Goal: Task Accomplishment & Management: Manage account settings

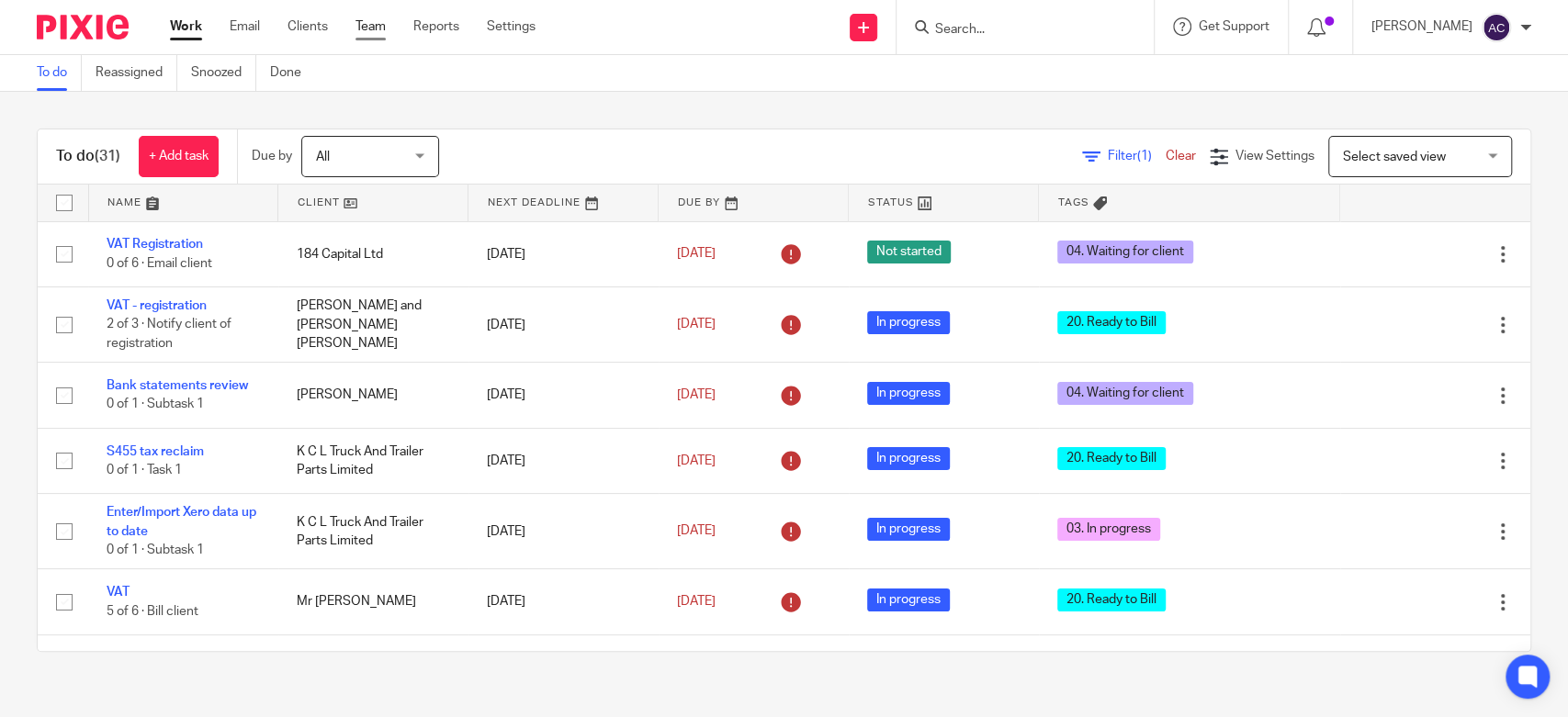
click at [370, 31] on link "Team" at bounding box center [370, 27] width 31 height 19
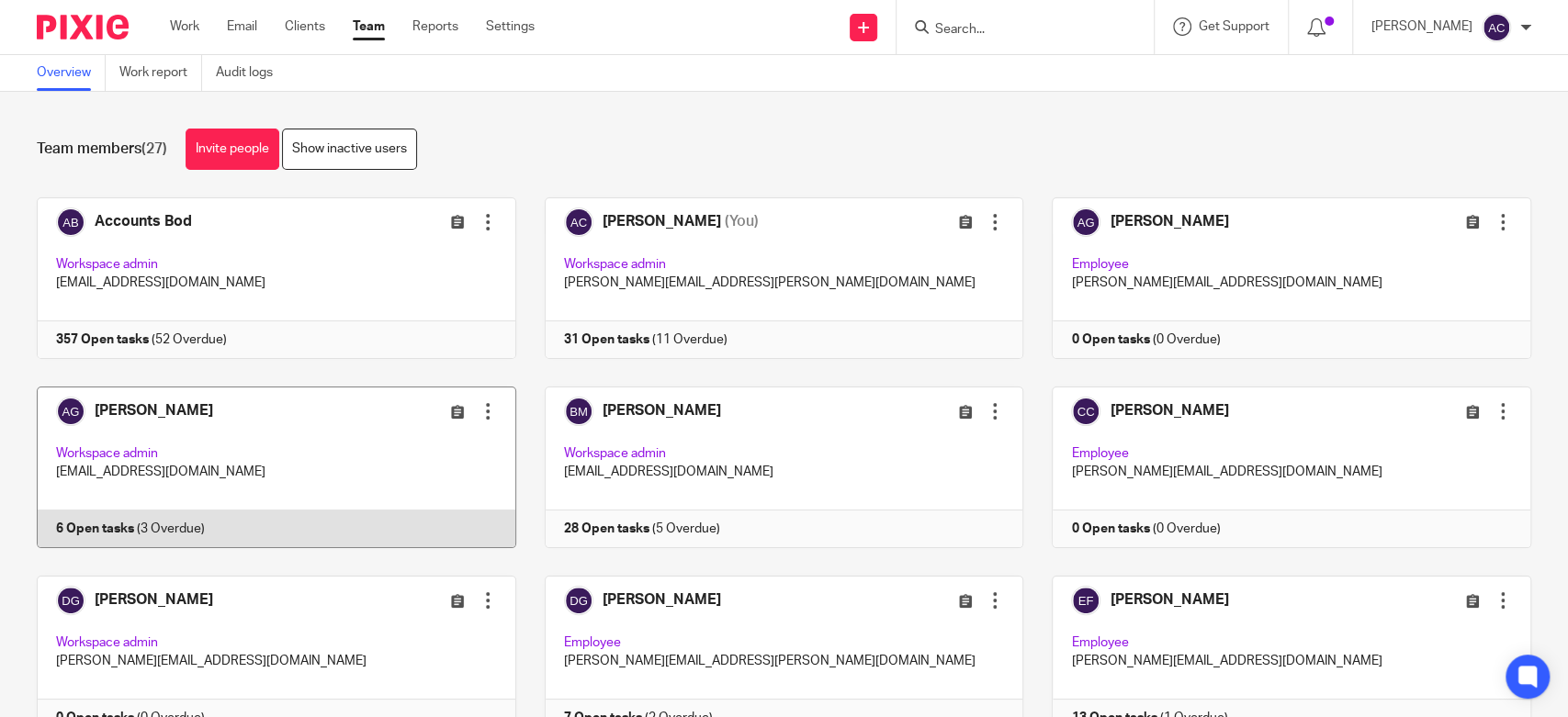
click at [103, 518] on link at bounding box center [262, 468] width 508 height 162
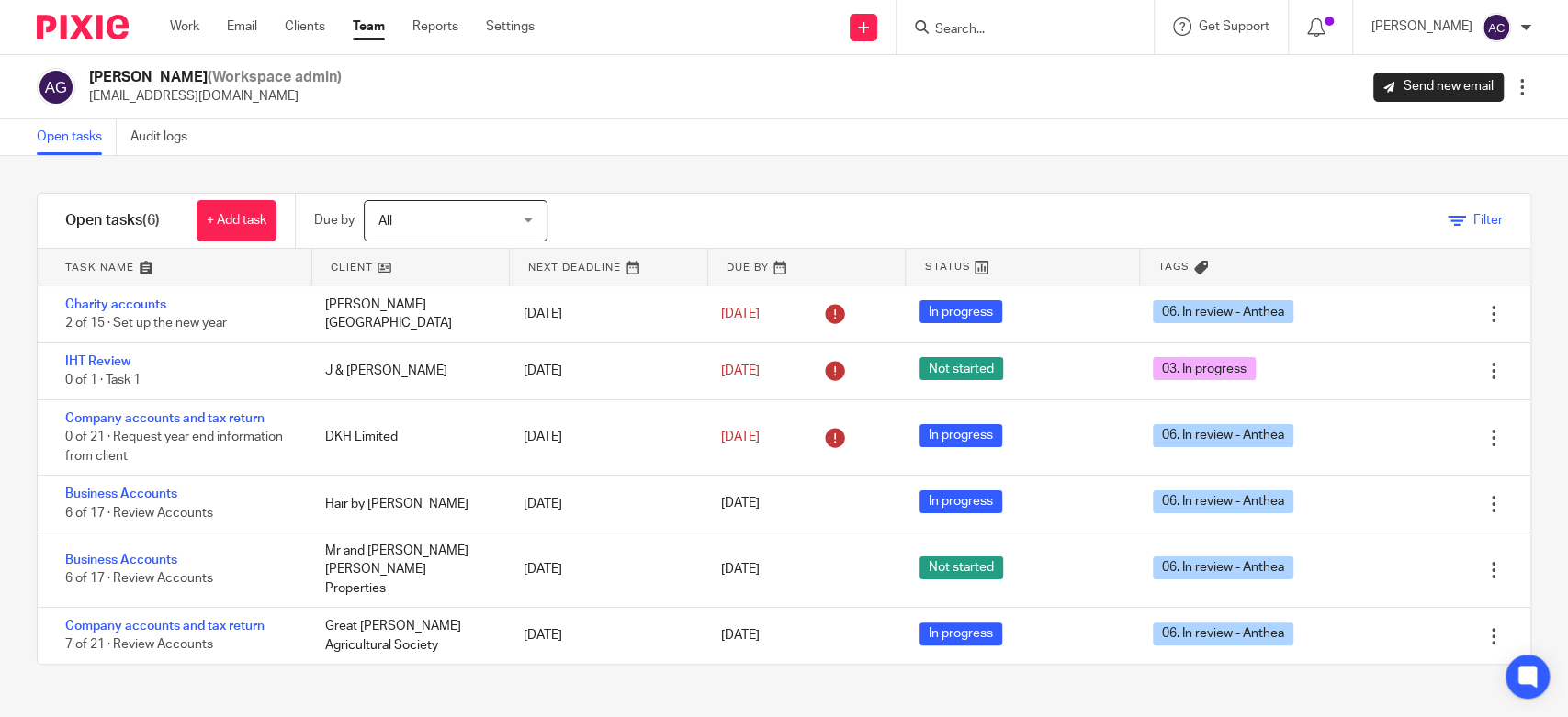
click at [1448, 222] on link "Filter" at bounding box center [1475, 220] width 55 height 13
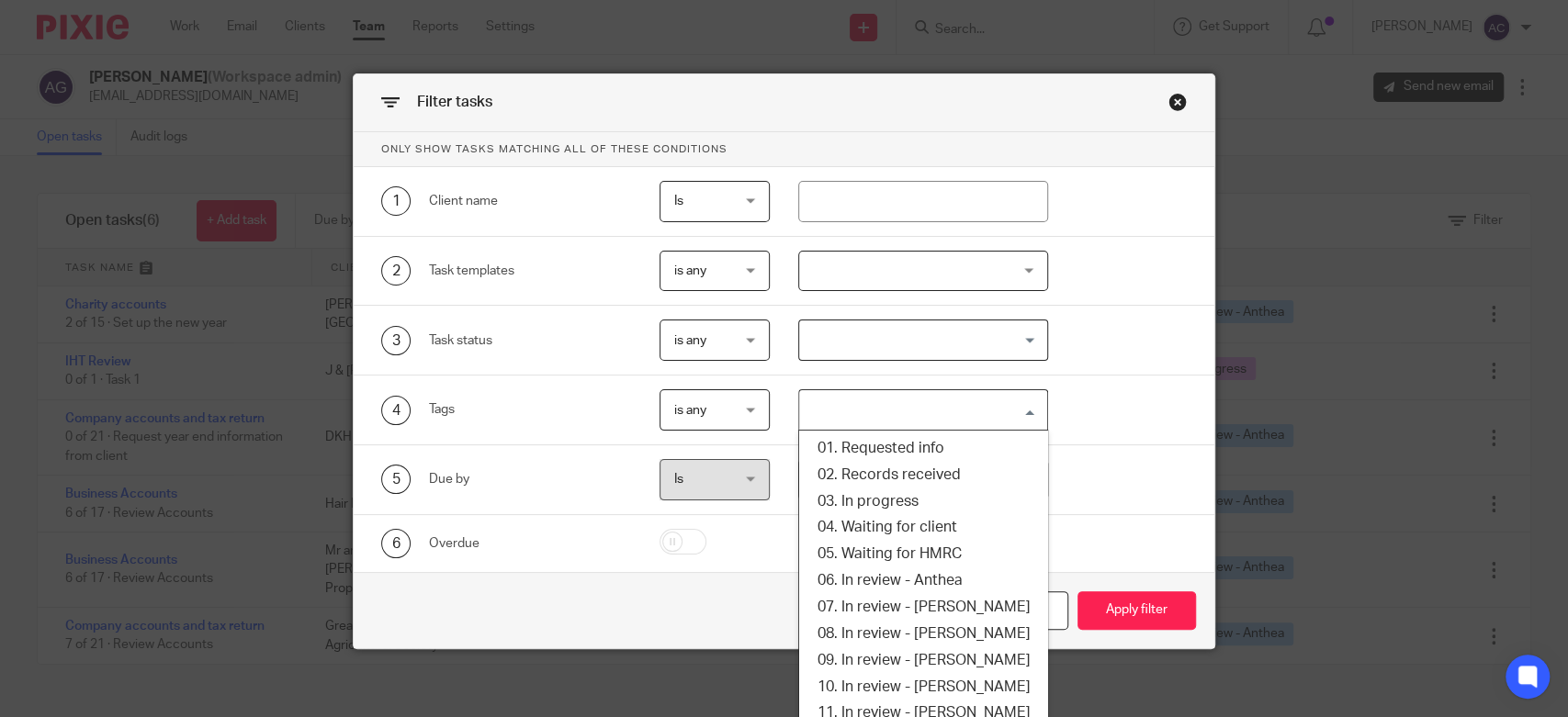
click at [887, 412] on input "Search for option" at bounding box center [918, 410] width 235 height 33
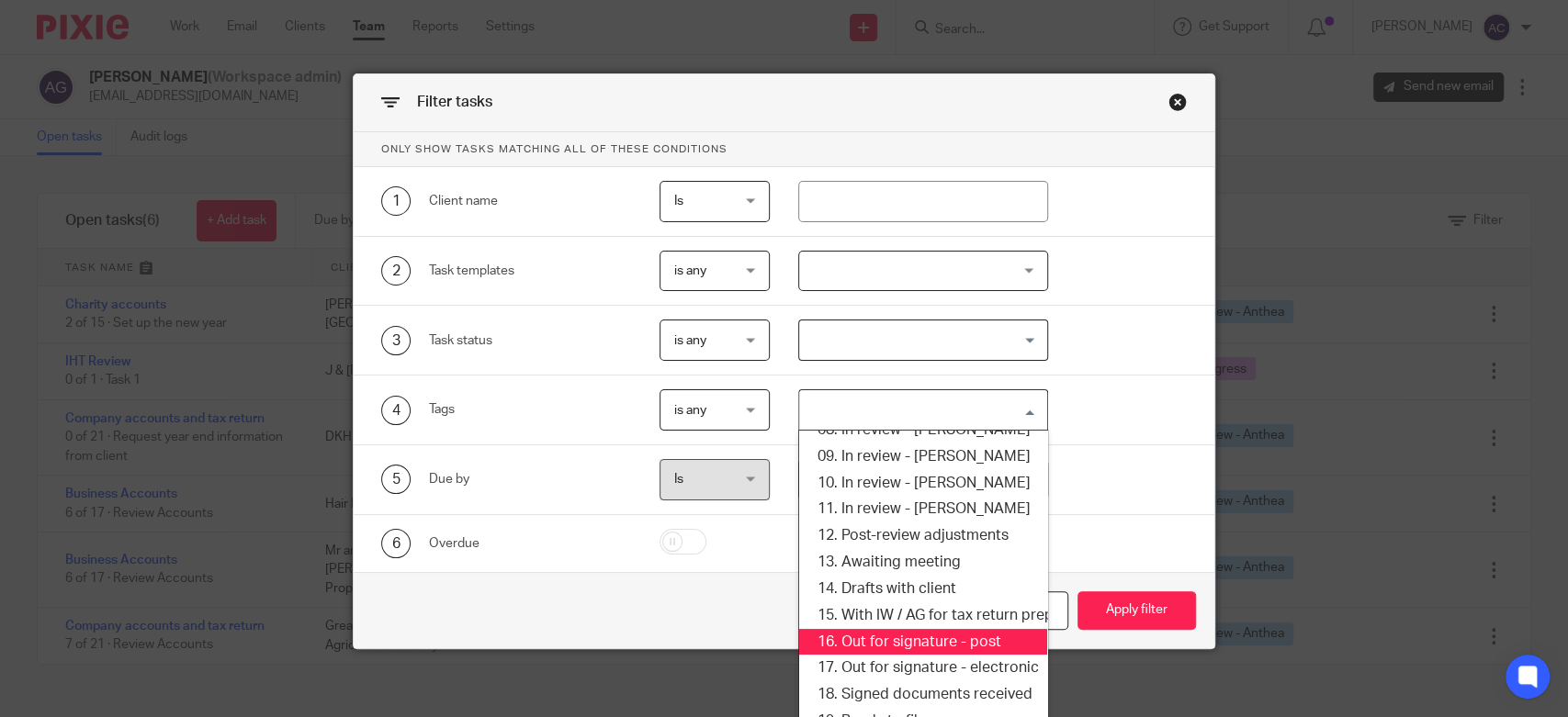
scroll to position [306, 0]
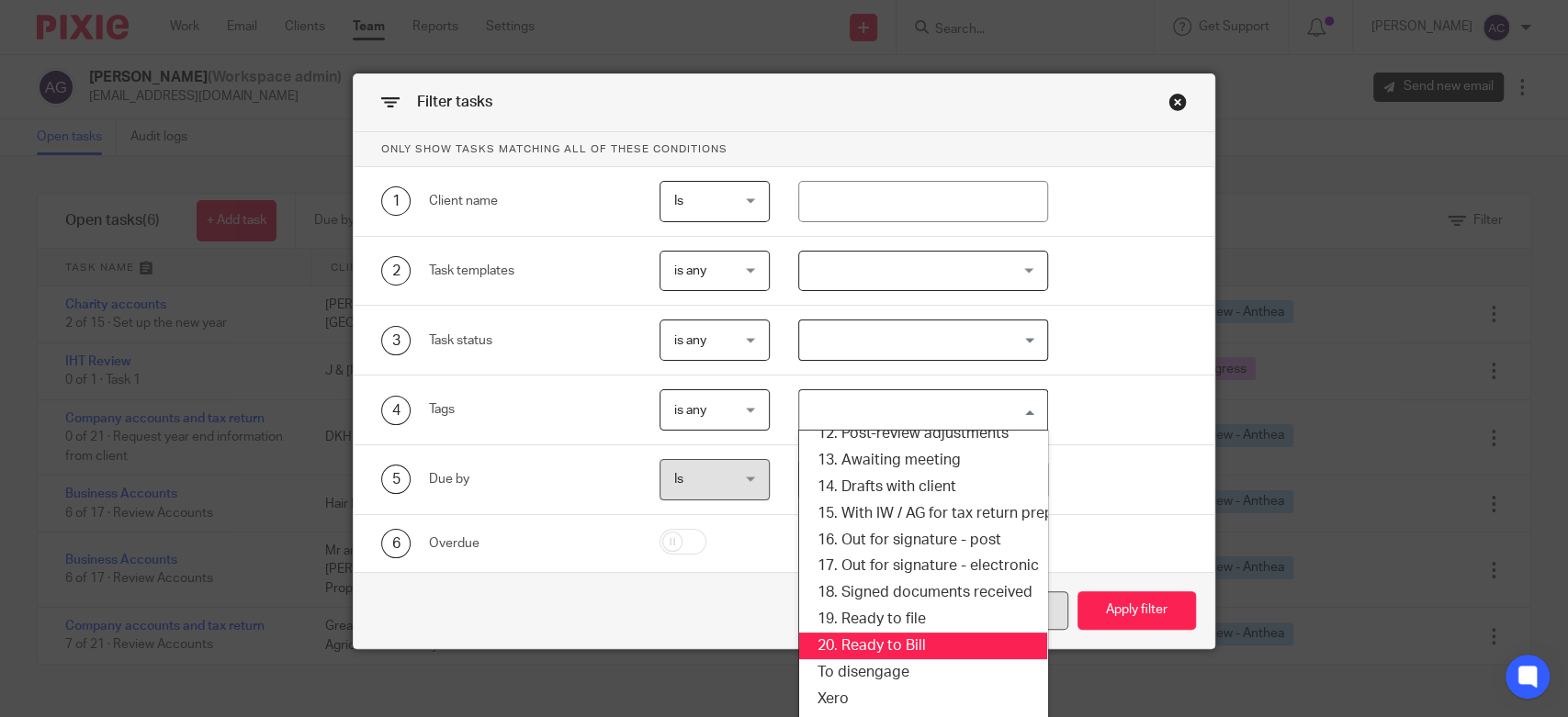
drag, startPoint x: 904, startPoint y: 636, endPoint x: 1034, endPoint y: 619, distance: 131.1
click at [904, 637] on li "20. Ready to Bill" at bounding box center [922, 646] width 247 height 27
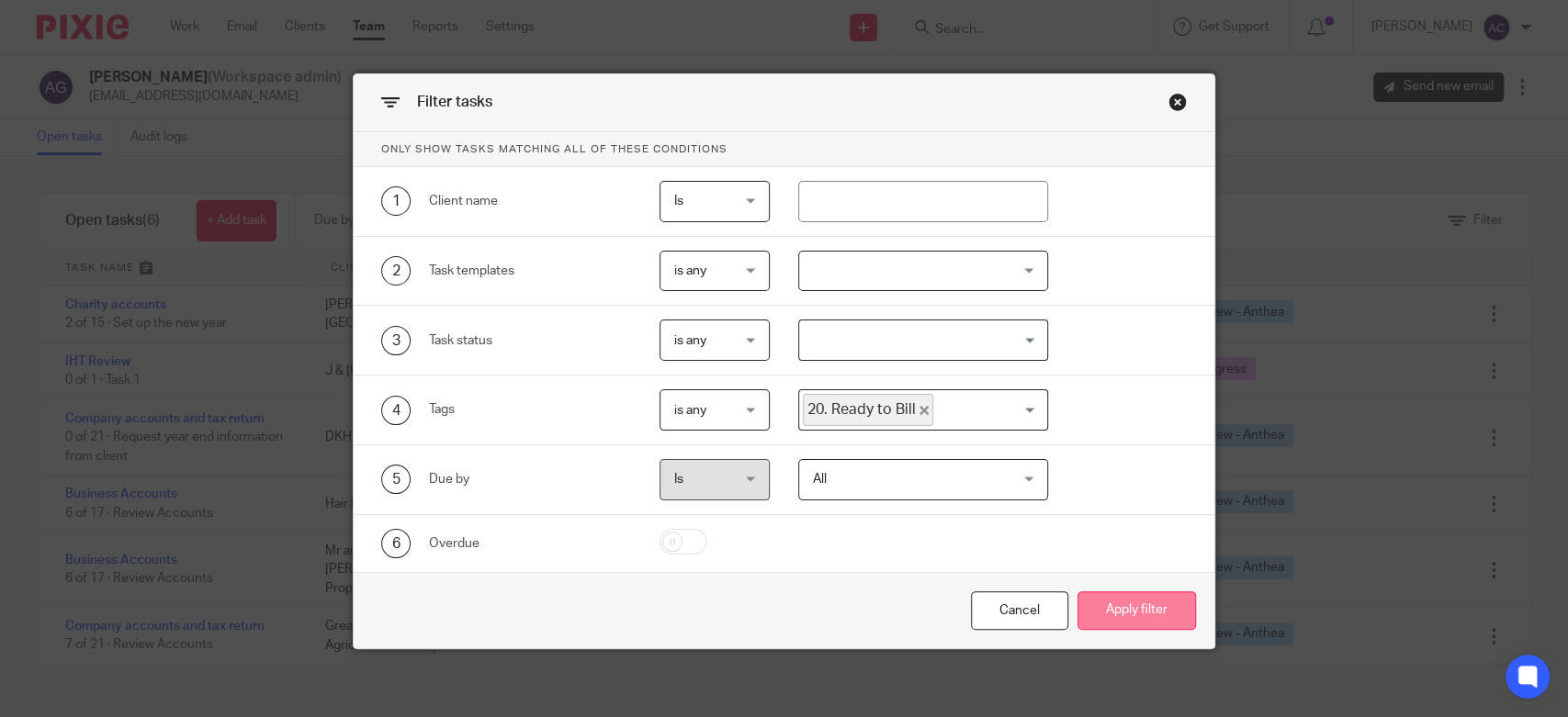
click at [1112, 598] on button "Apply filter" at bounding box center [1137, 611] width 118 height 40
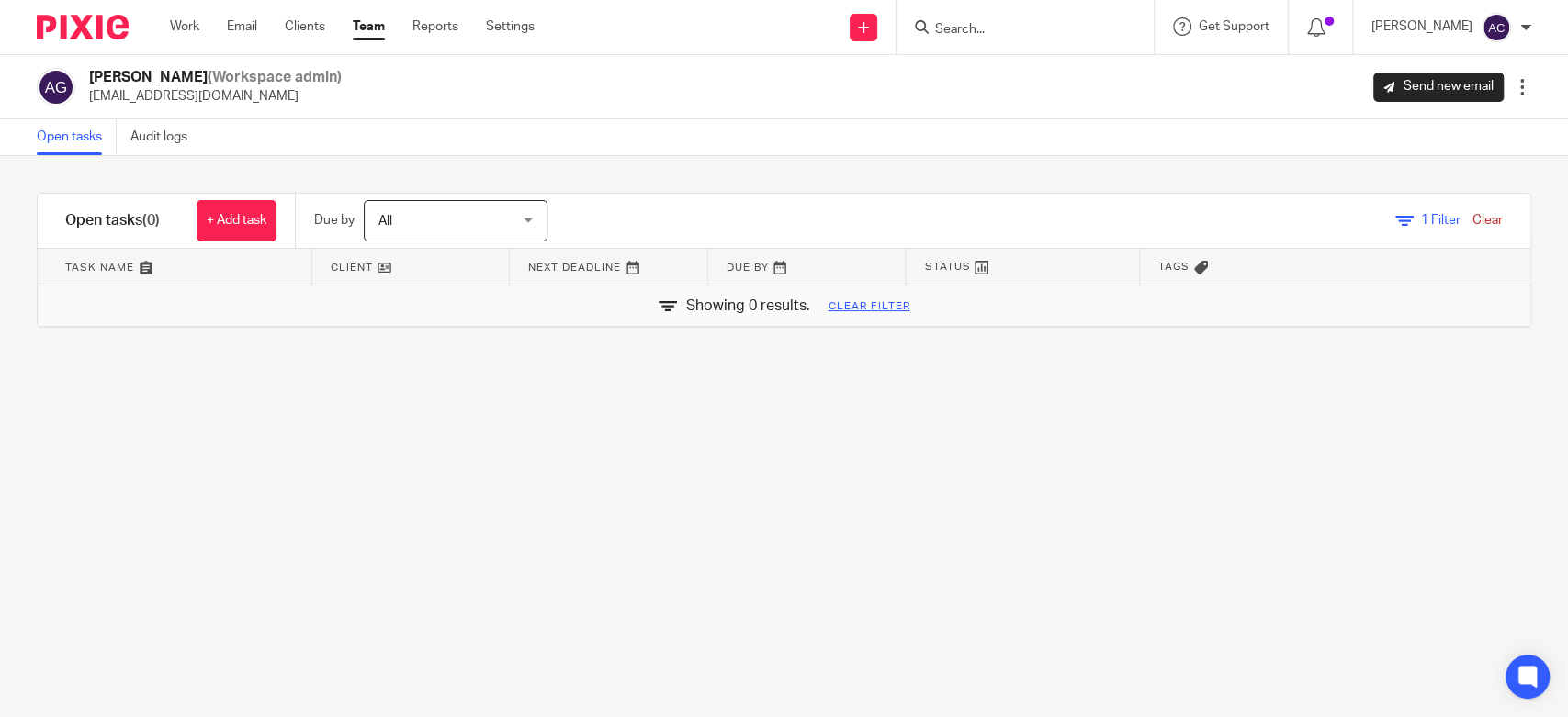
click at [372, 26] on link "Team" at bounding box center [368, 27] width 33 height 19
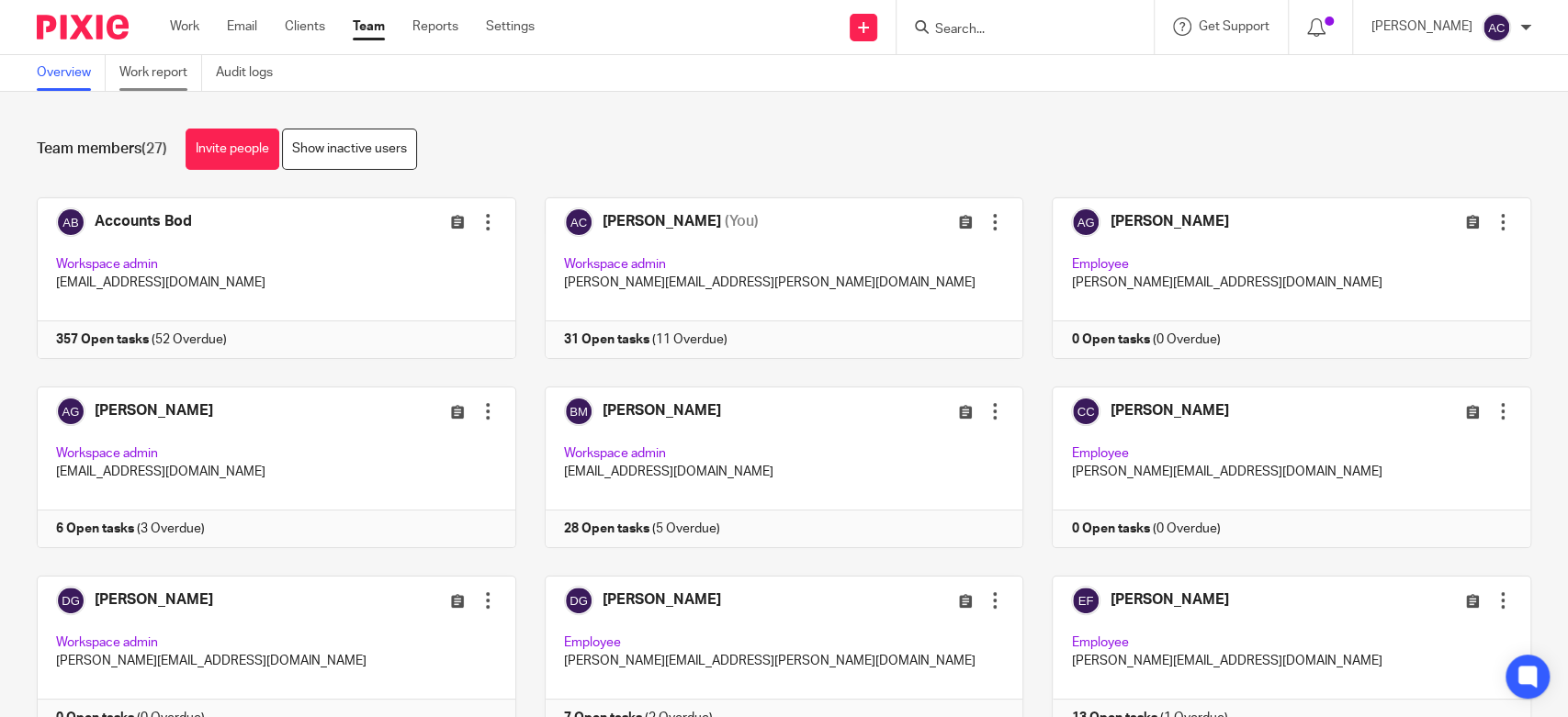
click at [158, 81] on link "Work report" at bounding box center [161, 73] width 83 height 36
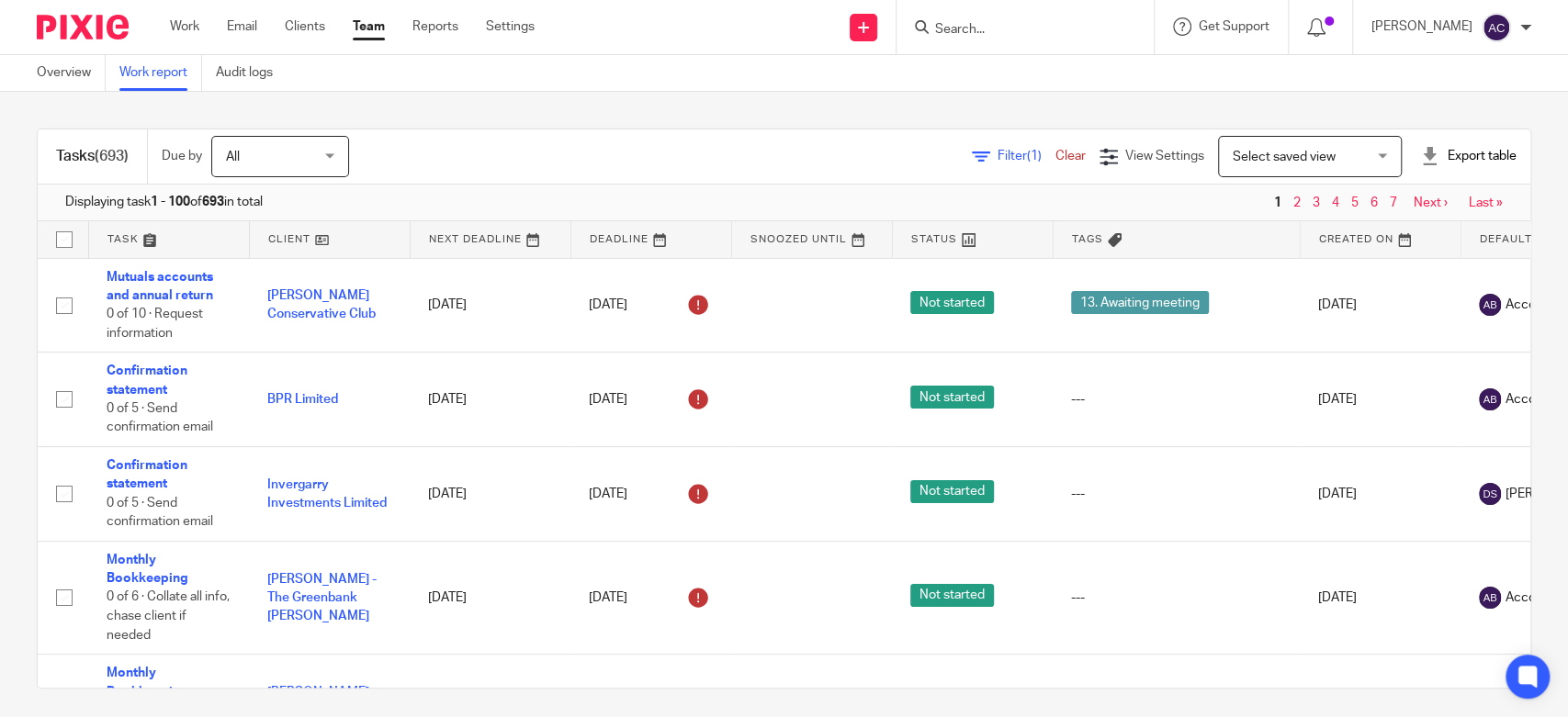
click at [1427, 152] on div "Export table" at bounding box center [1468, 156] width 97 height 19
click at [1387, 199] on link "CSV format" at bounding box center [1397, 197] width 67 height 13
click at [993, 30] on input "Search" at bounding box center [1015, 30] width 165 height 17
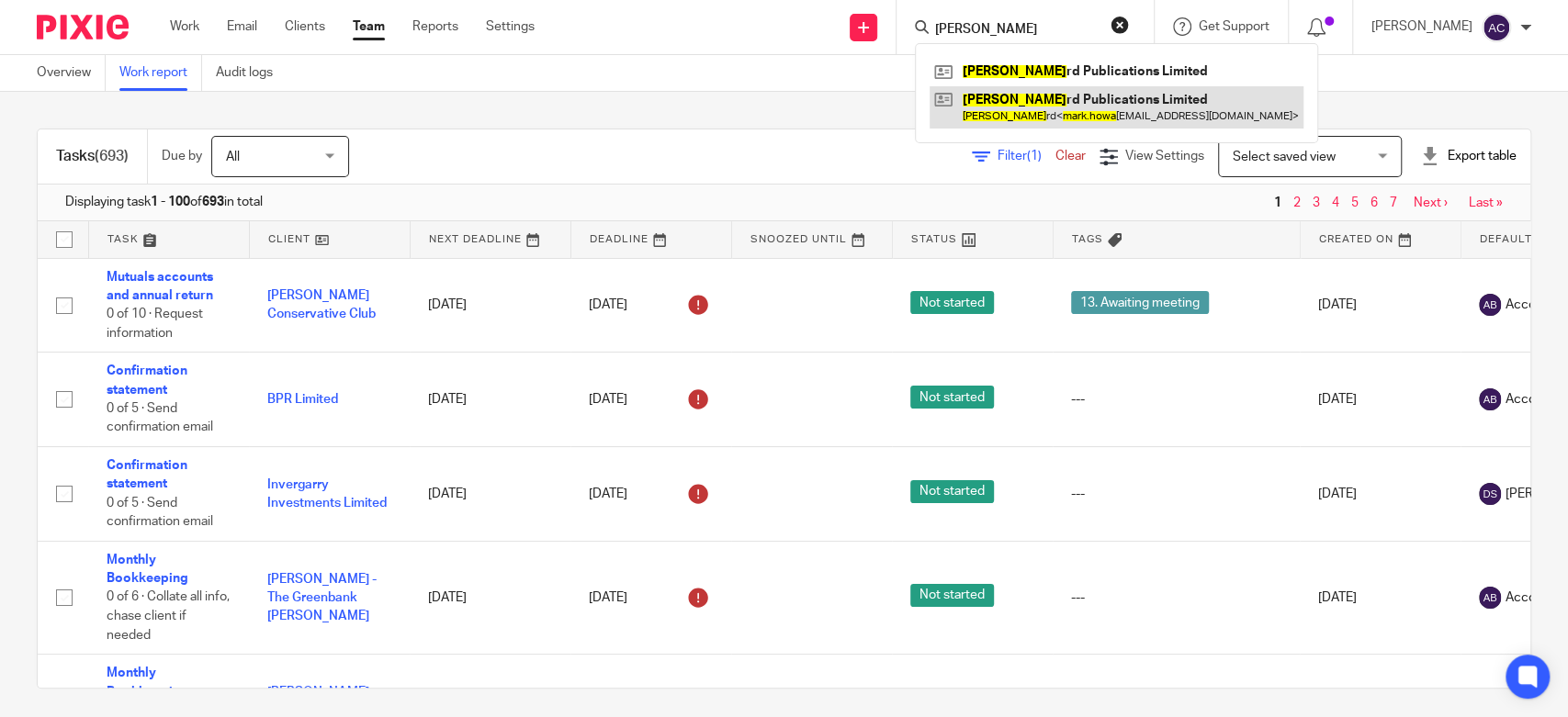
type input "mark howa"
click at [1011, 101] on link at bounding box center [1116, 107] width 374 height 42
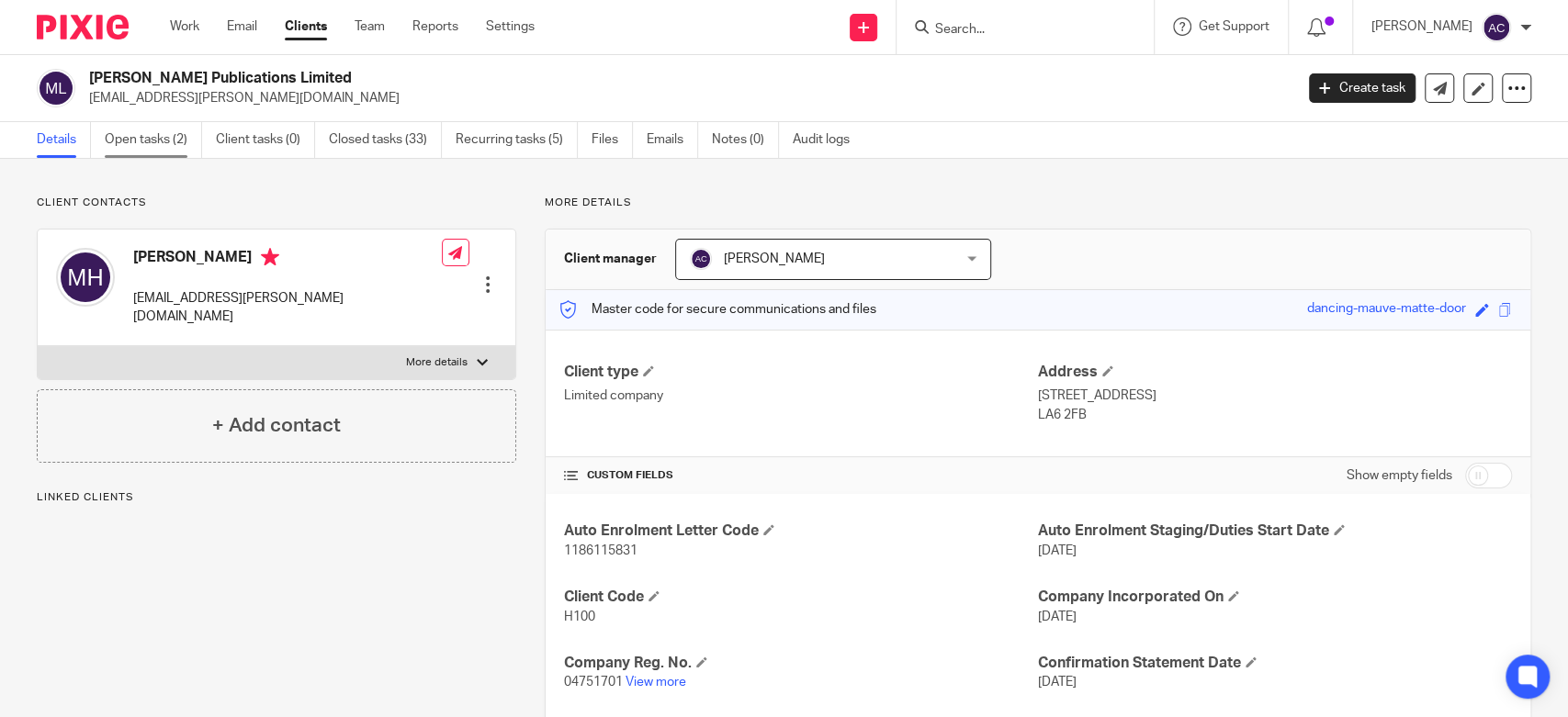
click at [167, 149] on link "Open tasks (2)" at bounding box center [153, 140] width 98 height 36
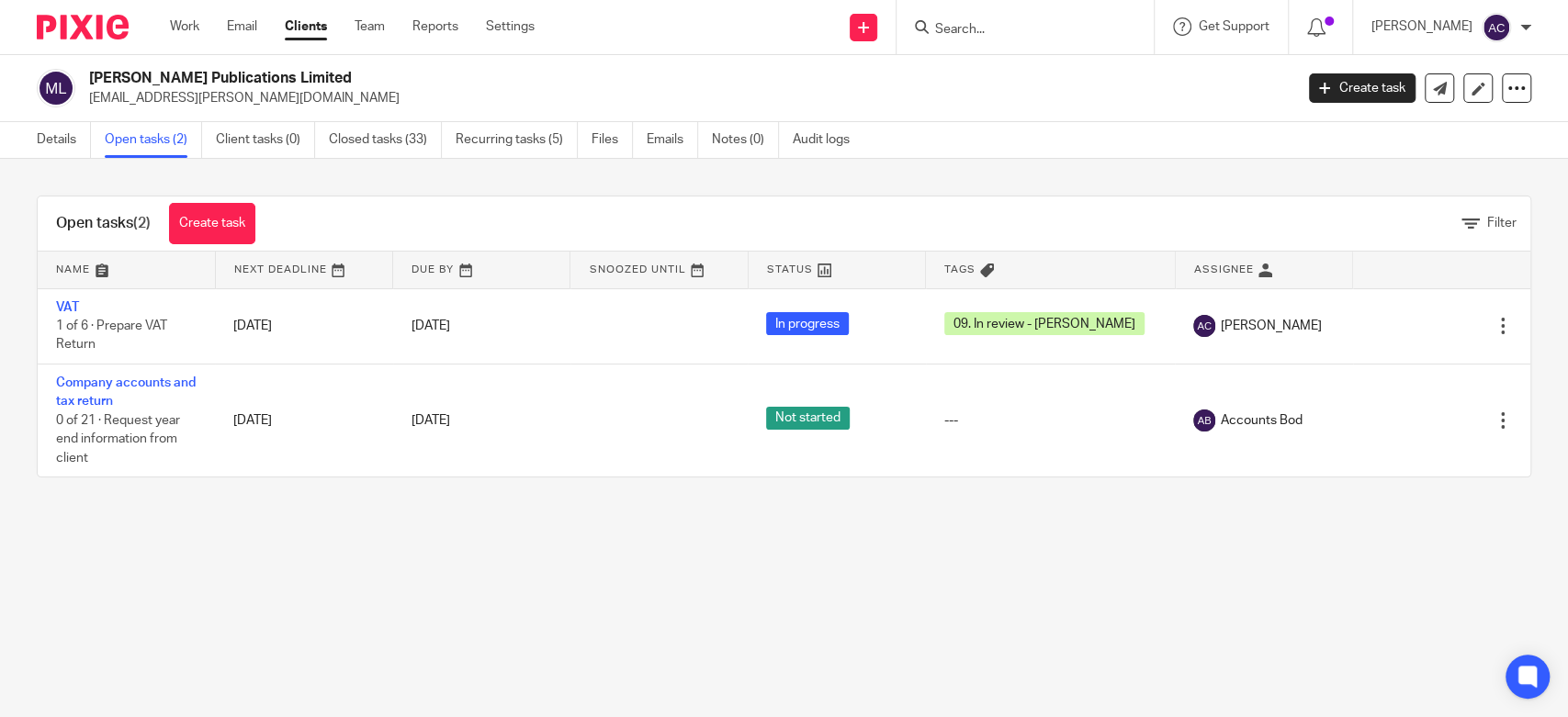
click at [948, 31] on input "Search" at bounding box center [1015, 30] width 165 height 17
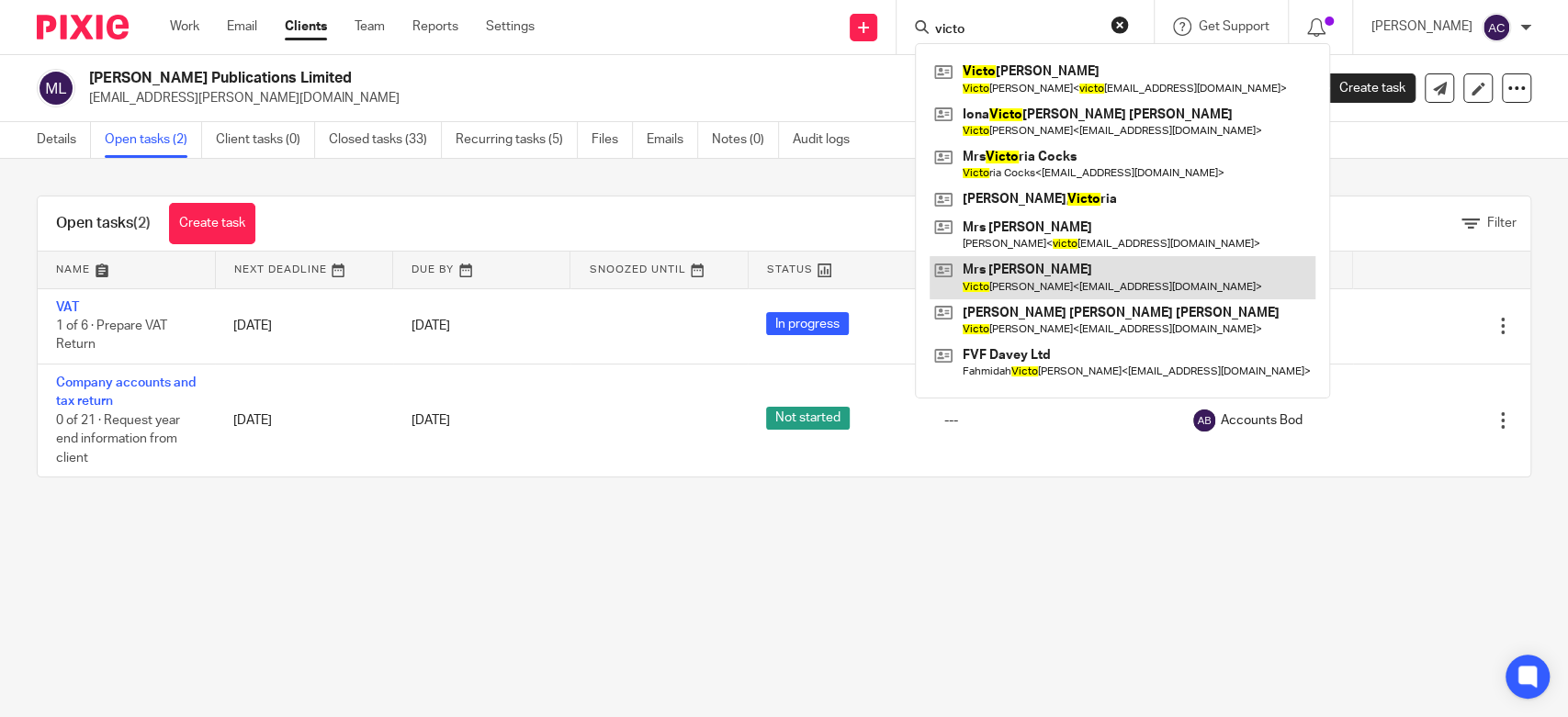
type input "victo"
click at [1074, 268] on link at bounding box center [1122, 277] width 386 height 42
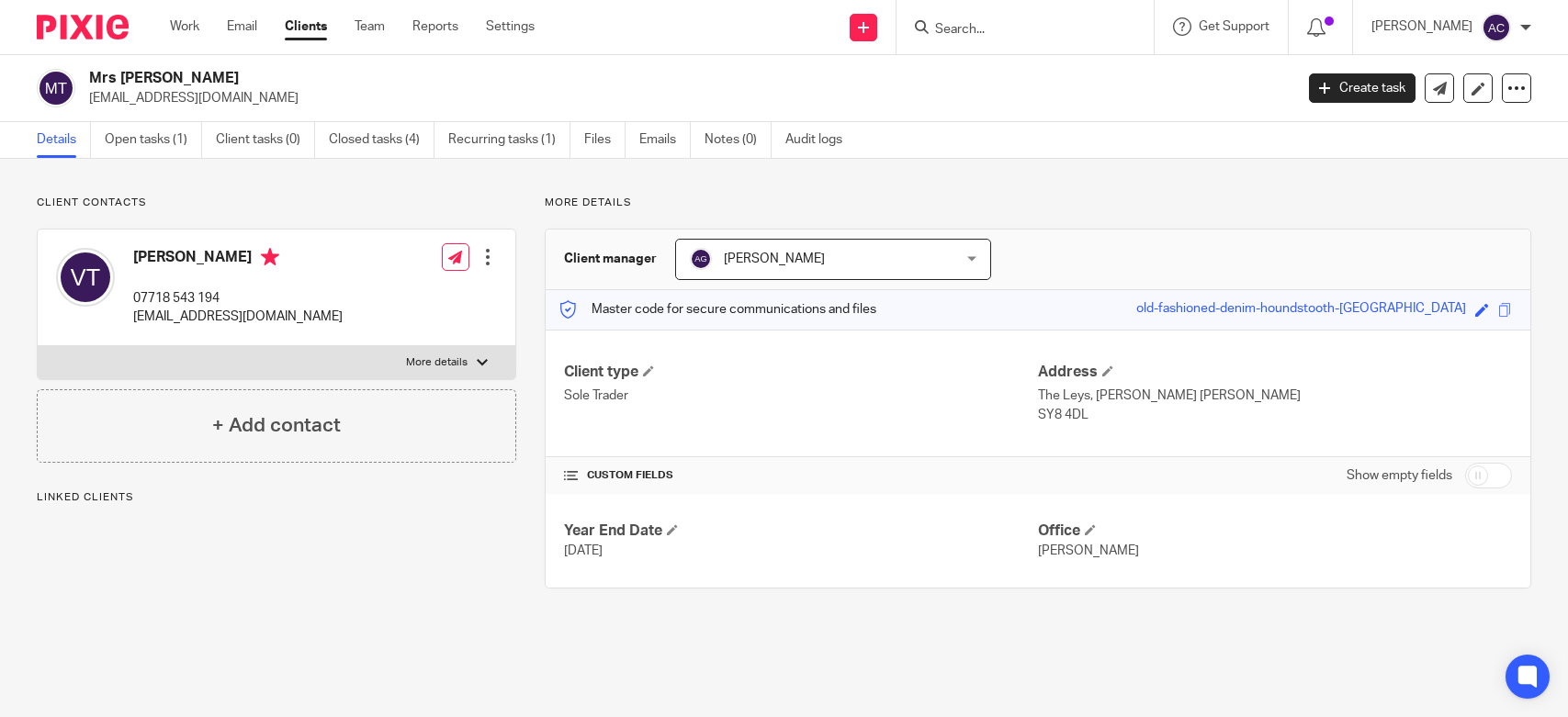
click at [138, 145] on link "Open tasks (1)" at bounding box center [153, 140] width 98 height 36
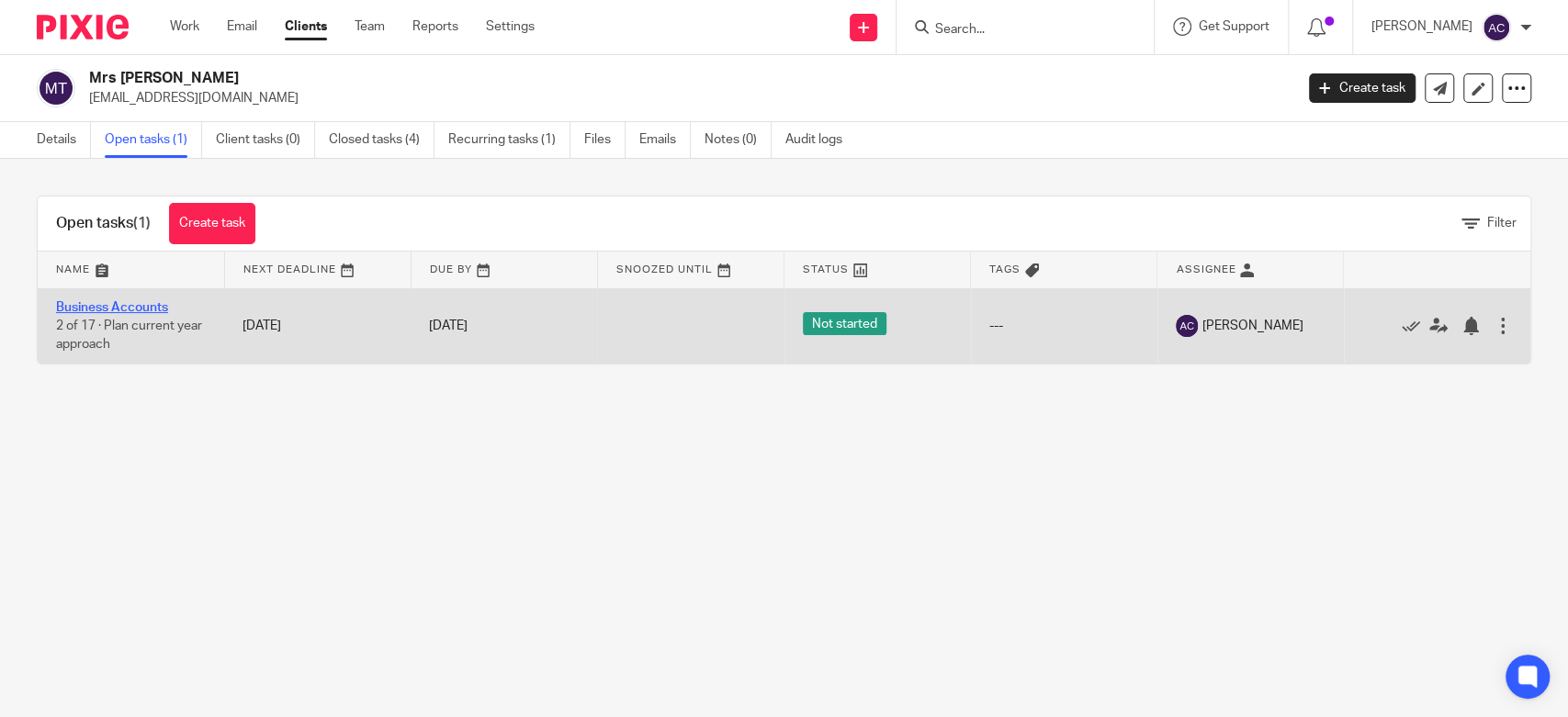
click at [126, 301] on link "Business Accounts" at bounding box center [112, 307] width 112 height 13
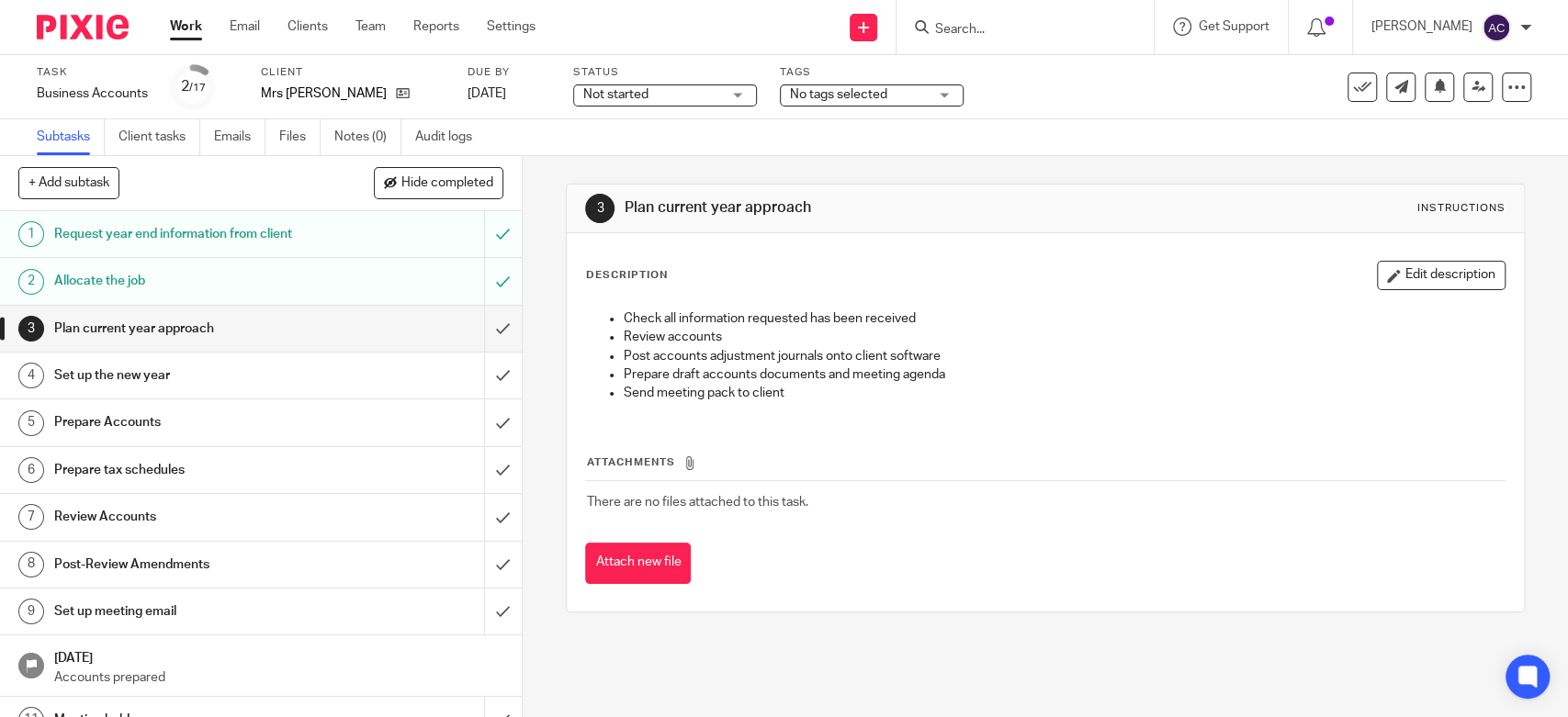
click at [651, 99] on span "Not started" at bounding box center [653, 95] width 138 height 20
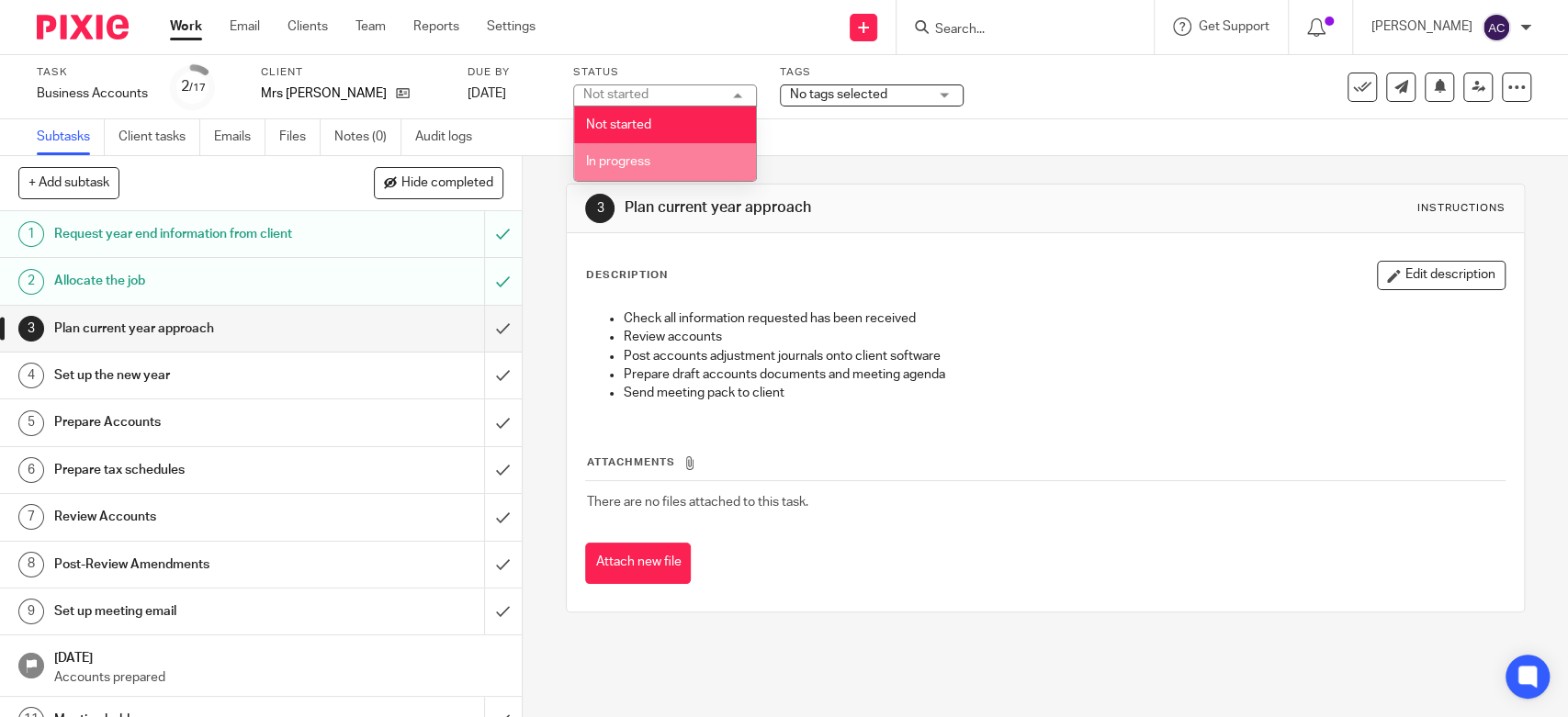
click at [634, 152] on li "In progress" at bounding box center [665, 162] width 182 height 38
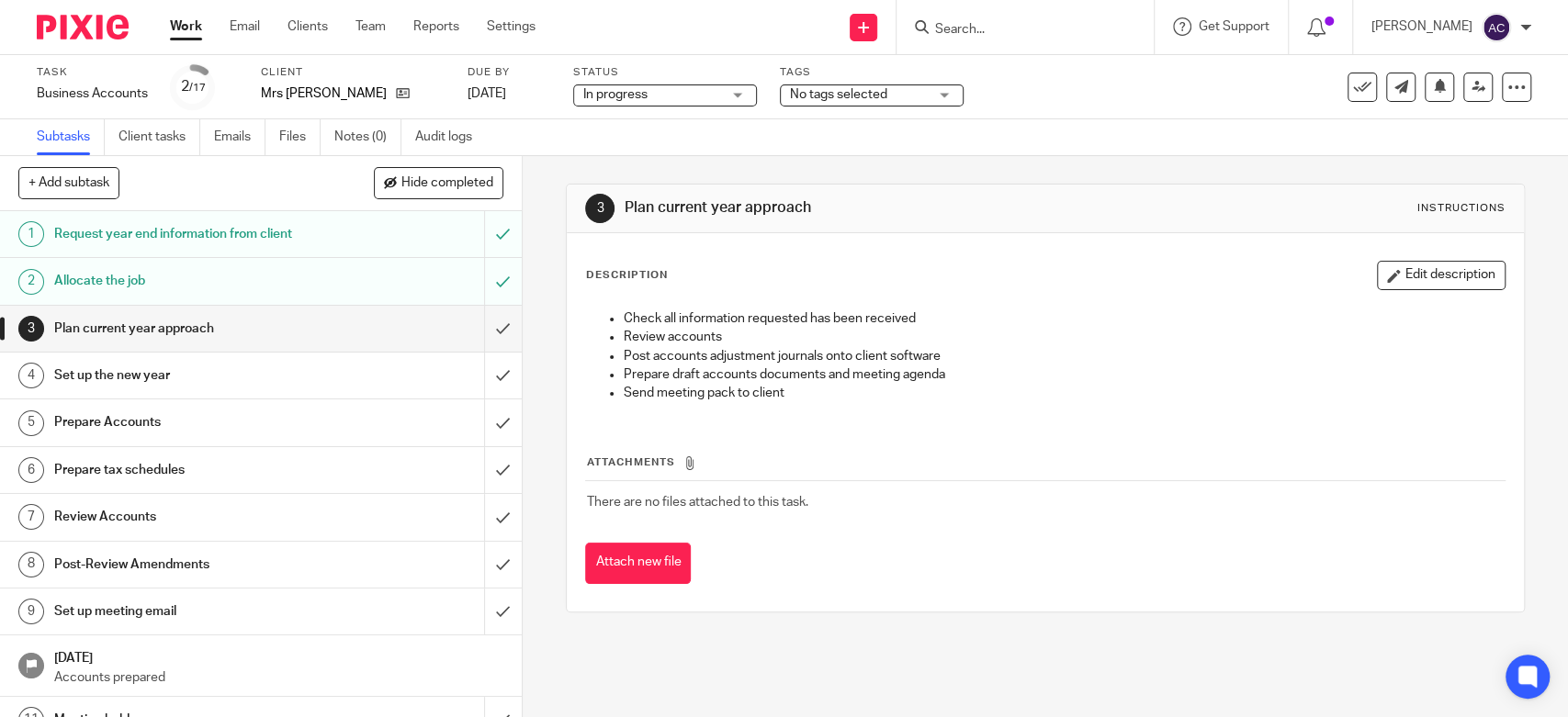
click at [854, 96] on span "No tags selected" at bounding box center [838, 94] width 98 height 13
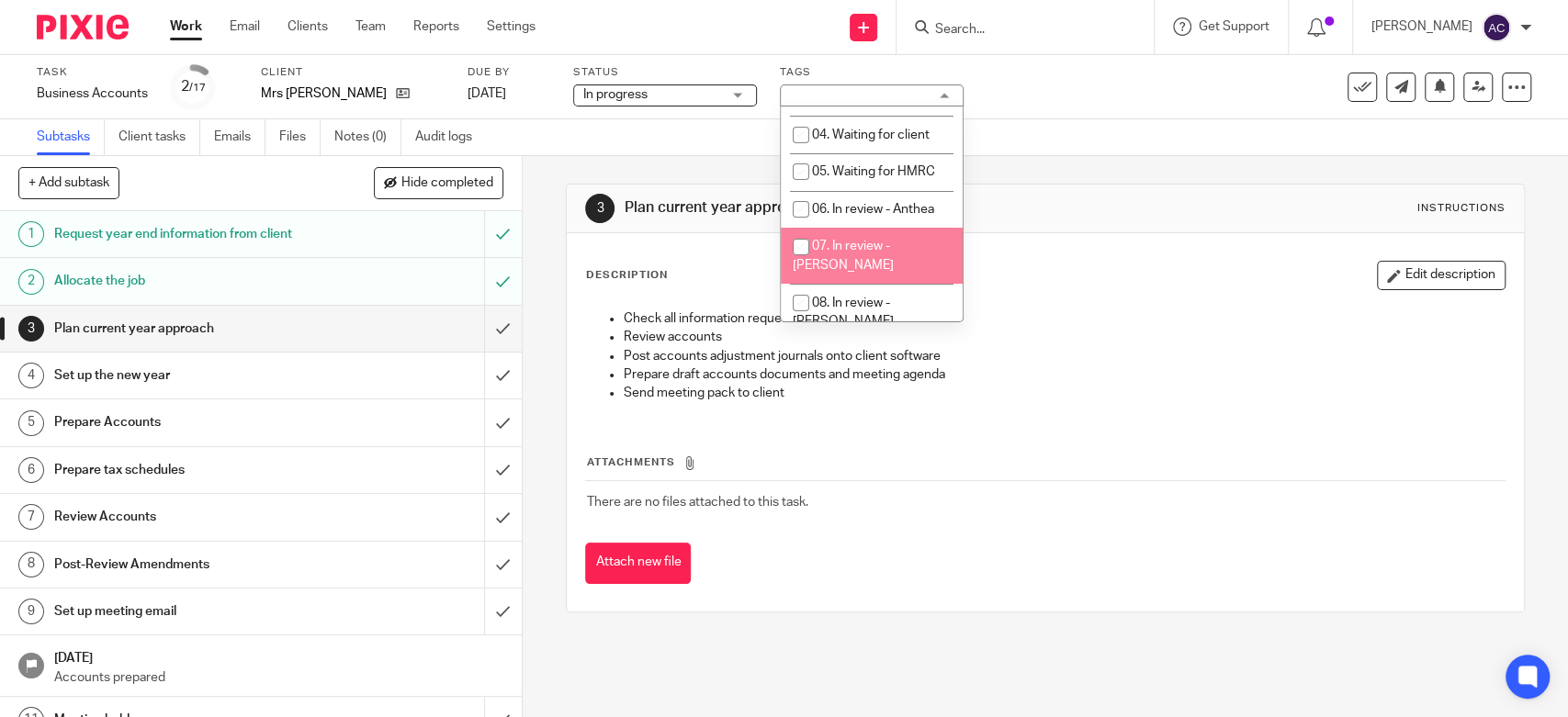
scroll to position [203, 0]
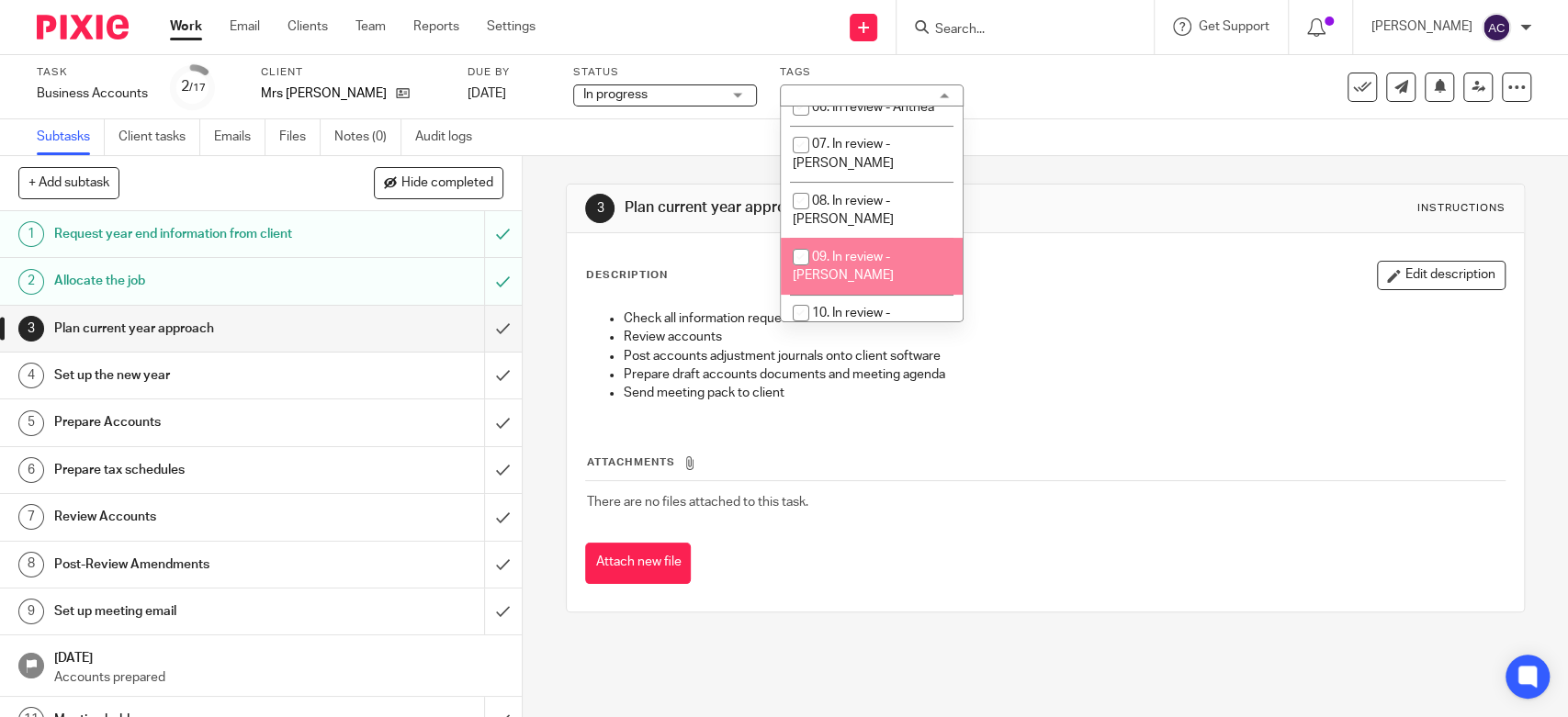
click at [855, 238] on li "09. In review - [PERSON_NAME]" at bounding box center [872, 266] width 182 height 56
checkbox input "true"
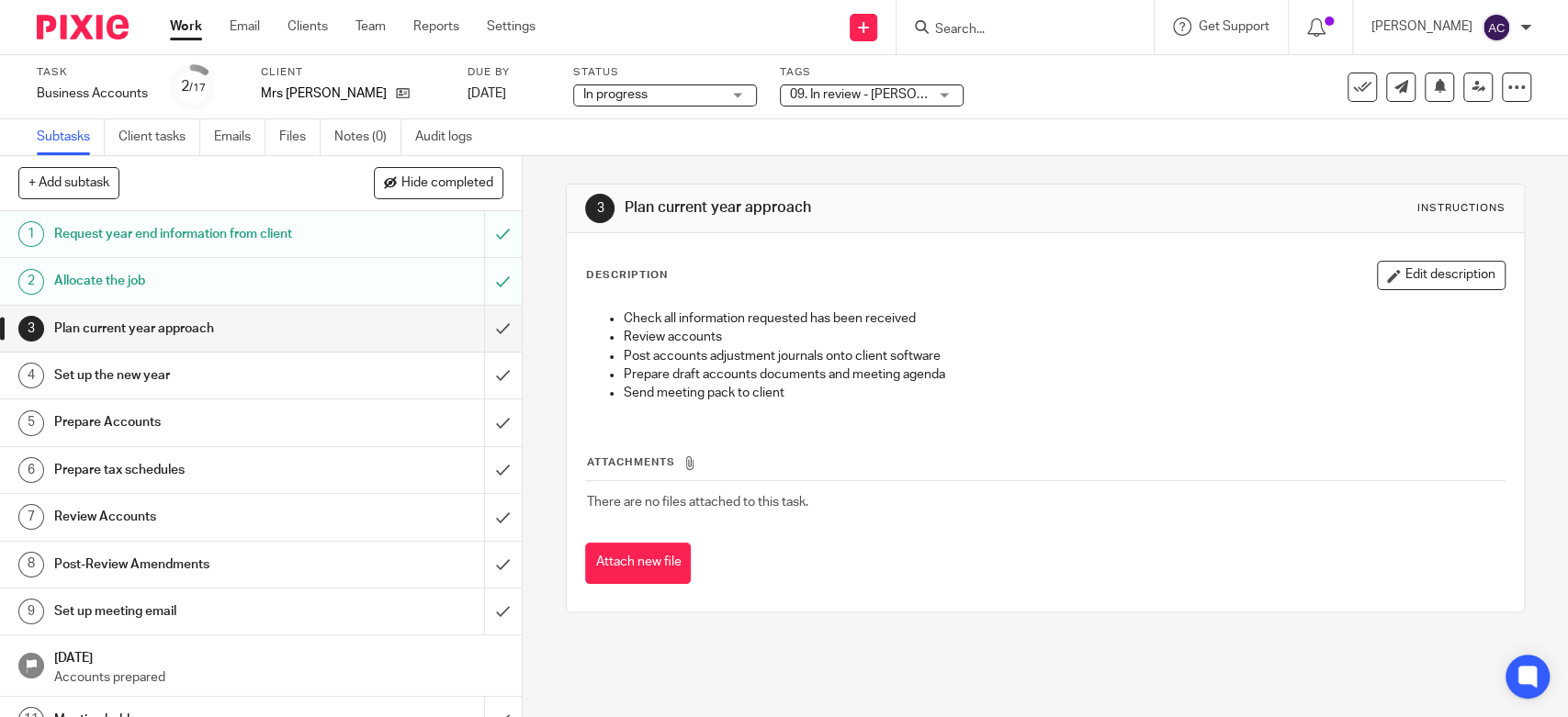
click at [198, 27] on link "Work" at bounding box center [186, 27] width 33 height 19
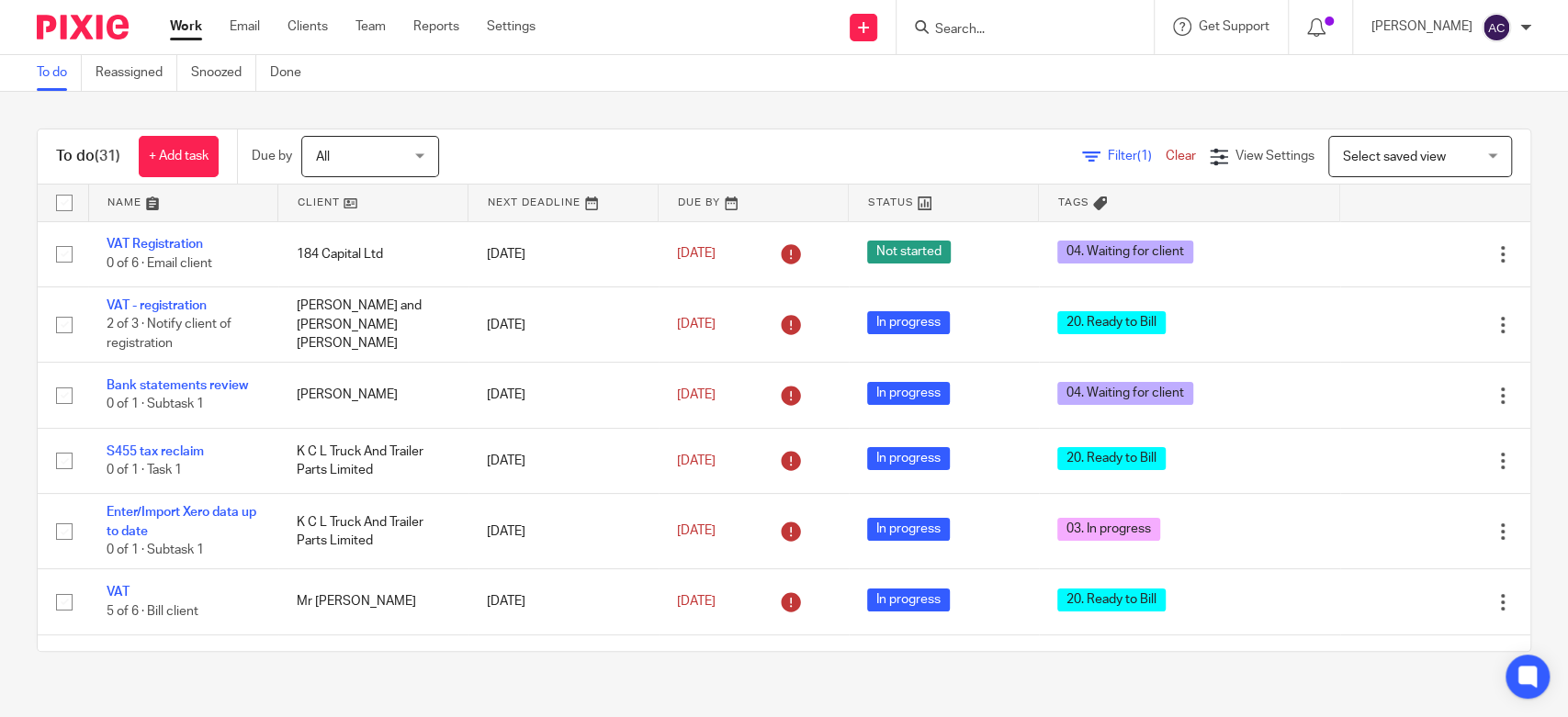
click at [991, 38] on form at bounding box center [1031, 27] width 196 height 23
click at [994, 22] on input "Search" at bounding box center [1015, 30] width 165 height 17
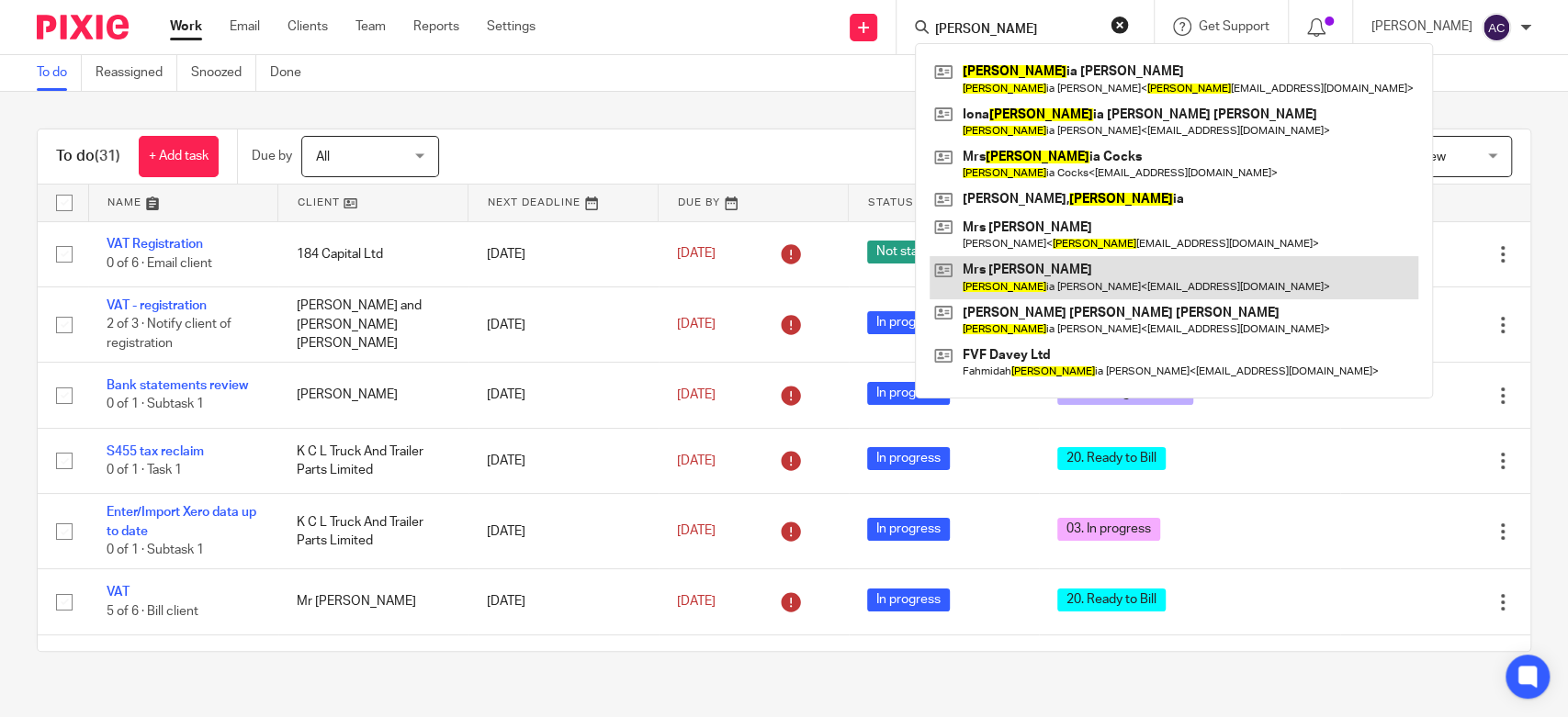
type input "victor"
click at [1051, 281] on link at bounding box center [1173, 277] width 489 height 42
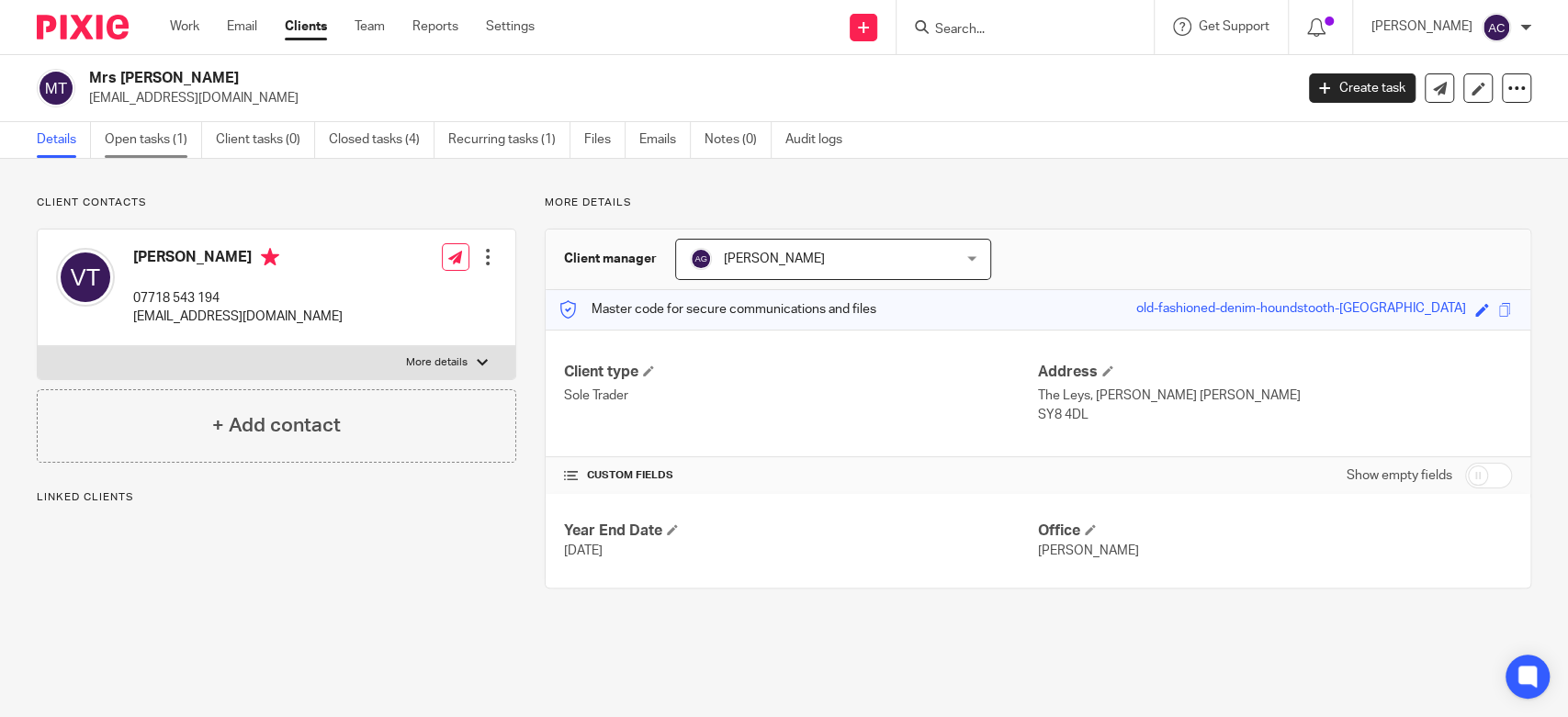
click at [148, 145] on link "Open tasks (1)" at bounding box center [153, 140] width 98 height 36
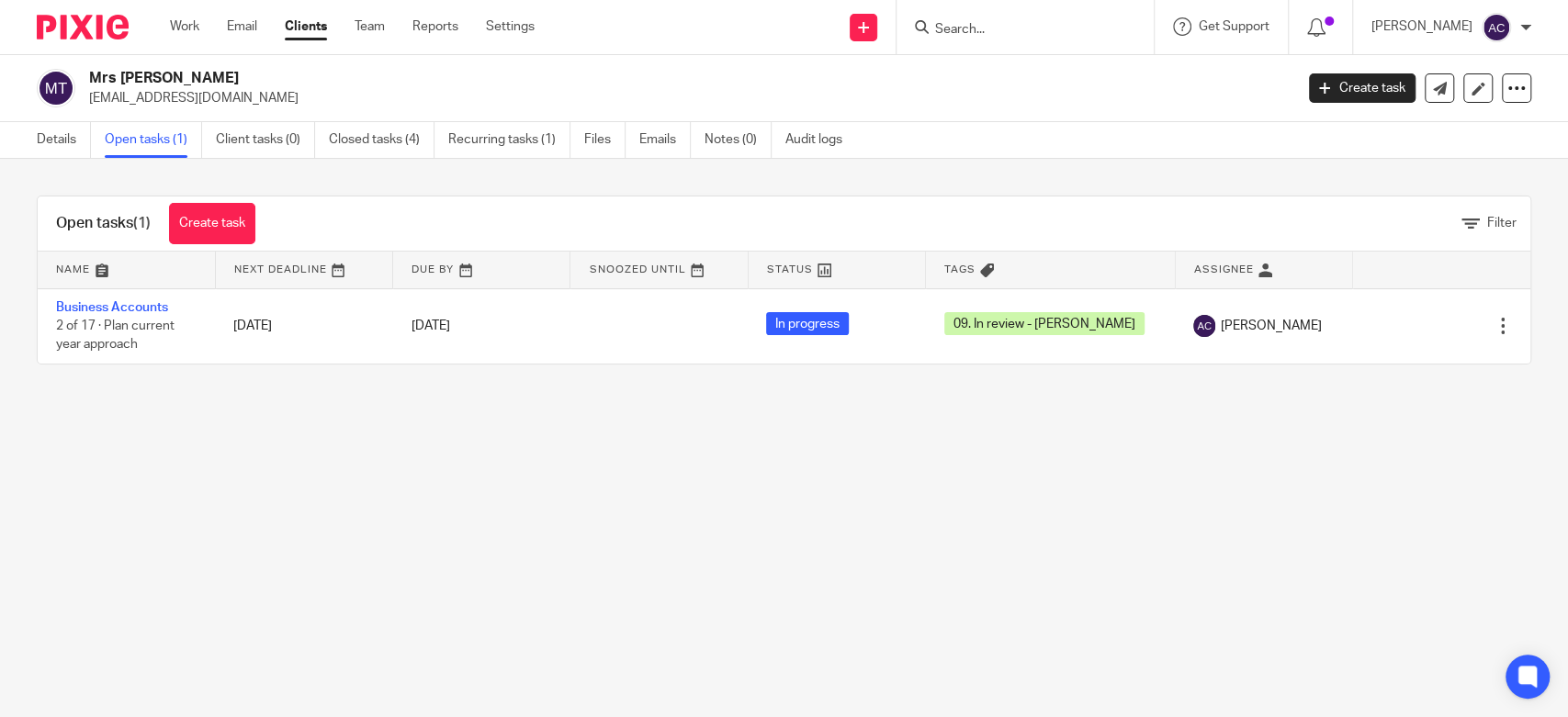
click at [963, 20] on form at bounding box center [1031, 27] width 196 height 23
click at [963, 27] on input "Search" at bounding box center [1015, 30] width 165 height 17
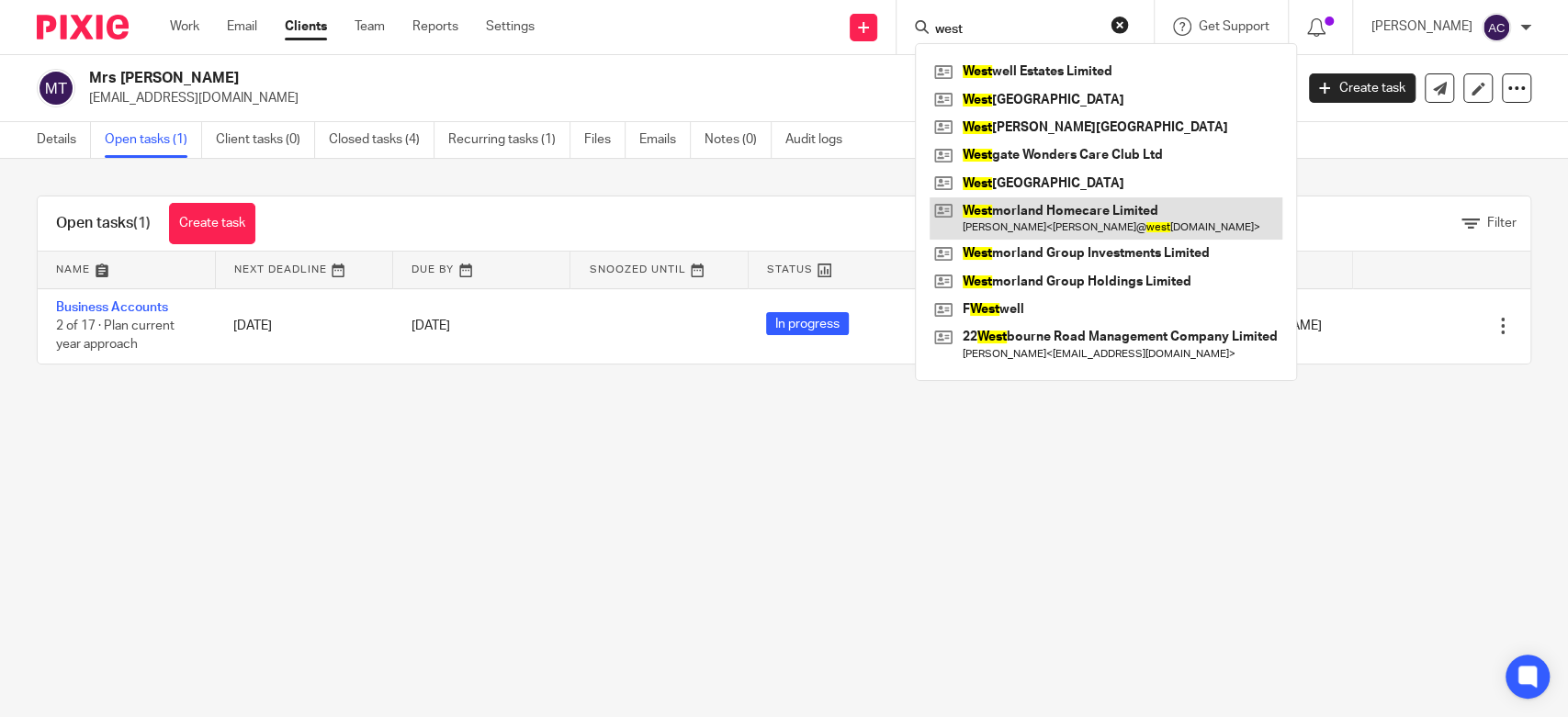
type input "west"
click at [1070, 217] on link at bounding box center [1105, 218] width 353 height 42
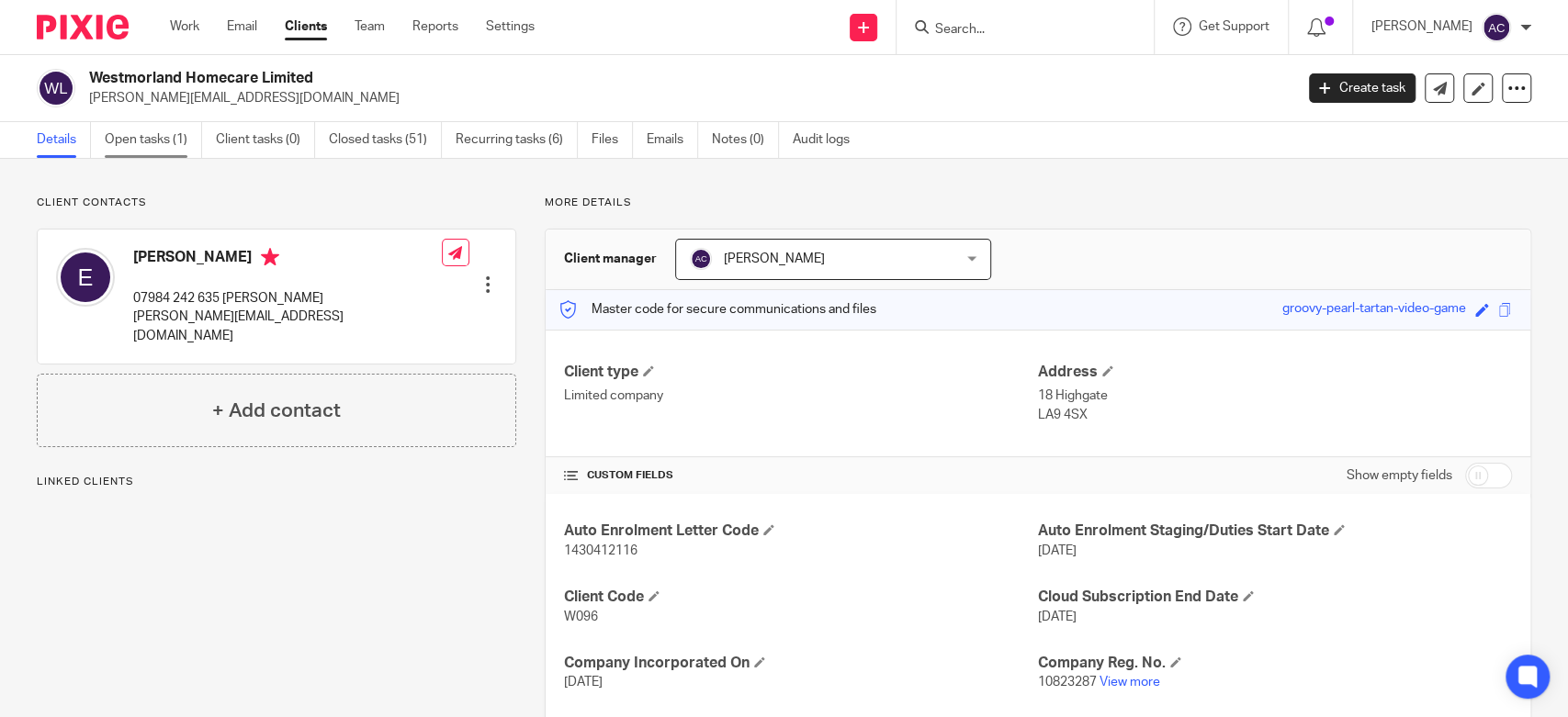
click at [168, 138] on link "Open tasks (1)" at bounding box center [153, 140] width 98 height 36
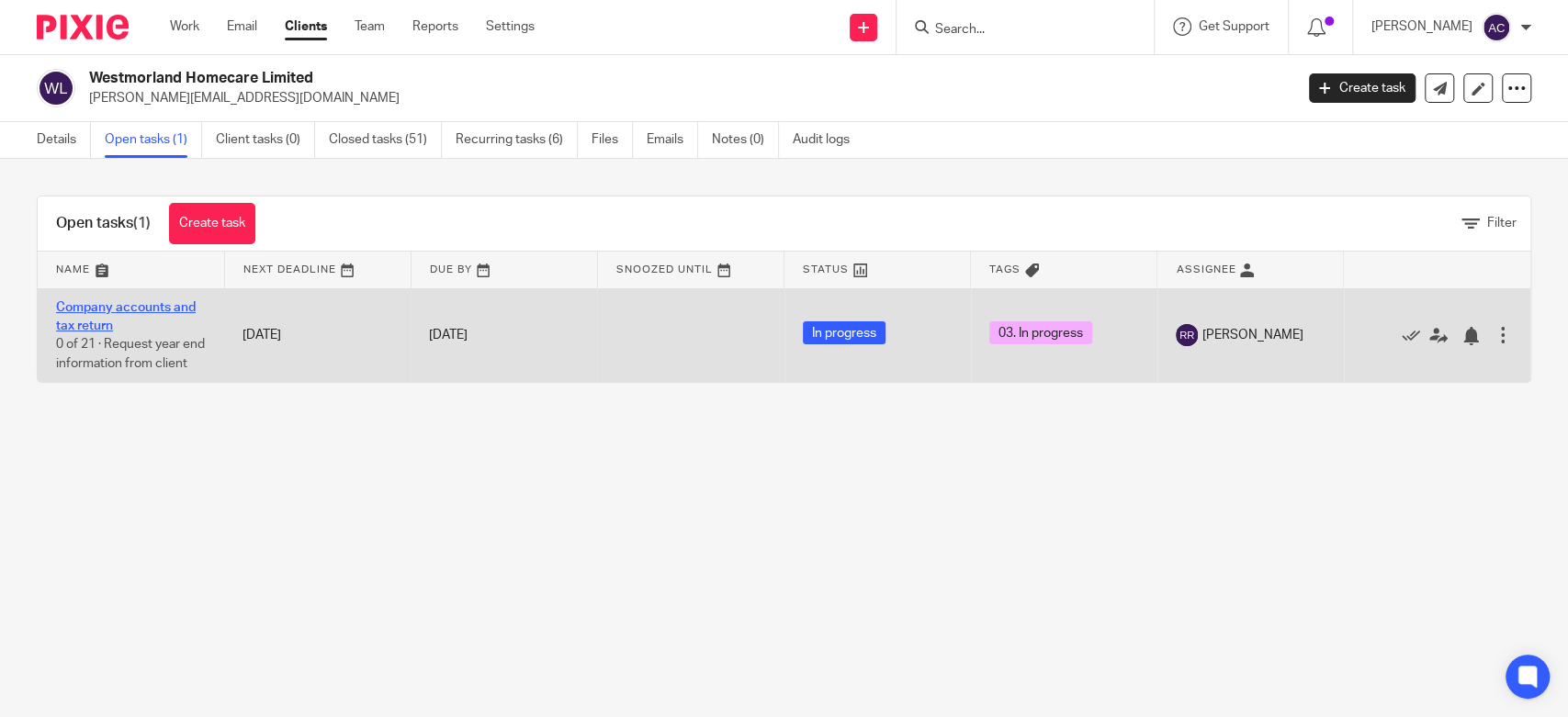
click at [170, 309] on link "Company accounts and tax return" at bounding box center [125, 317] width 139 height 32
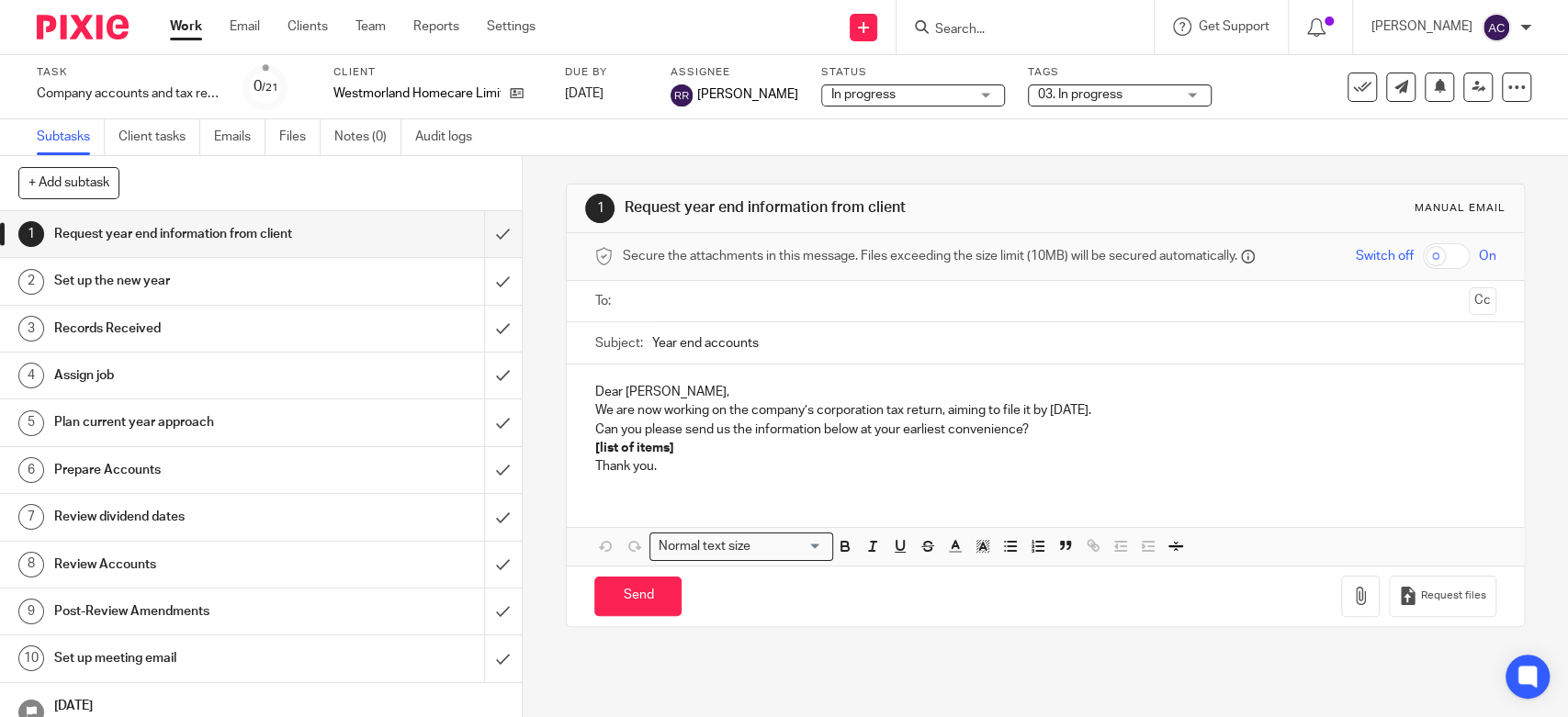
click at [1087, 95] on span "03. In progress" at bounding box center [1080, 94] width 85 height 13
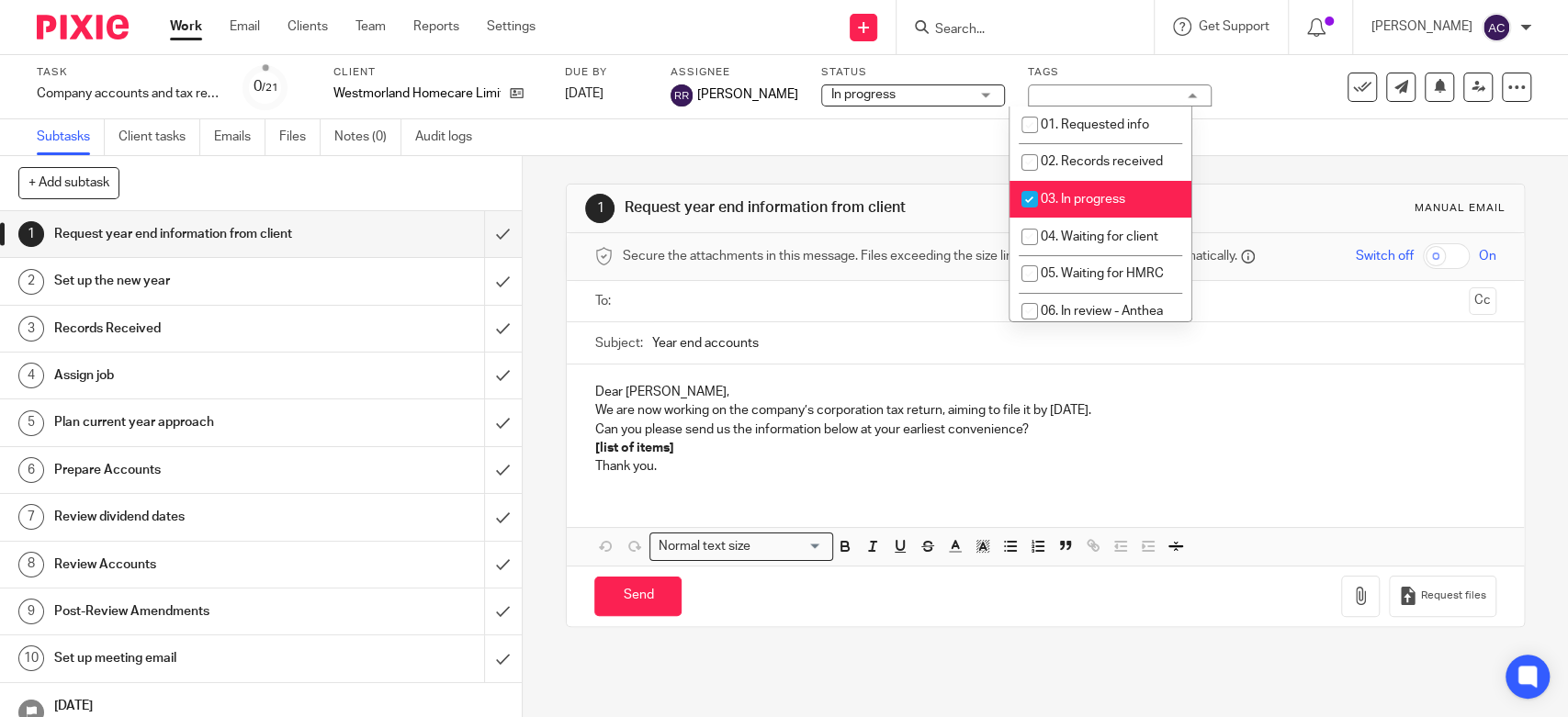
click at [1058, 200] on span "03. In progress" at bounding box center [1083, 199] width 85 height 13
checkbox input "false"
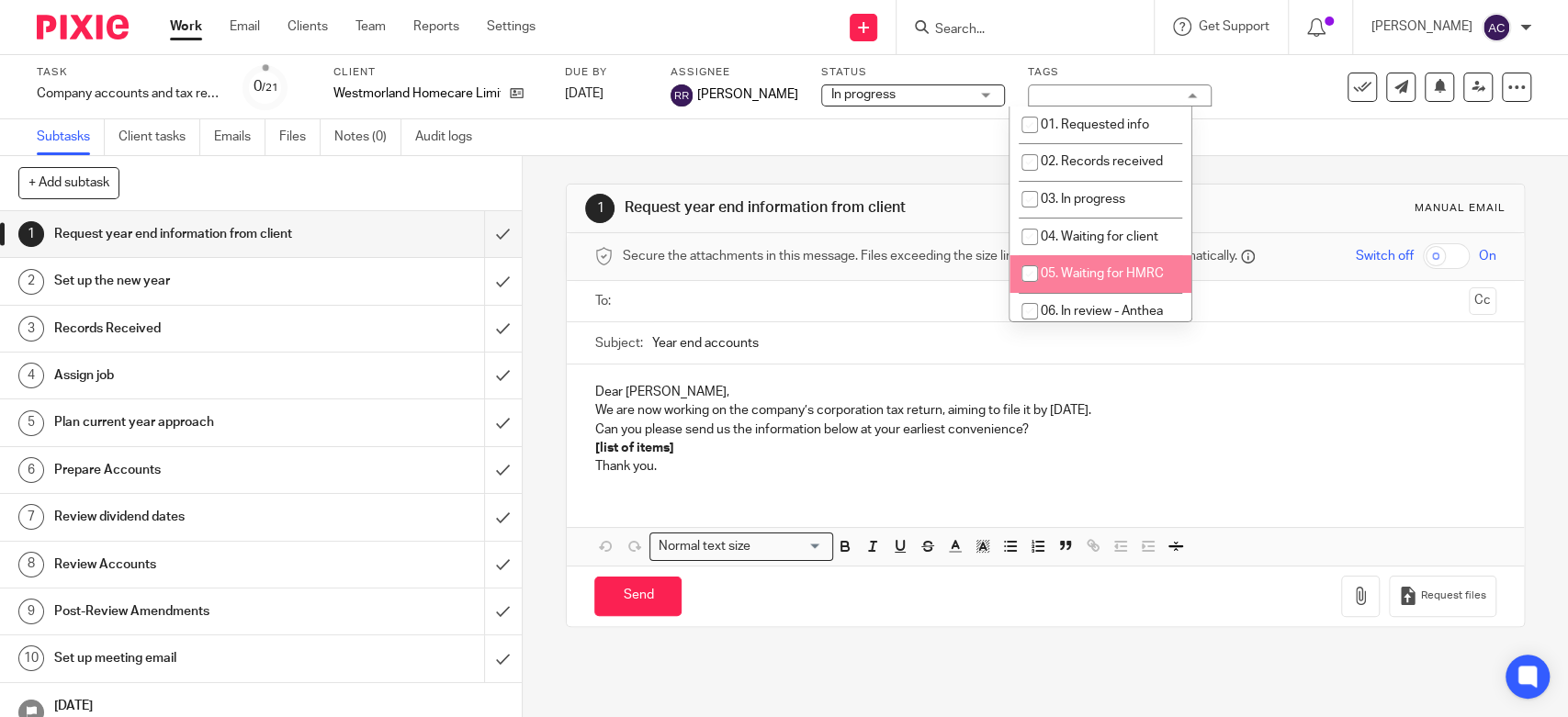
scroll to position [189, 0]
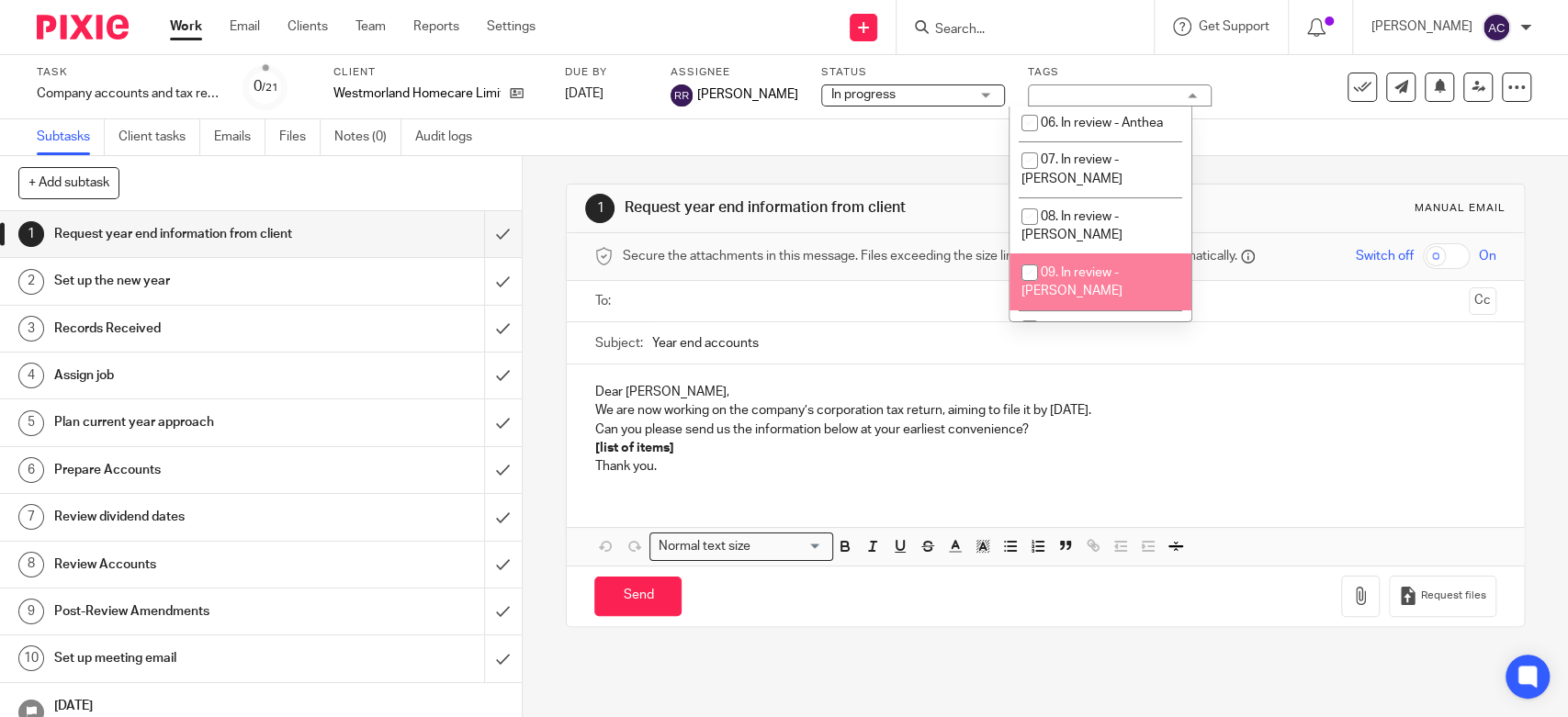
click at [1068, 267] on span "09. In review - [PERSON_NAME]" at bounding box center [1071, 282] width 101 height 33
checkbox input "true"
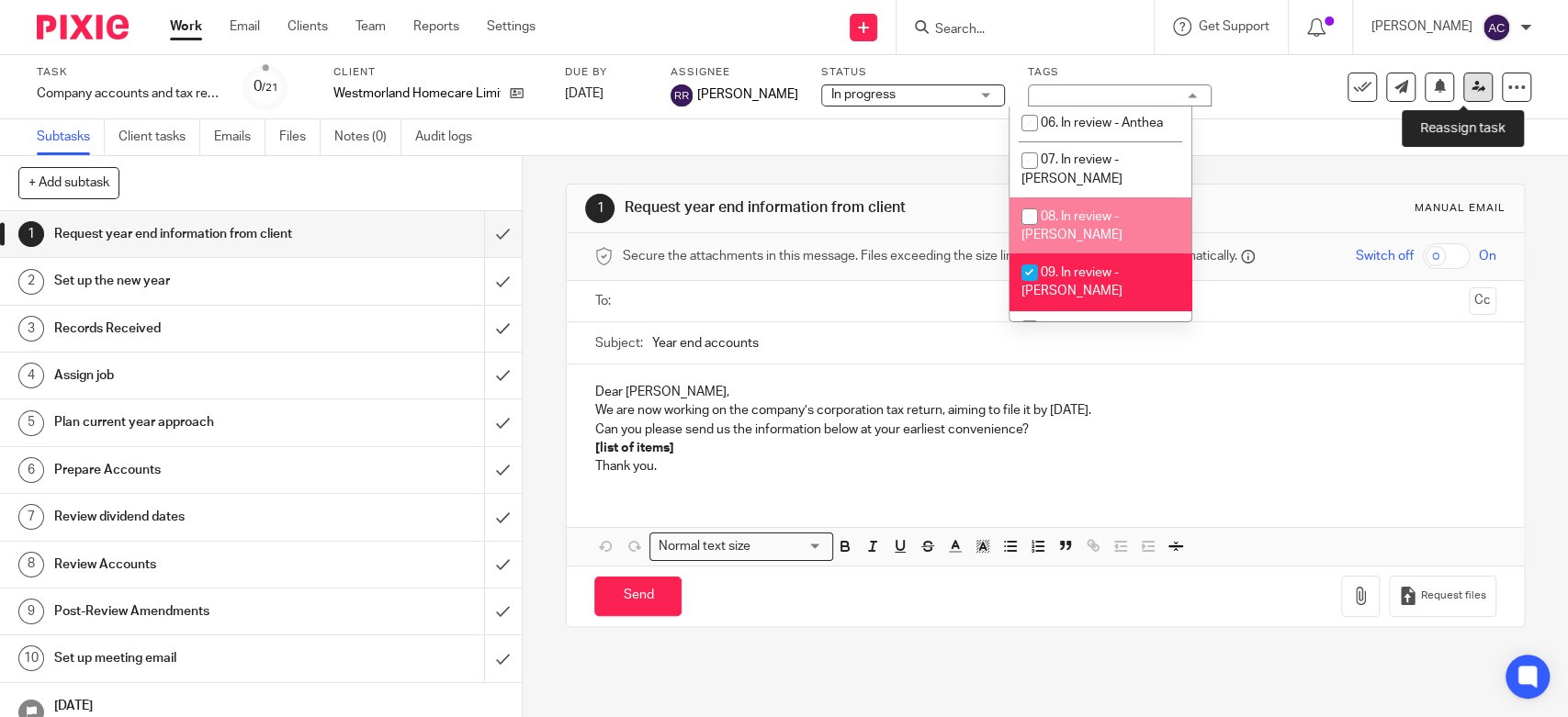
click at [1471, 94] on icon at bounding box center [1478, 87] width 14 height 14
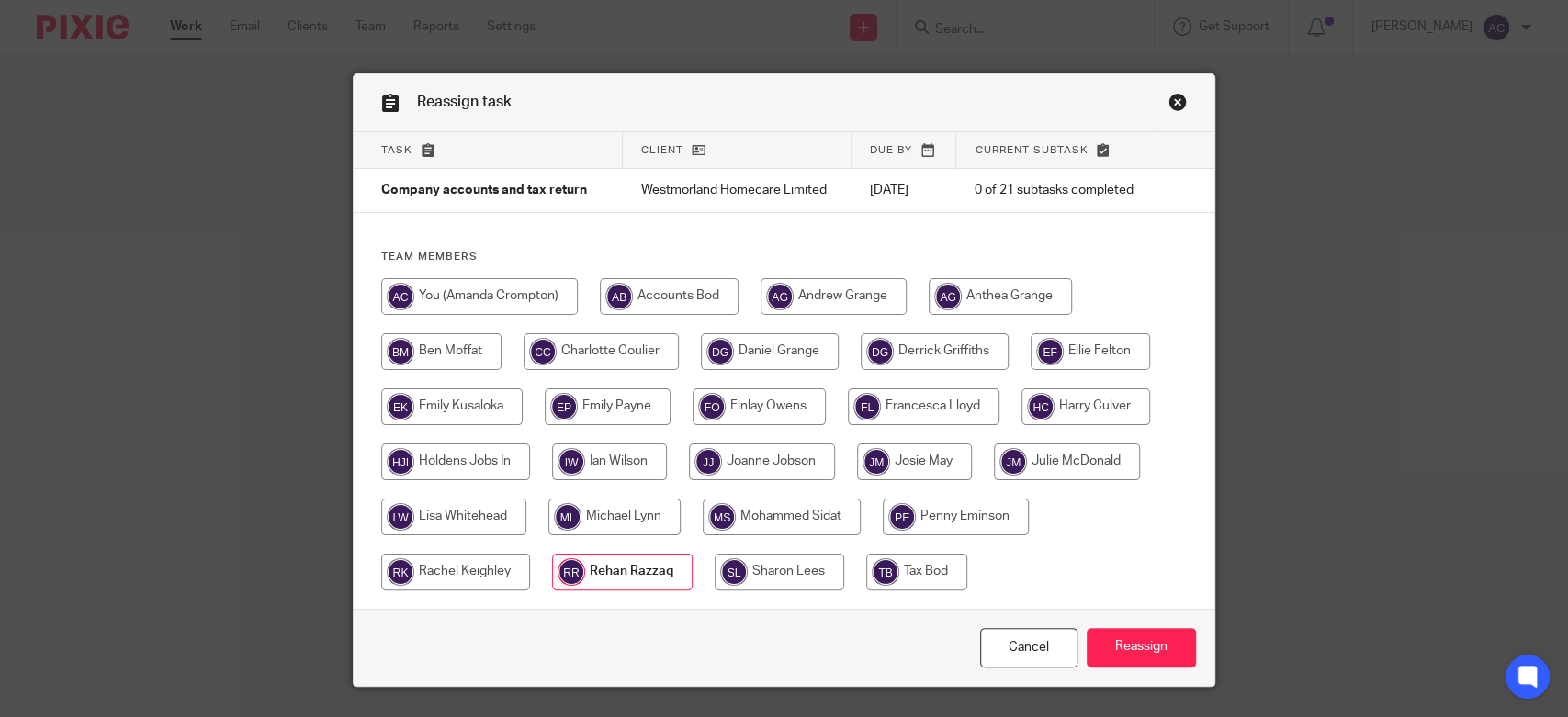
click at [478, 294] on input "radio" at bounding box center [479, 296] width 196 height 37
radio input "true"
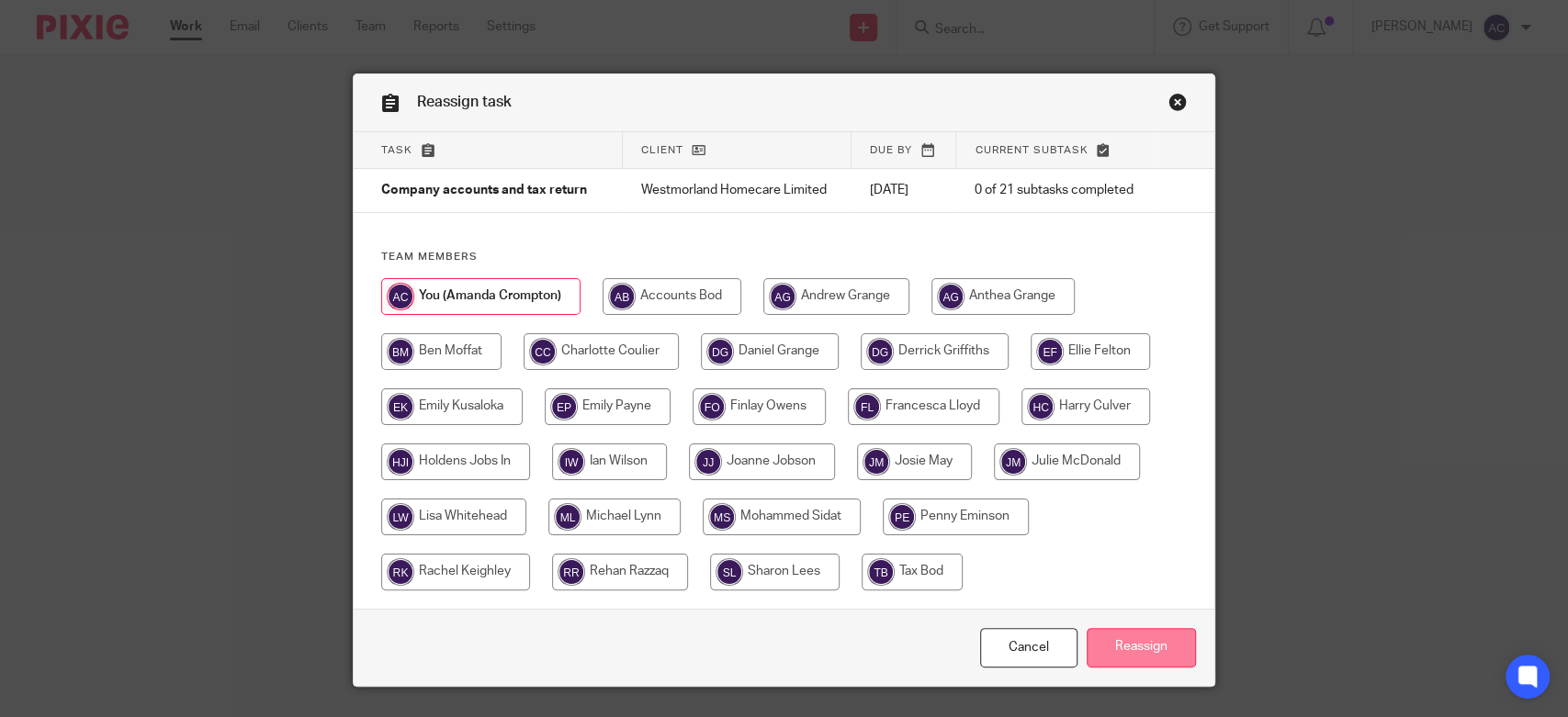
click at [1110, 637] on input "Reassign" at bounding box center [1140, 648] width 110 height 40
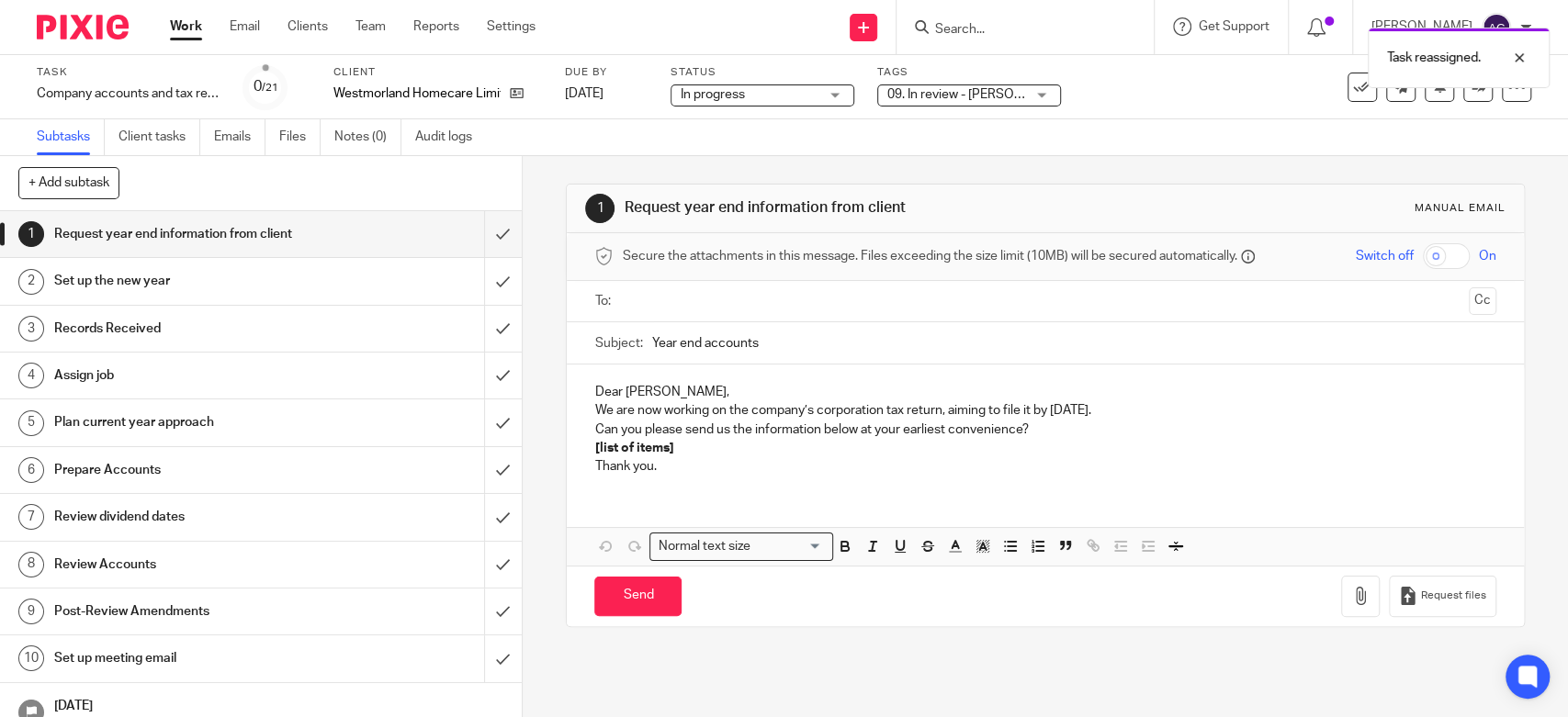
click at [946, 31] on div "Task reassigned." at bounding box center [1167, 53] width 766 height 70
click at [963, 22] on div "Task reassigned." at bounding box center [1167, 53] width 766 height 70
click at [984, 30] on input "Search" at bounding box center [1015, 30] width 165 height 17
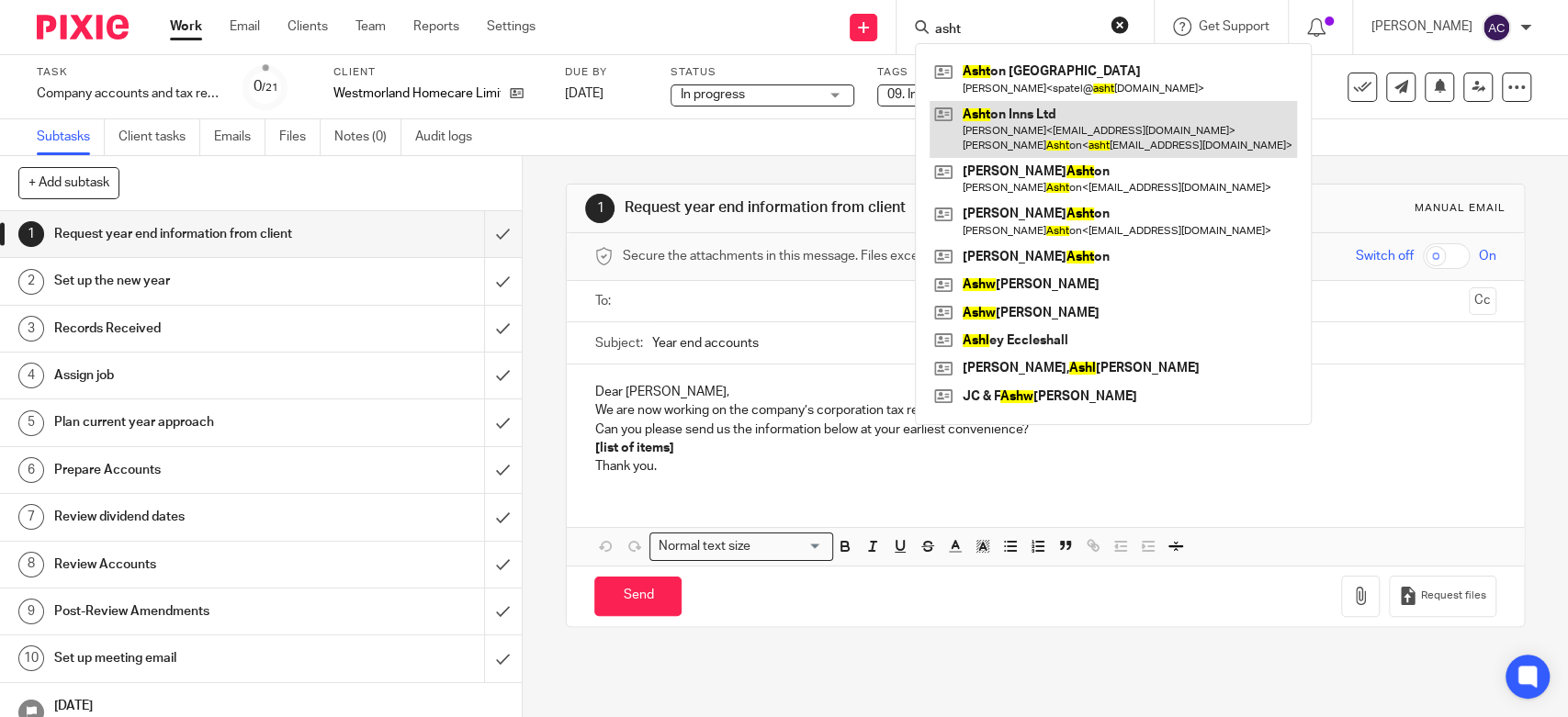
type input "asht"
click at [1009, 113] on link at bounding box center [1113, 129] width 367 height 57
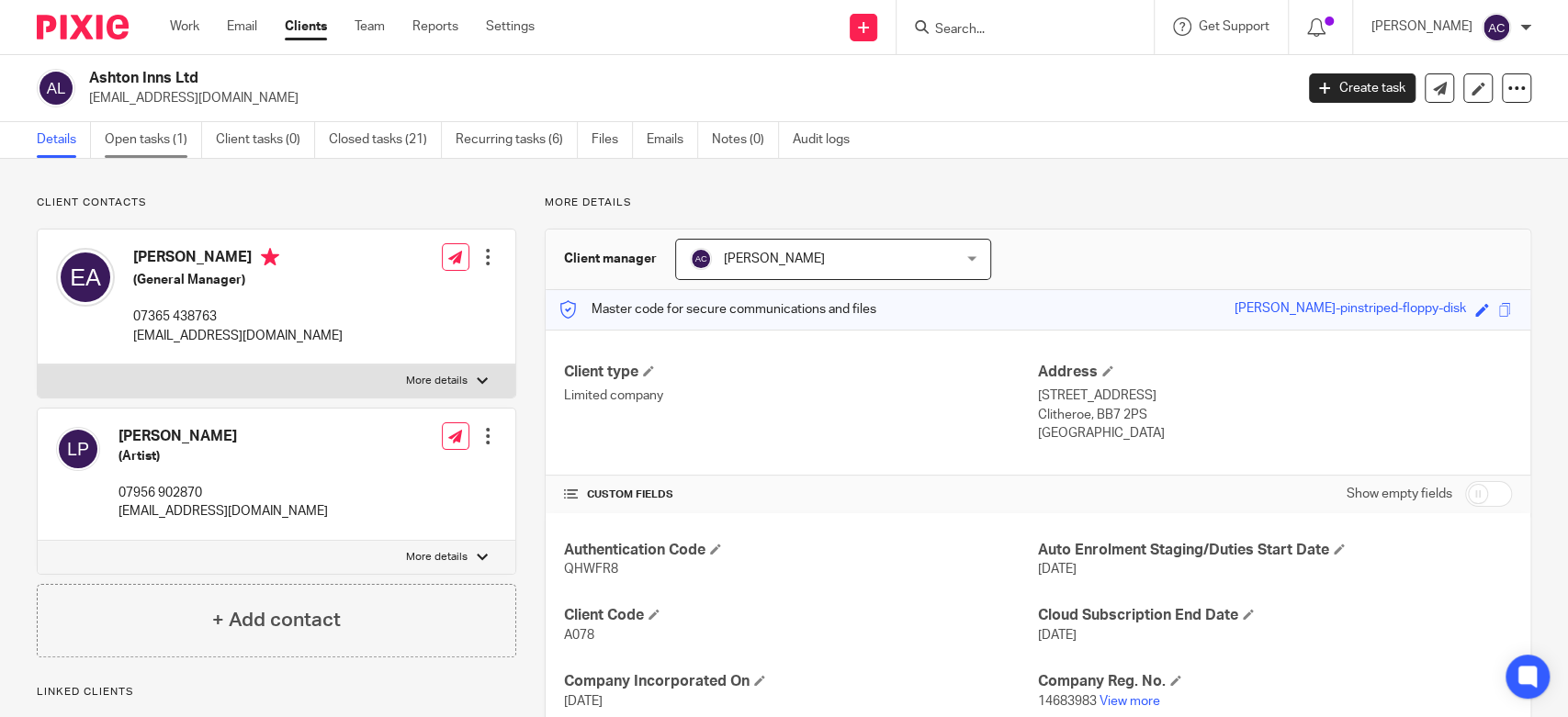
click at [168, 137] on link "Open tasks (1)" at bounding box center [153, 140] width 98 height 36
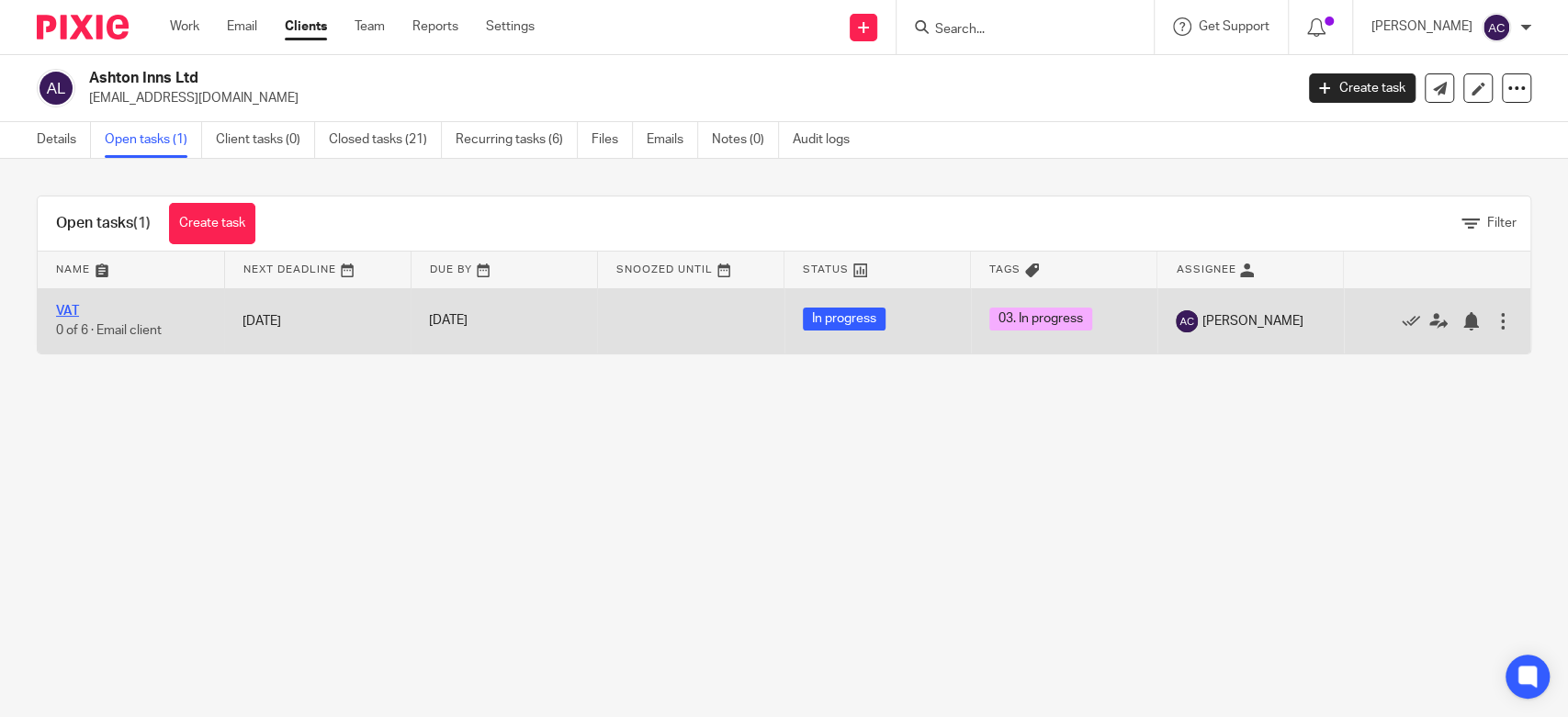
click at [69, 311] on link "VAT" at bounding box center [67, 311] width 23 height 13
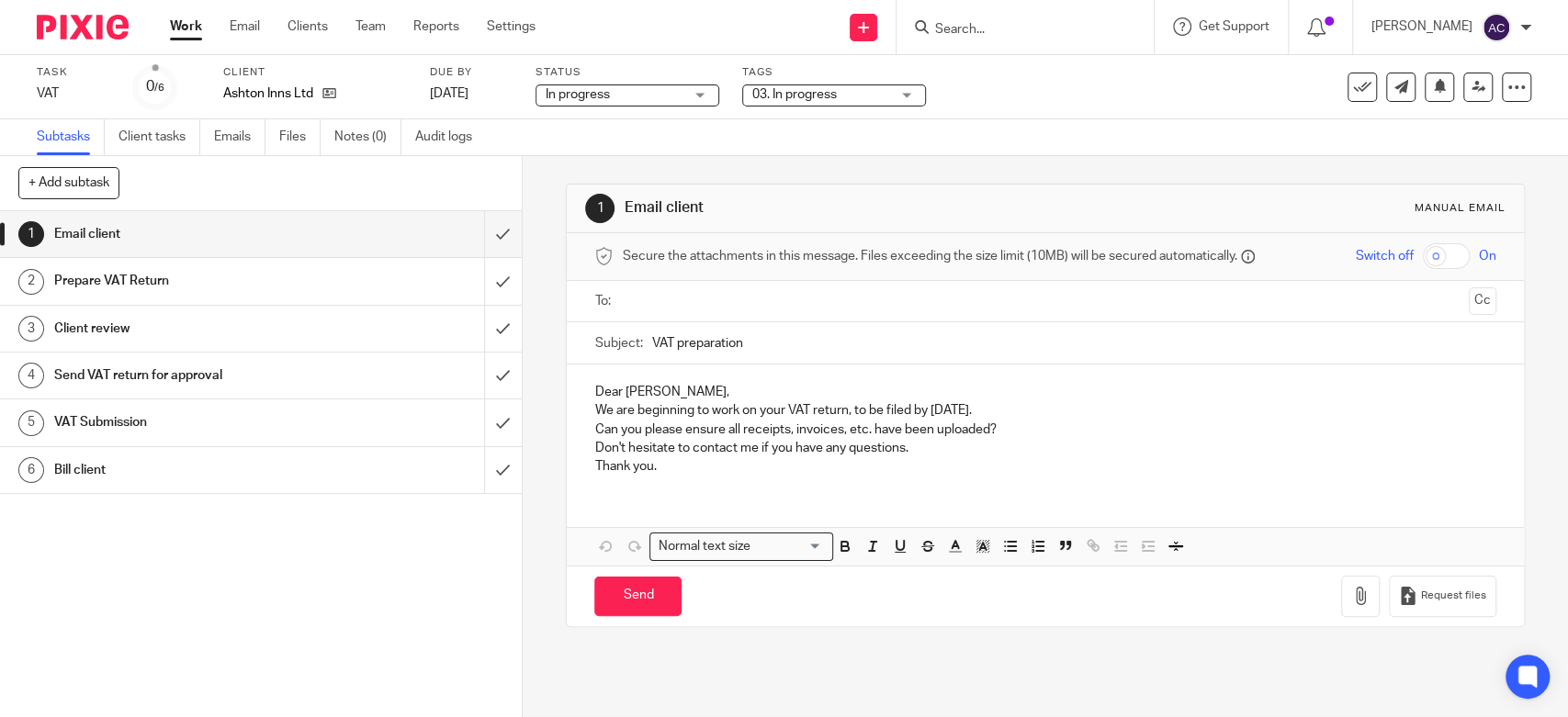
click at [867, 97] on span "03. In progress" at bounding box center [822, 95] width 138 height 20
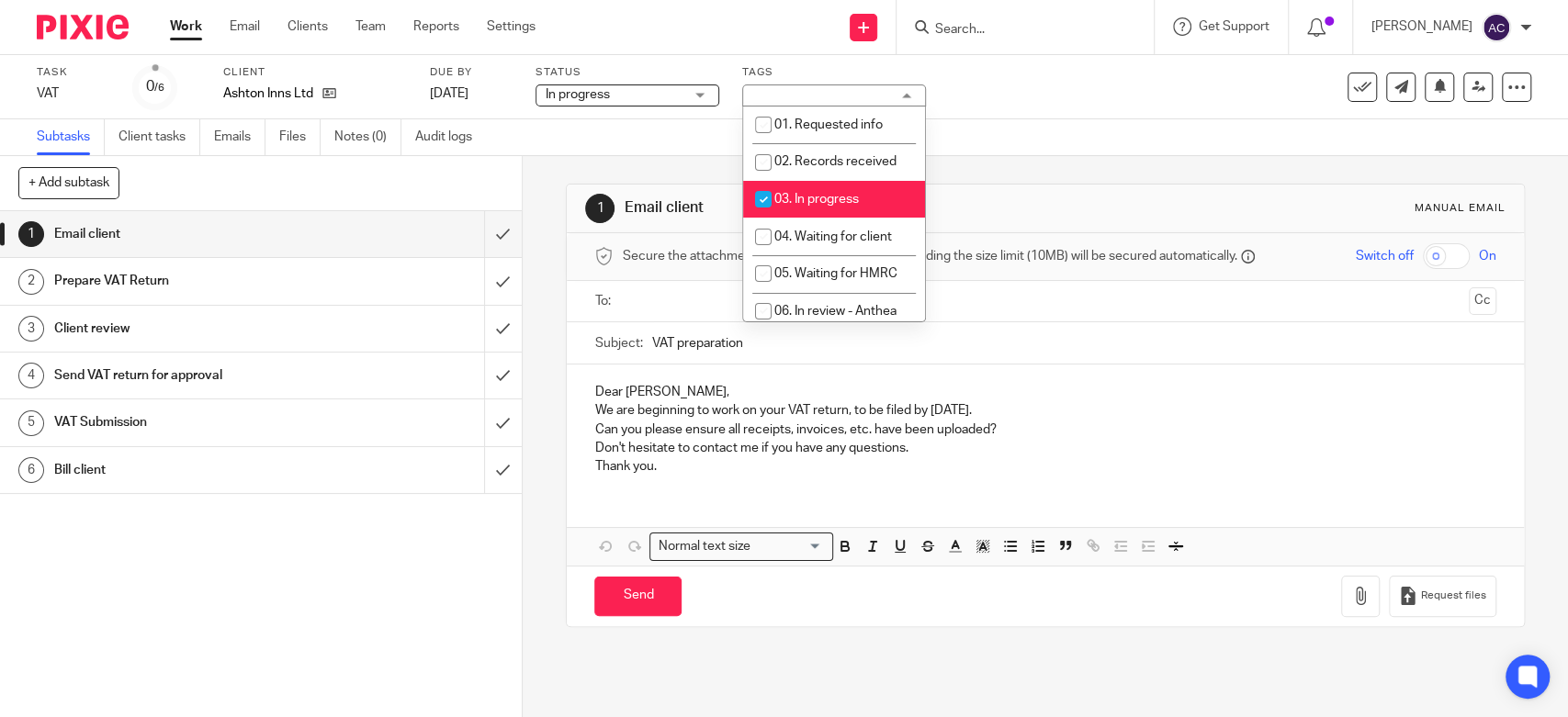
click at [773, 199] on input "checkbox" at bounding box center [762, 199] width 35 height 35
checkbox input "false"
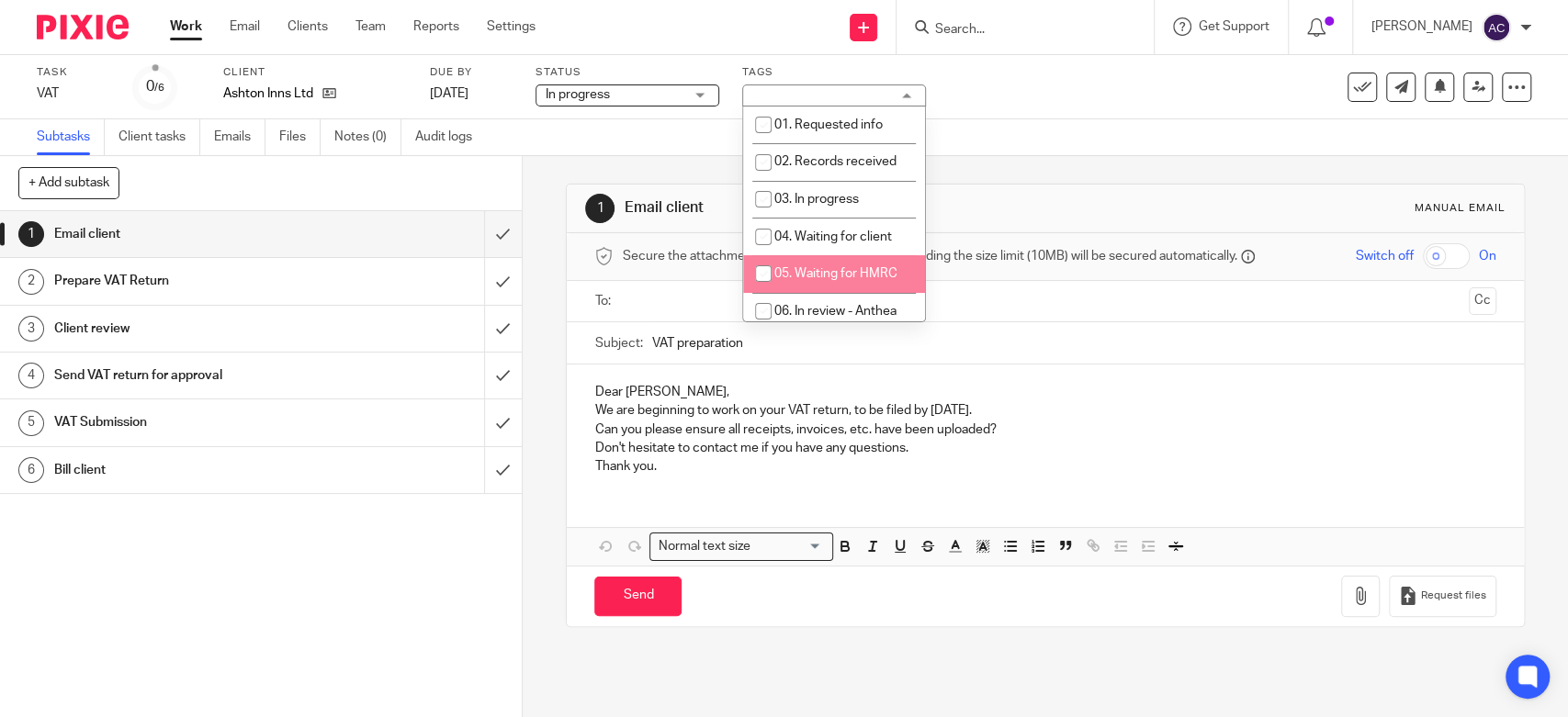
scroll to position [189, 0]
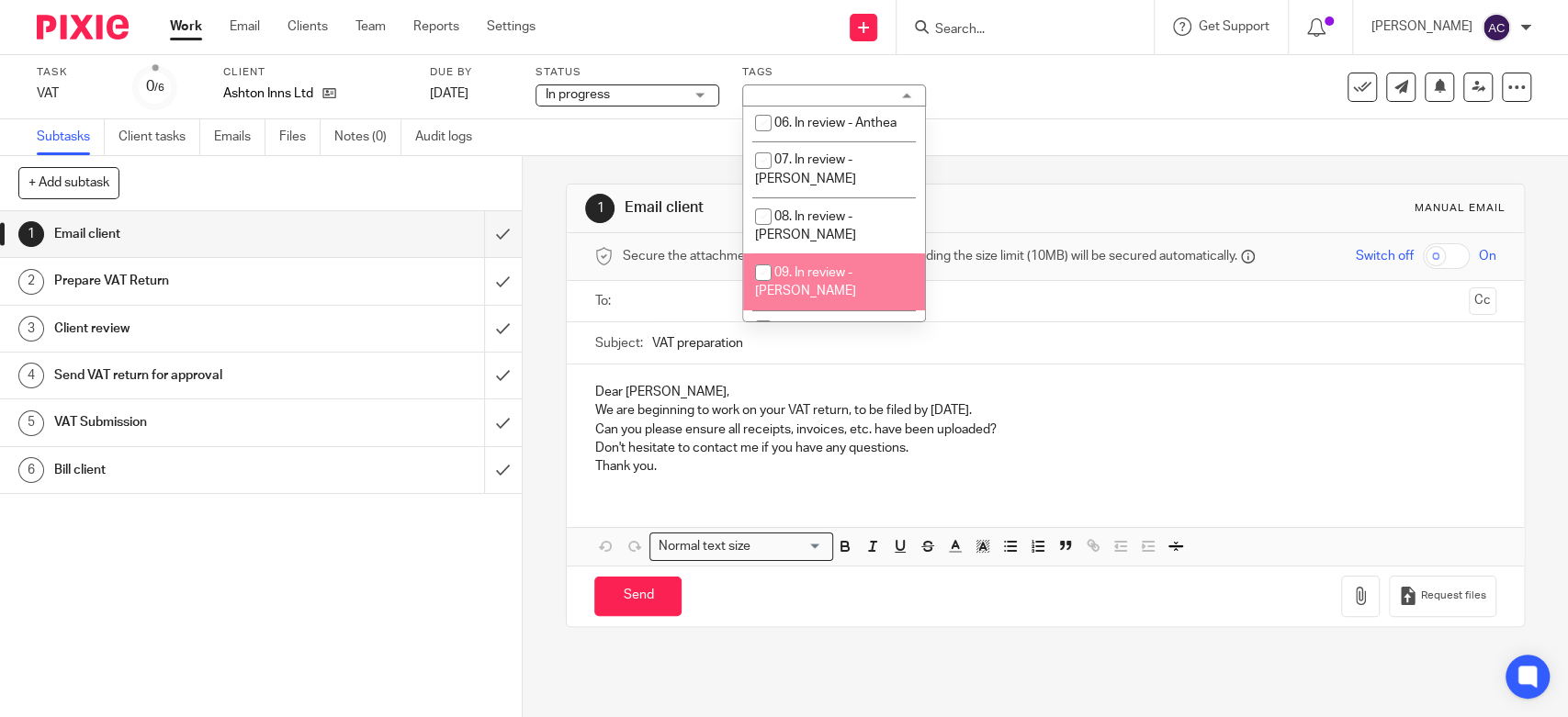
click at [808, 257] on li "09. In review - [PERSON_NAME]" at bounding box center [833, 281] width 182 height 56
checkbox input "true"
click at [184, 20] on link "Work" at bounding box center [186, 27] width 33 height 19
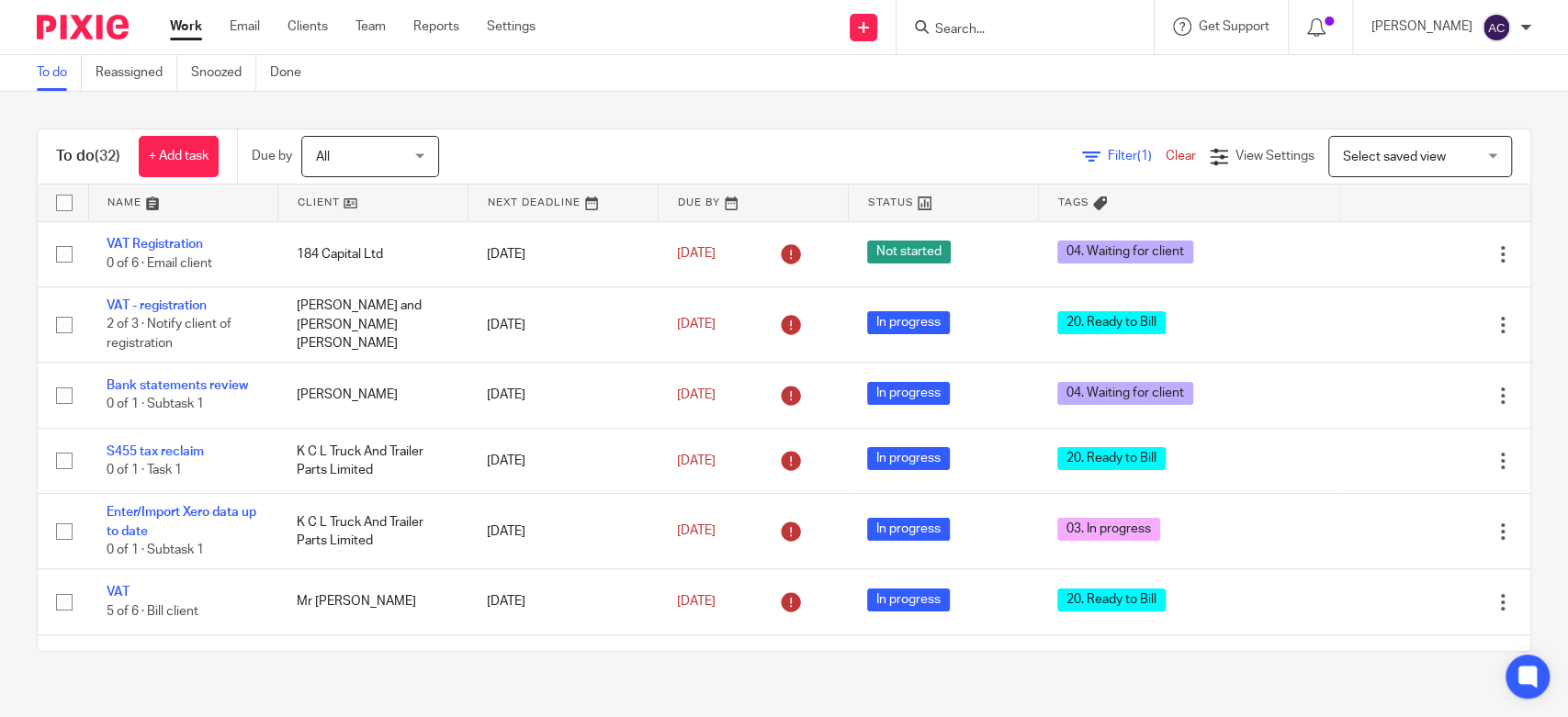
click at [966, 33] on input "Search" at bounding box center [1015, 30] width 165 height 17
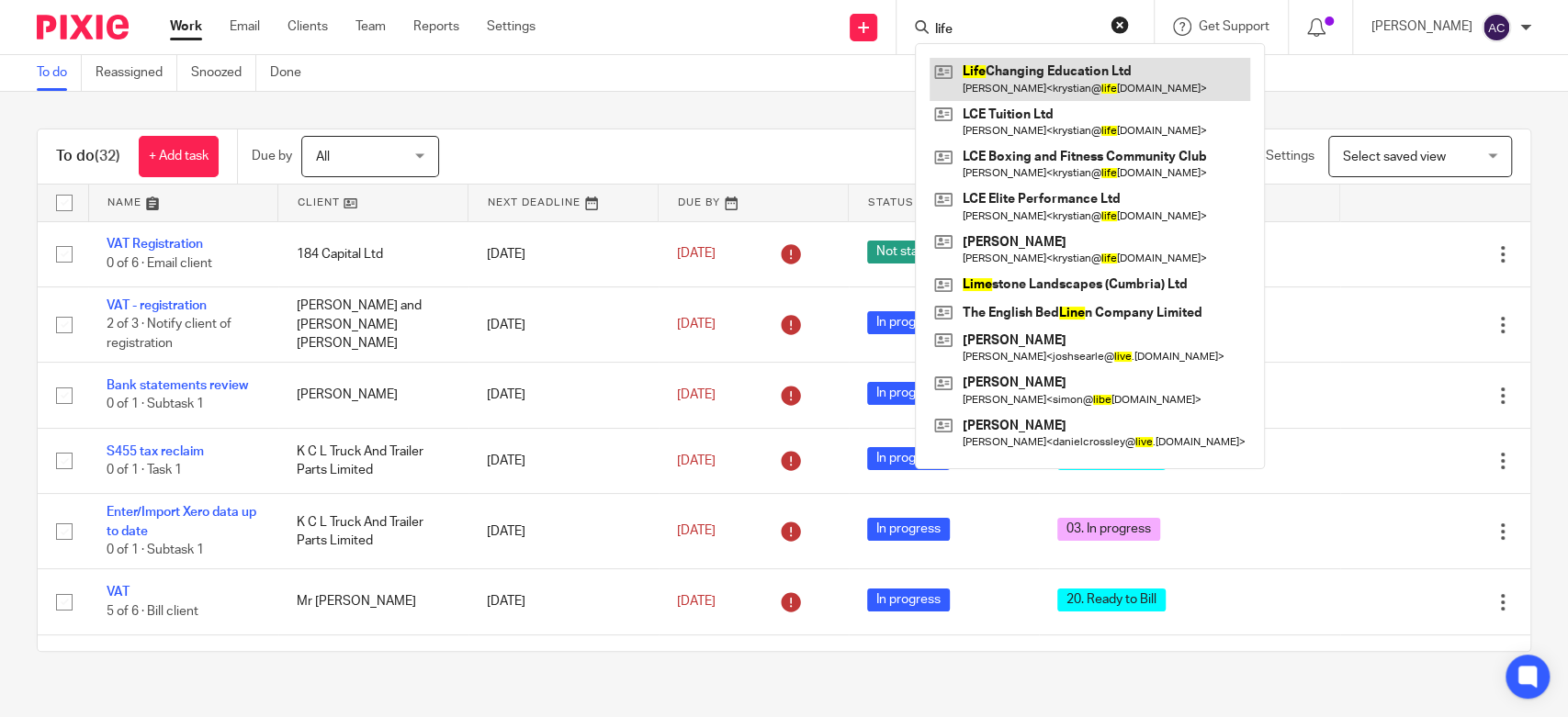
type input "life"
click at [1062, 67] on link at bounding box center [1089, 79] width 321 height 42
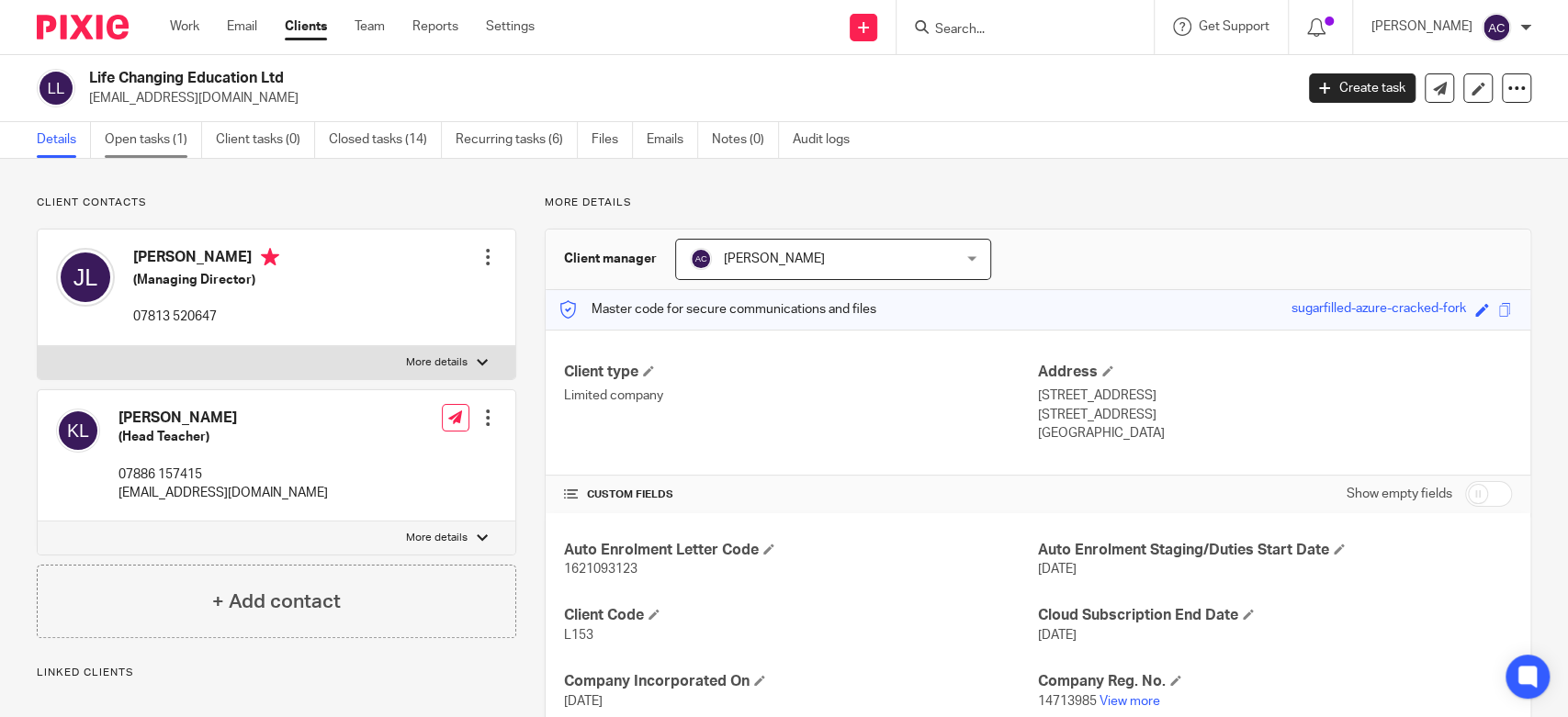
click at [166, 140] on link "Open tasks (1)" at bounding box center [153, 140] width 98 height 36
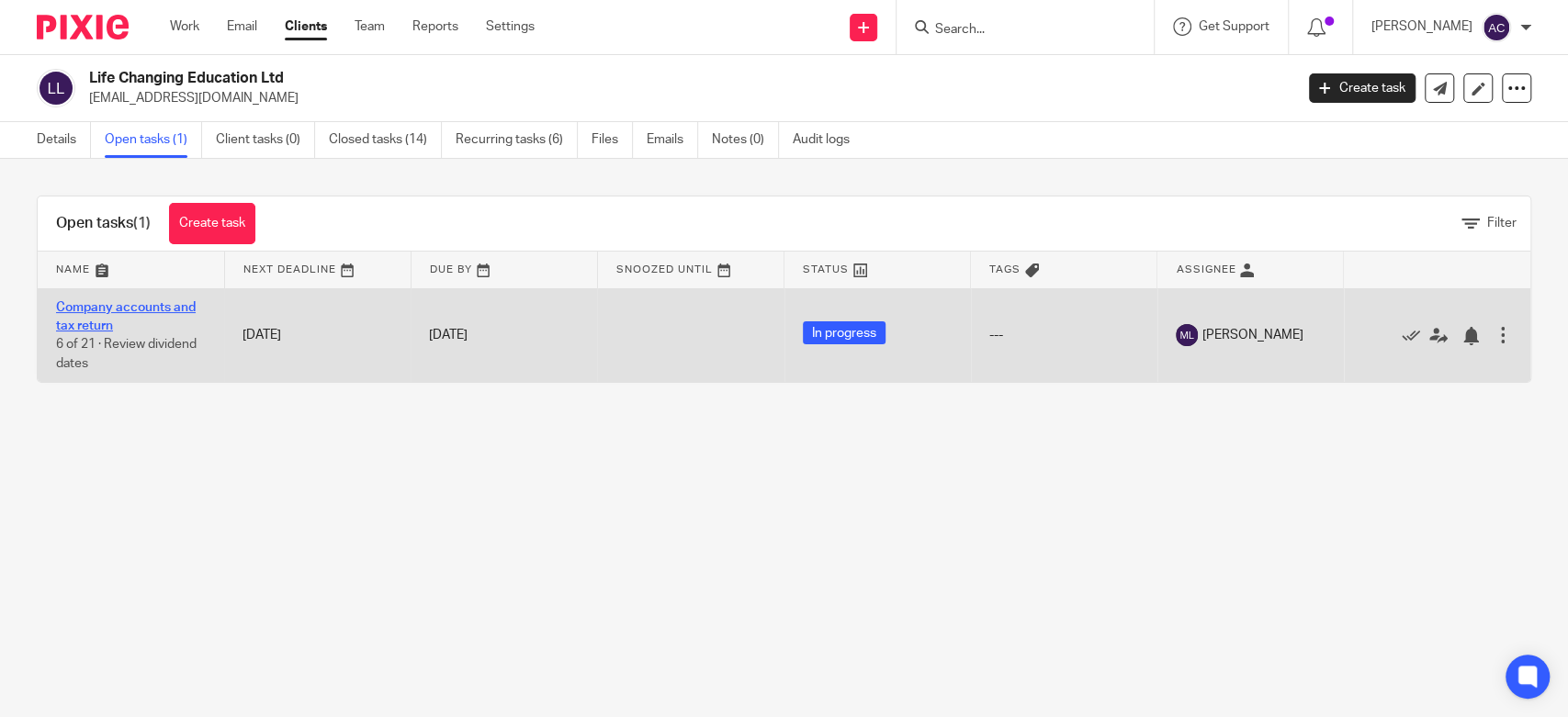
click at [183, 301] on link "Company accounts and tax return" at bounding box center [125, 317] width 139 height 32
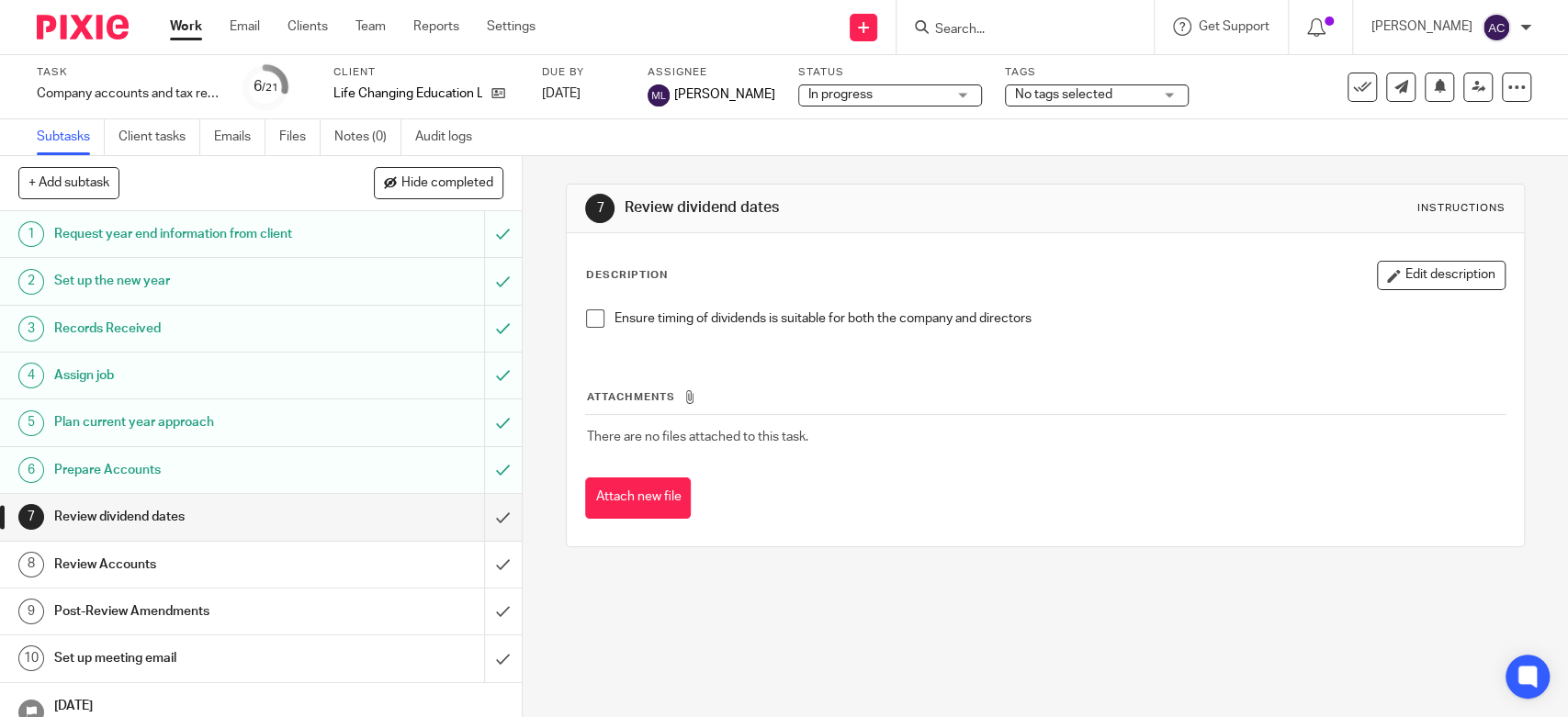
click at [1068, 88] on span "No tags selected" at bounding box center [1063, 94] width 98 height 13
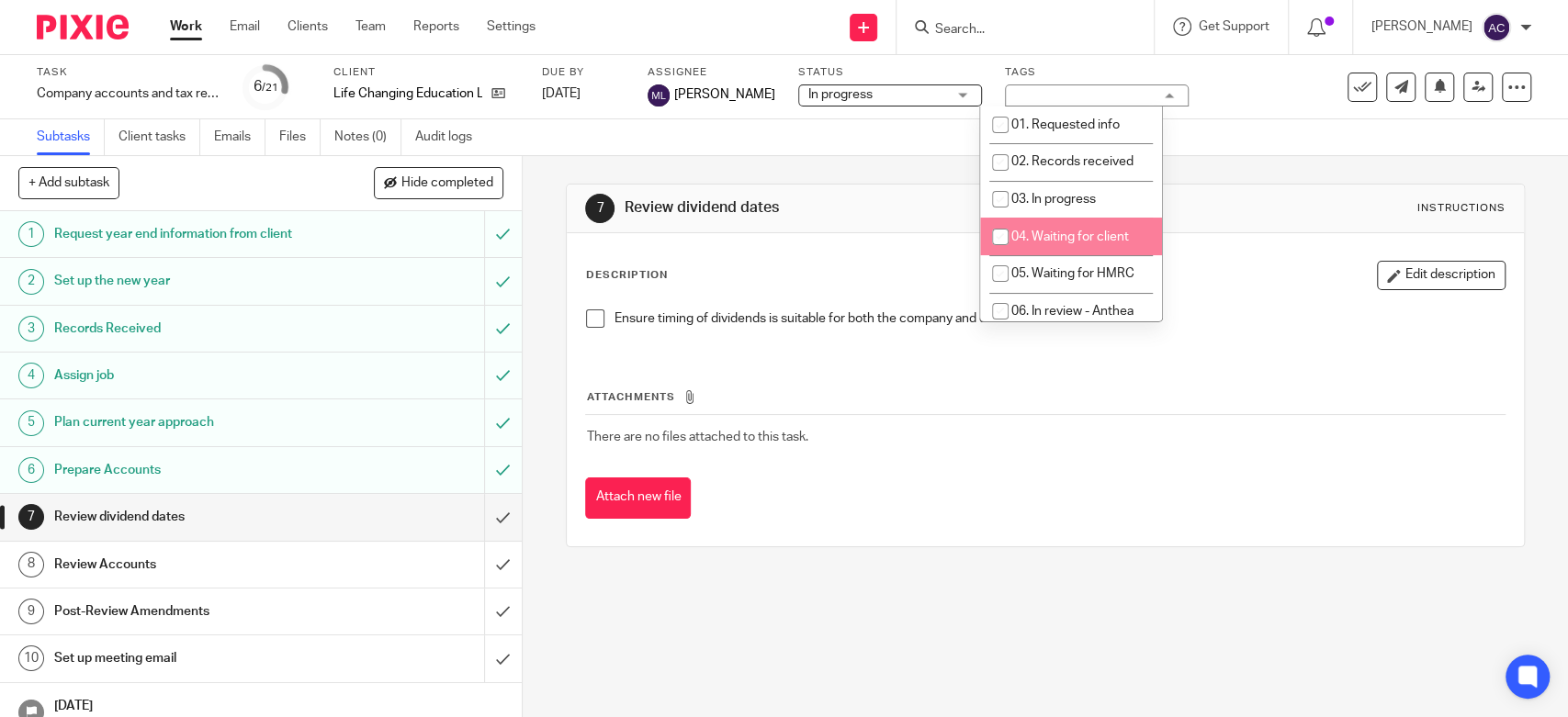
click at [1084, 233] on span "04. Waiting for client" at bounding box center [1069, 236] width 118 height 13
checkbox input "true"
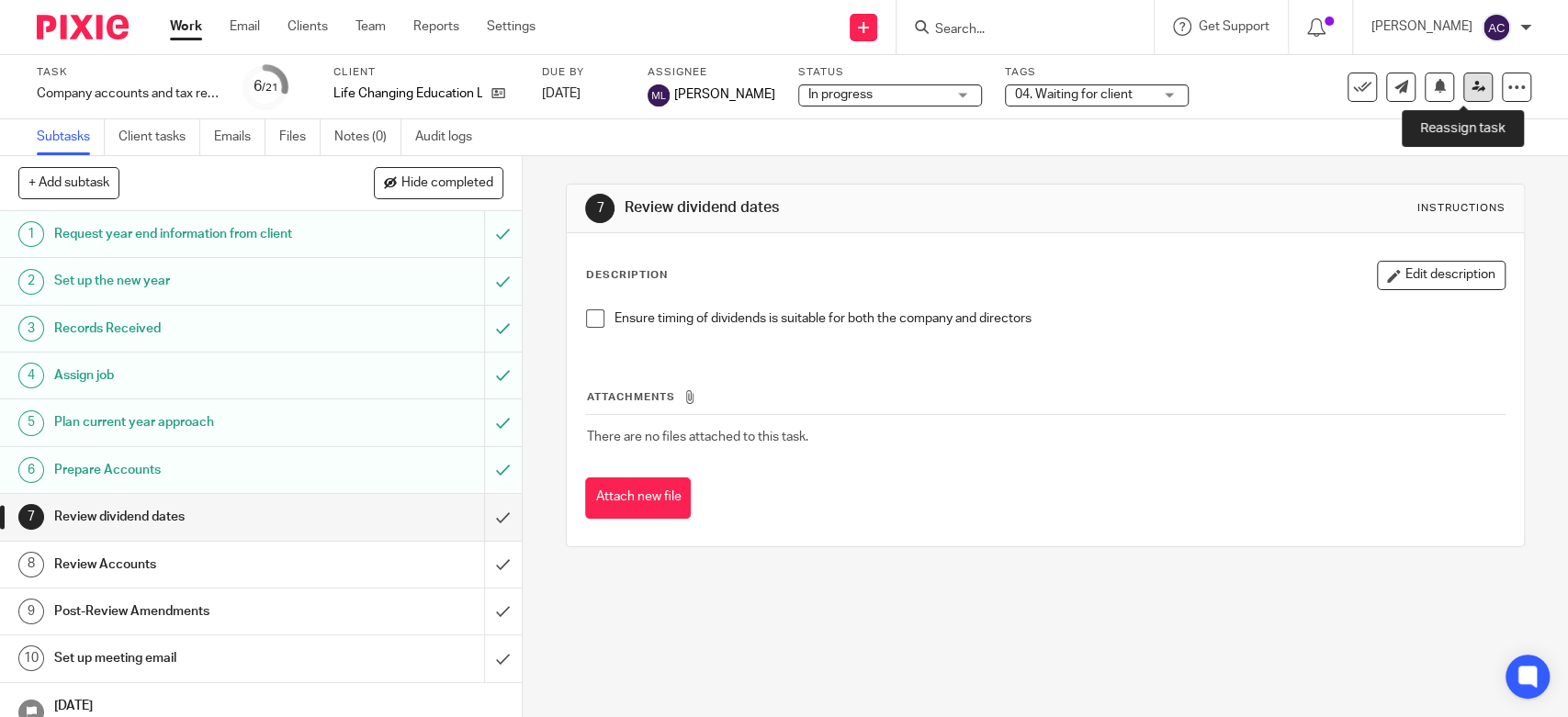
click at [1471, 93] on icon at bounding box center [1478, 87] width 14 height 14
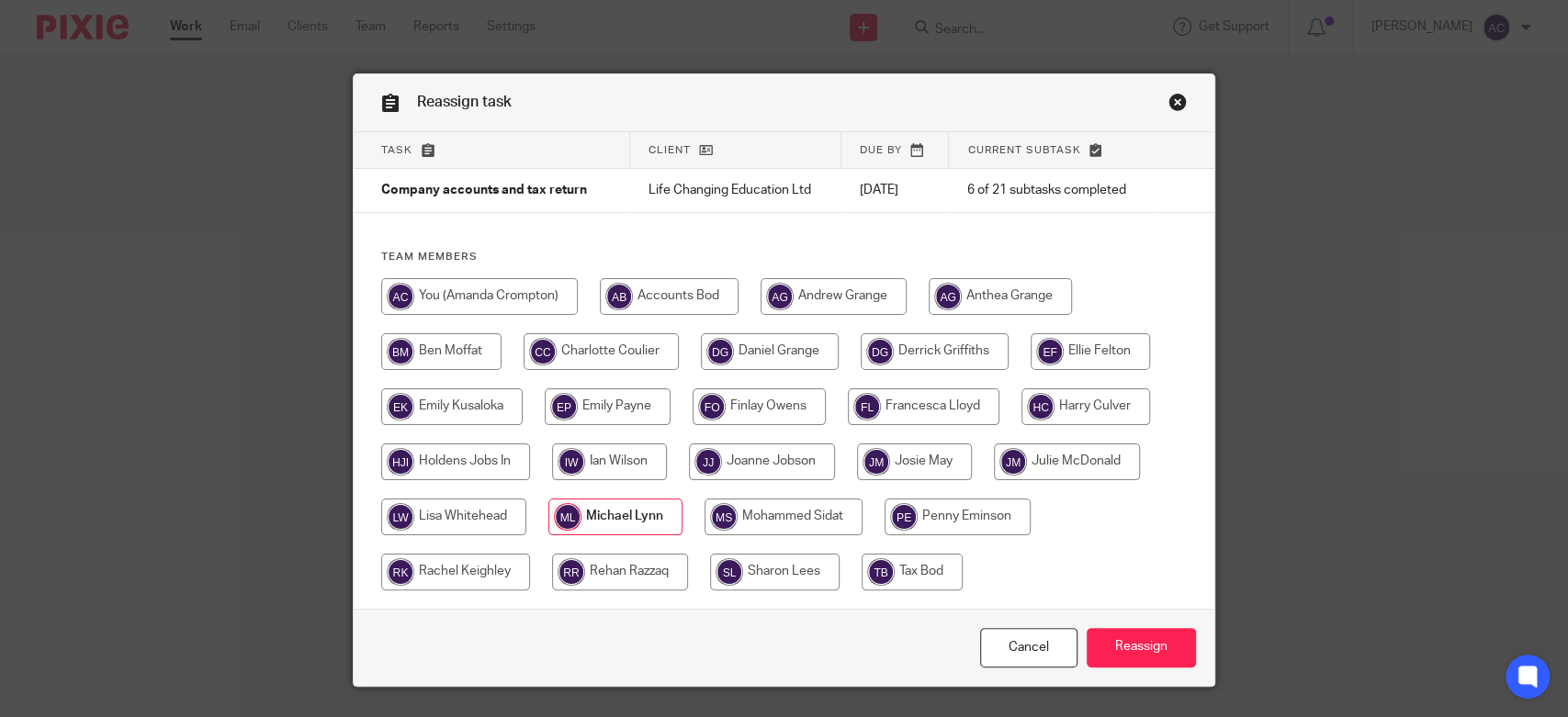
click at [461, 296] on input "radio" at bounding box center [479, 296] width 196 height 37
radio input "true"
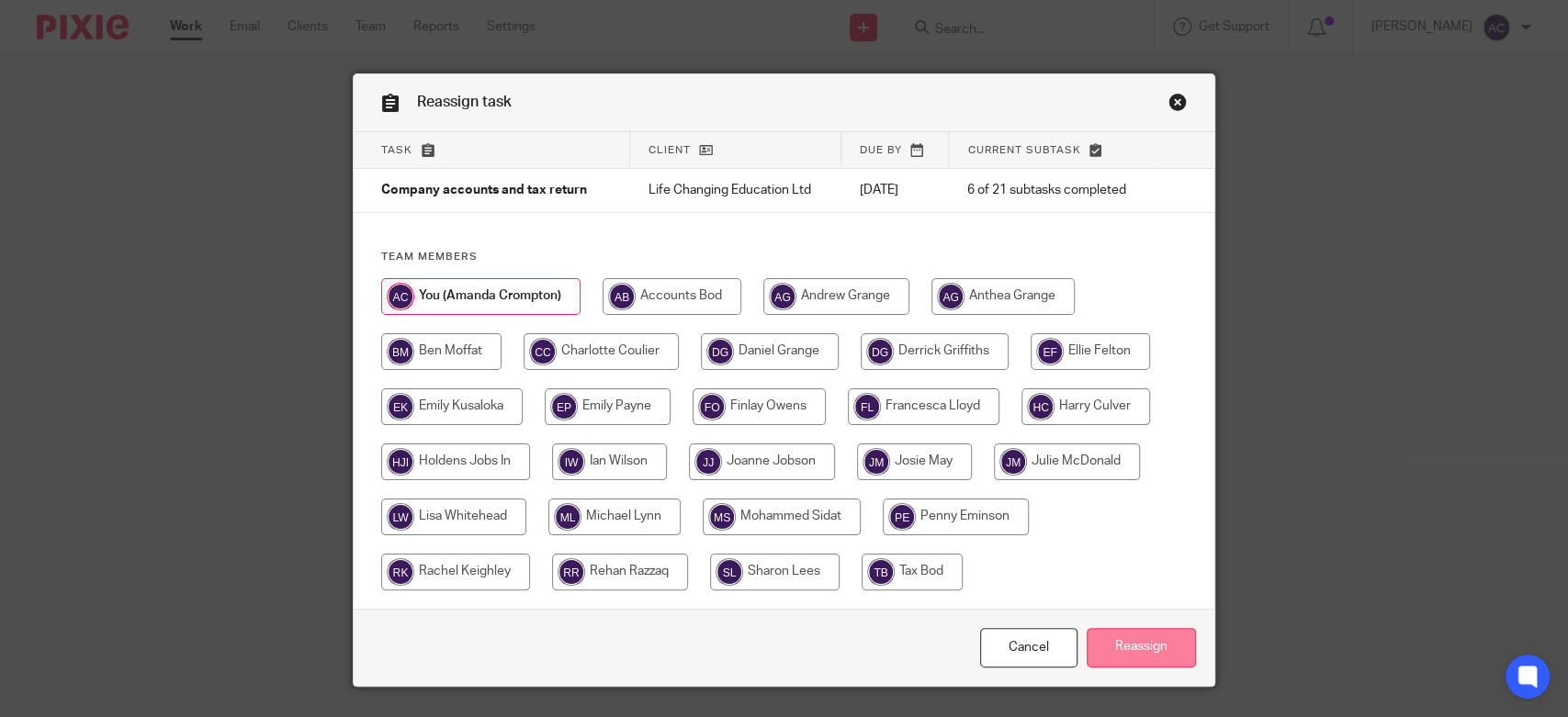
click at [1114, 641] on input "Reassign" at bounding box center [1140, 648] width 110 height 40
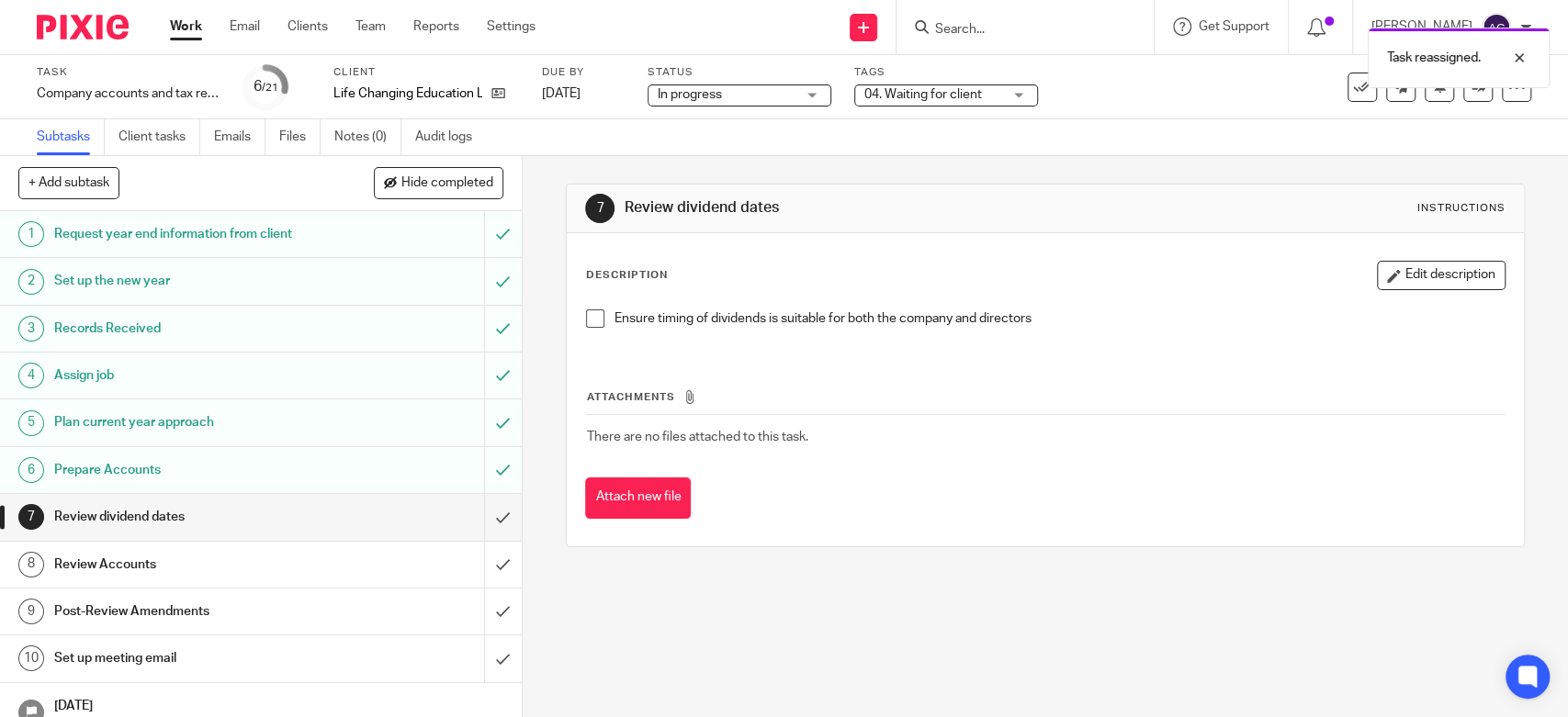
click at [190, 25] on link "Work" at bounding box center [186, 27] width 33 height 19
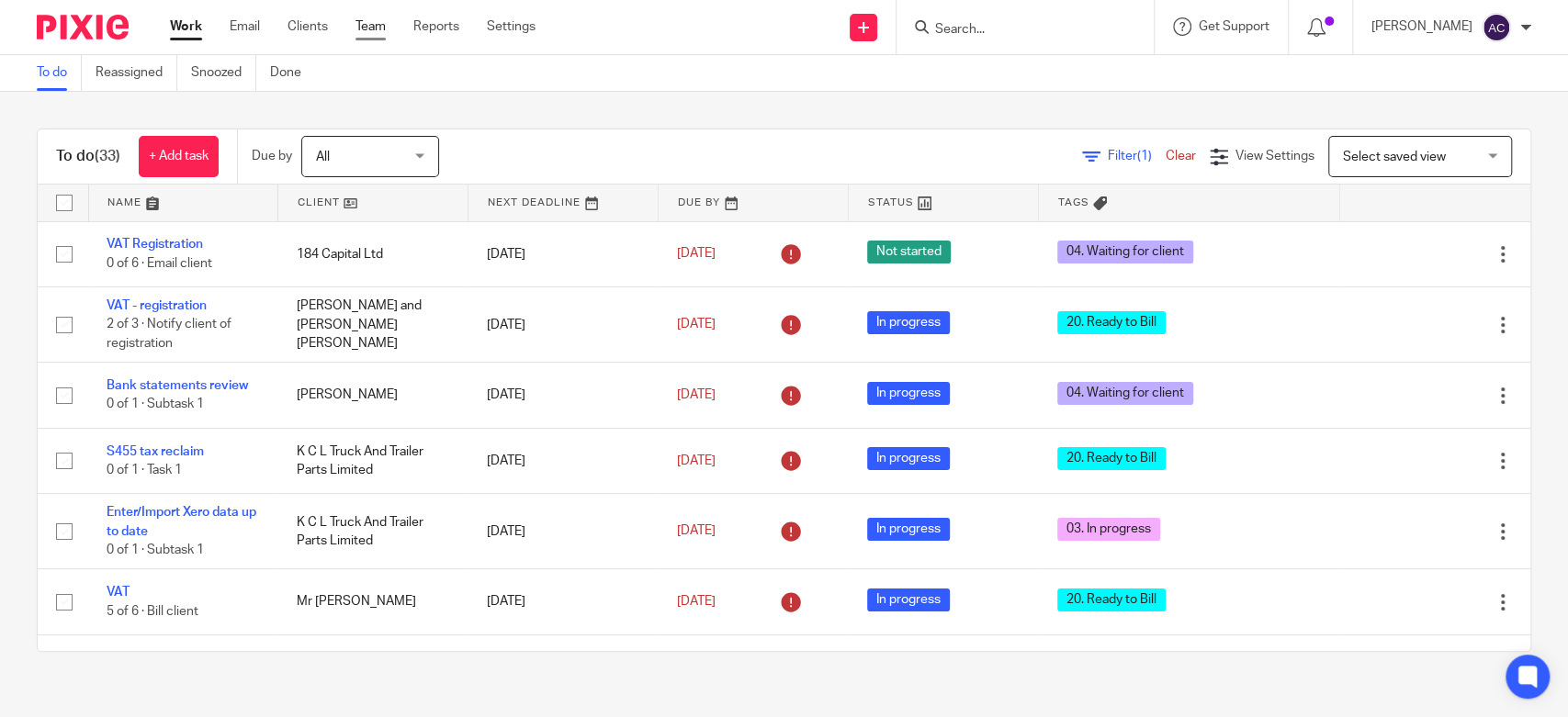
click at [383, 28] on link "Team" at bounding box center [370, 27] width 31 height 19
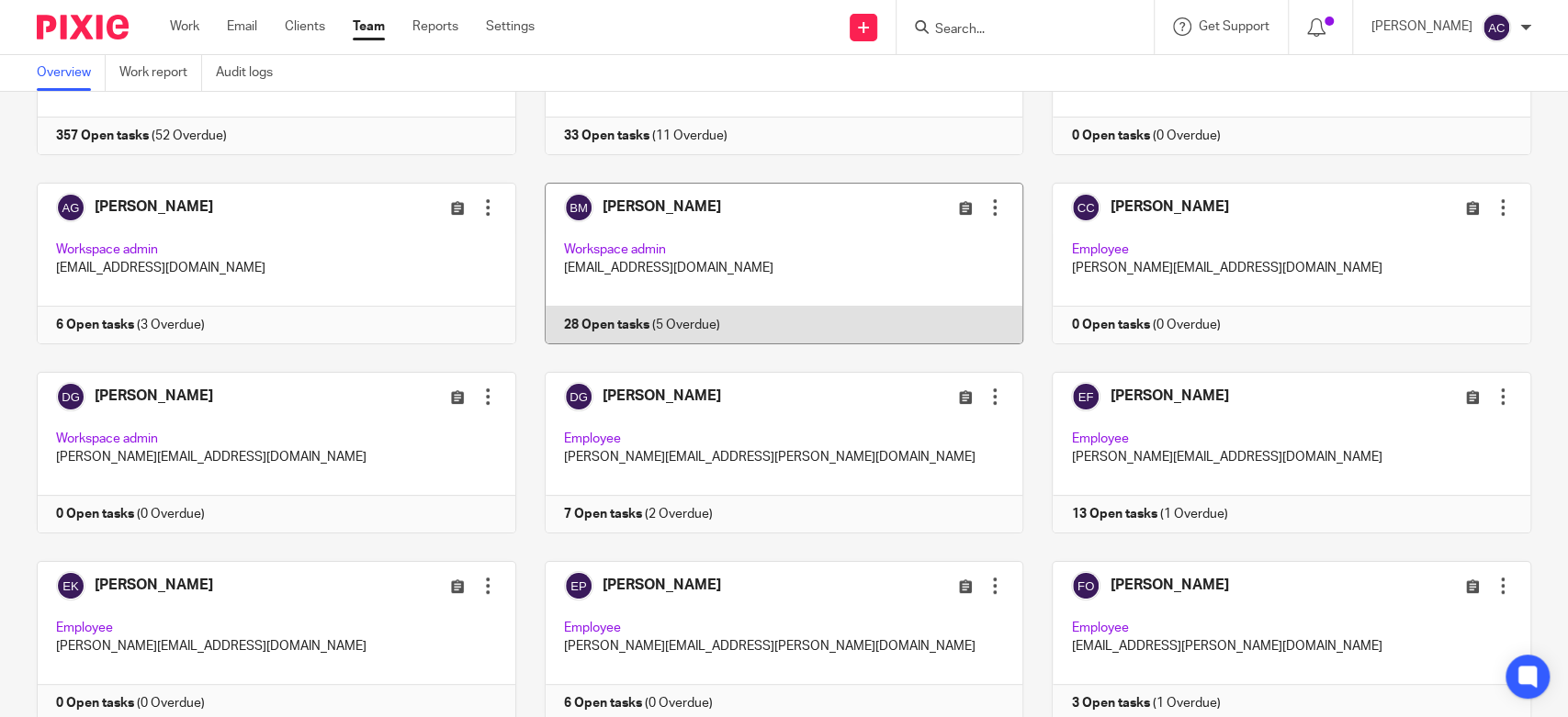
scroll to position [306, 0]
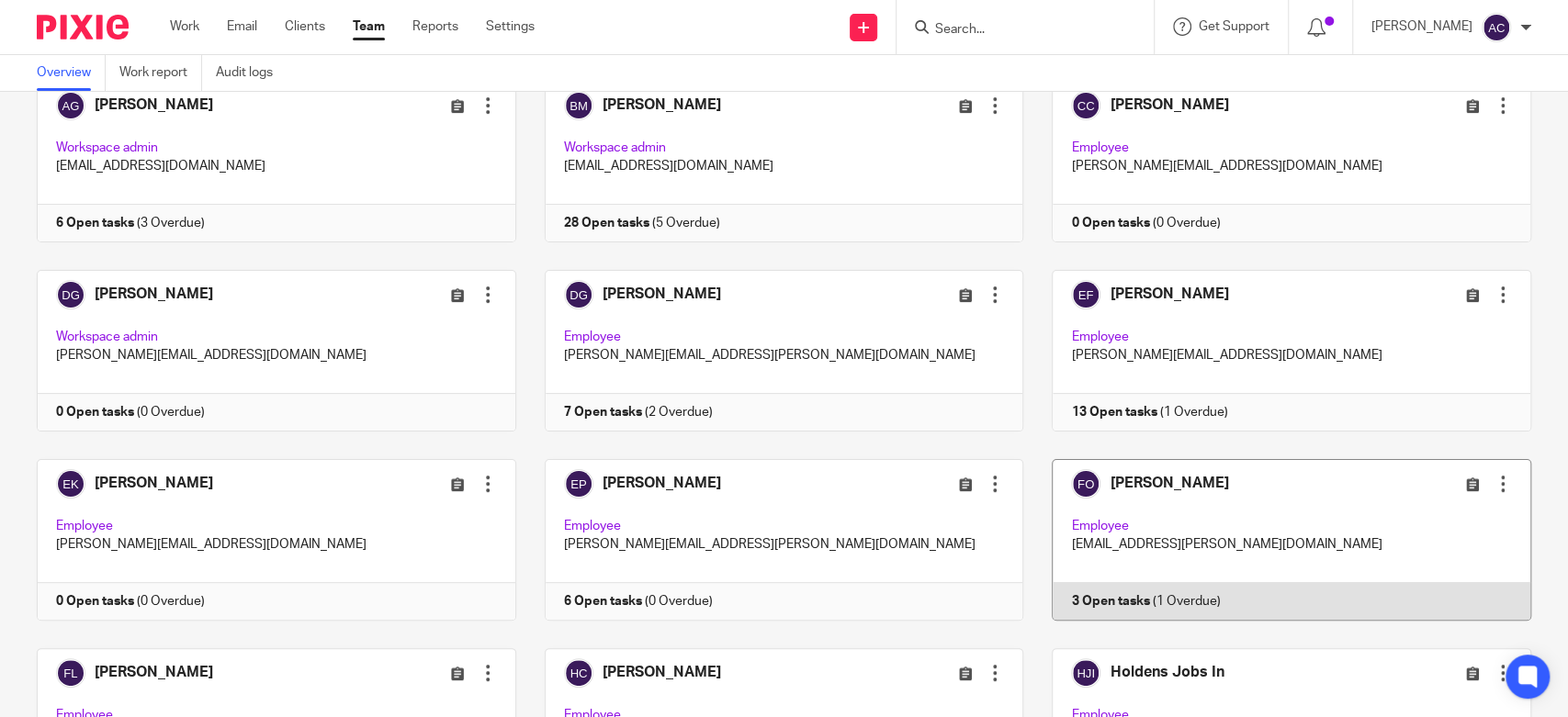
click at [1088, 589] on link at bounding box center [1277, 540] width 508 height 162
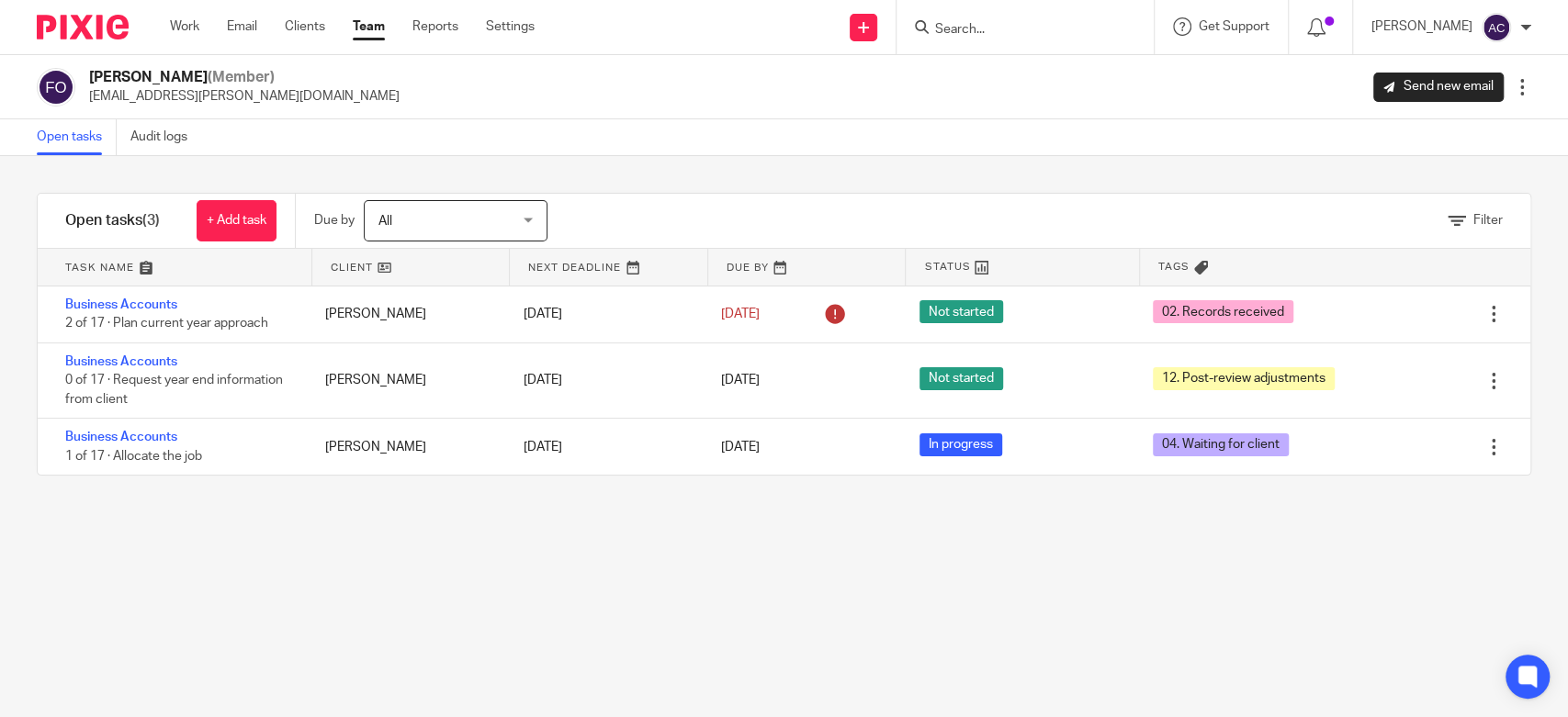
click at [958, 29] on input "Search" at bounding box center [1015, 30] width 165 height 17
click at [374, 20] on link "Team" at bounding box center [368, 27] width 33 height 19
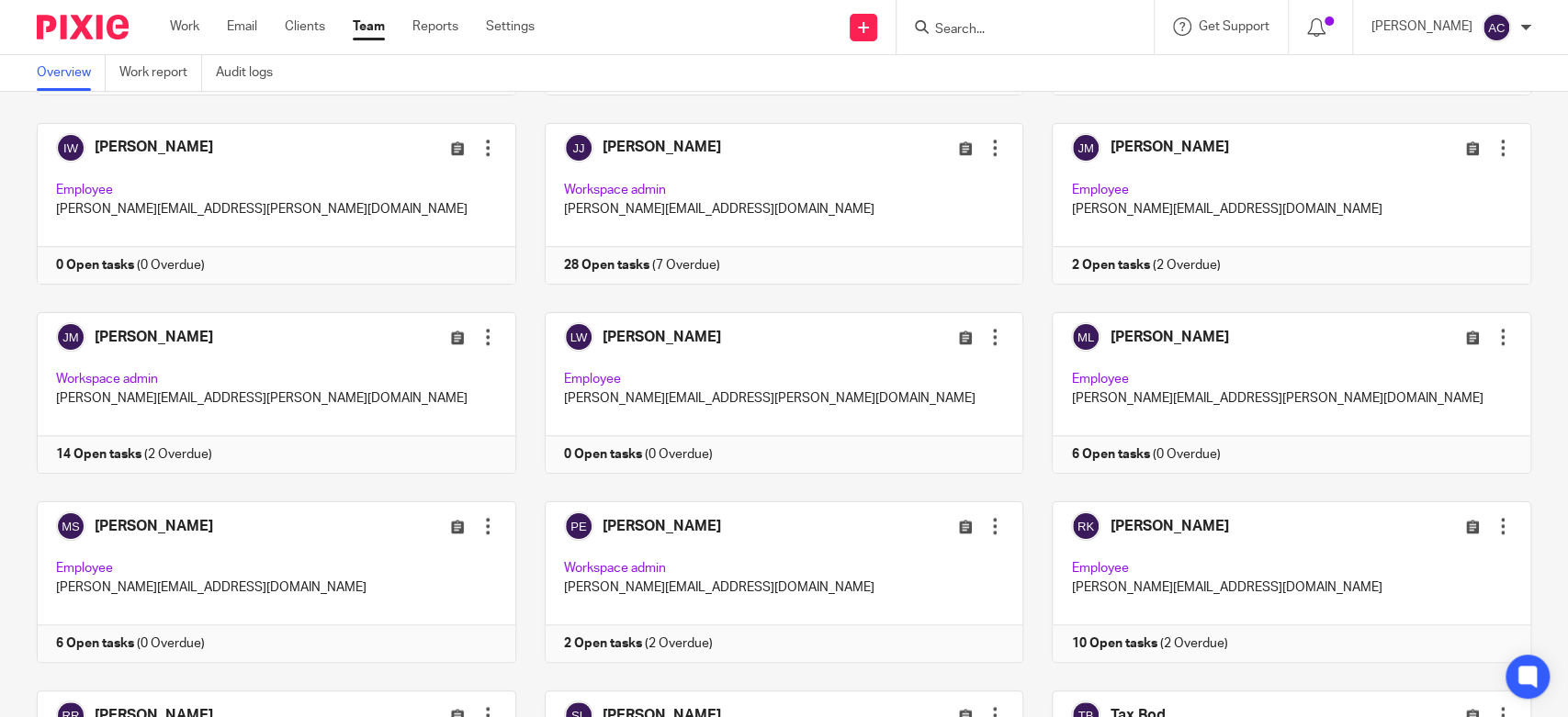
scroll to position [1217, 0]
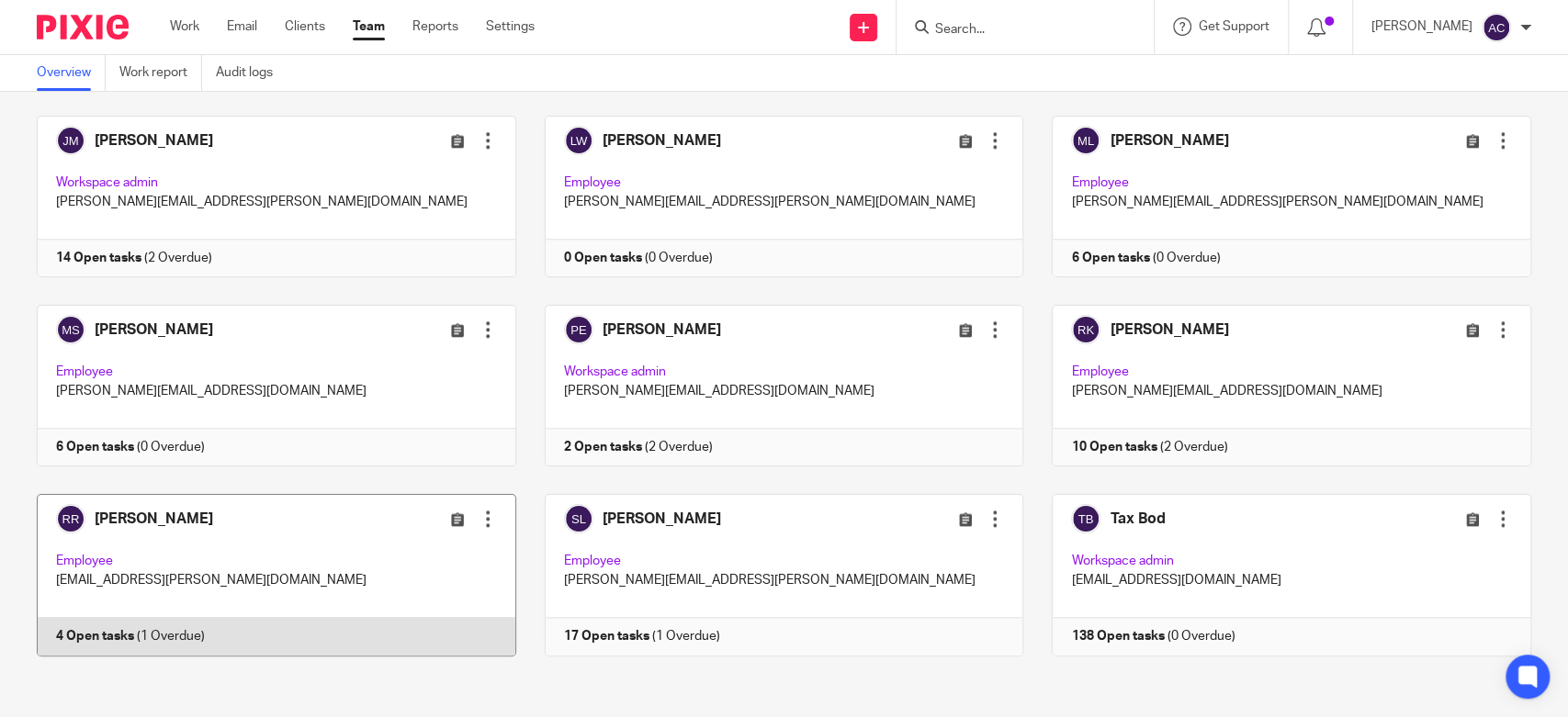
click at [123, 637] on link at bounding box center [262, 575] width 508 height 162
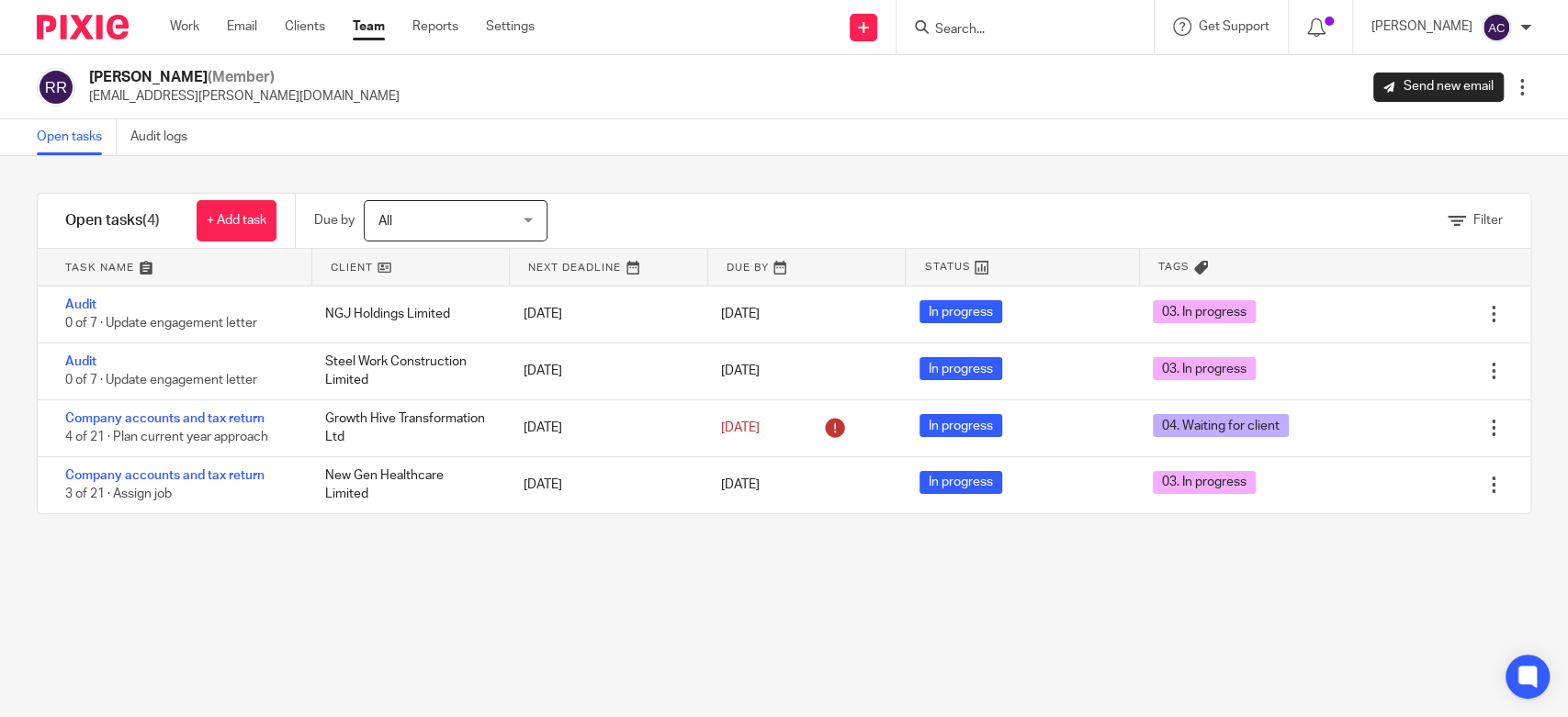
click at [971, 30] on input "Search" at bounding box center [1015, 30] width 165 height 17
click at [373, 30] on link "Team" at bounding box center [368, 27] width 33 height 19
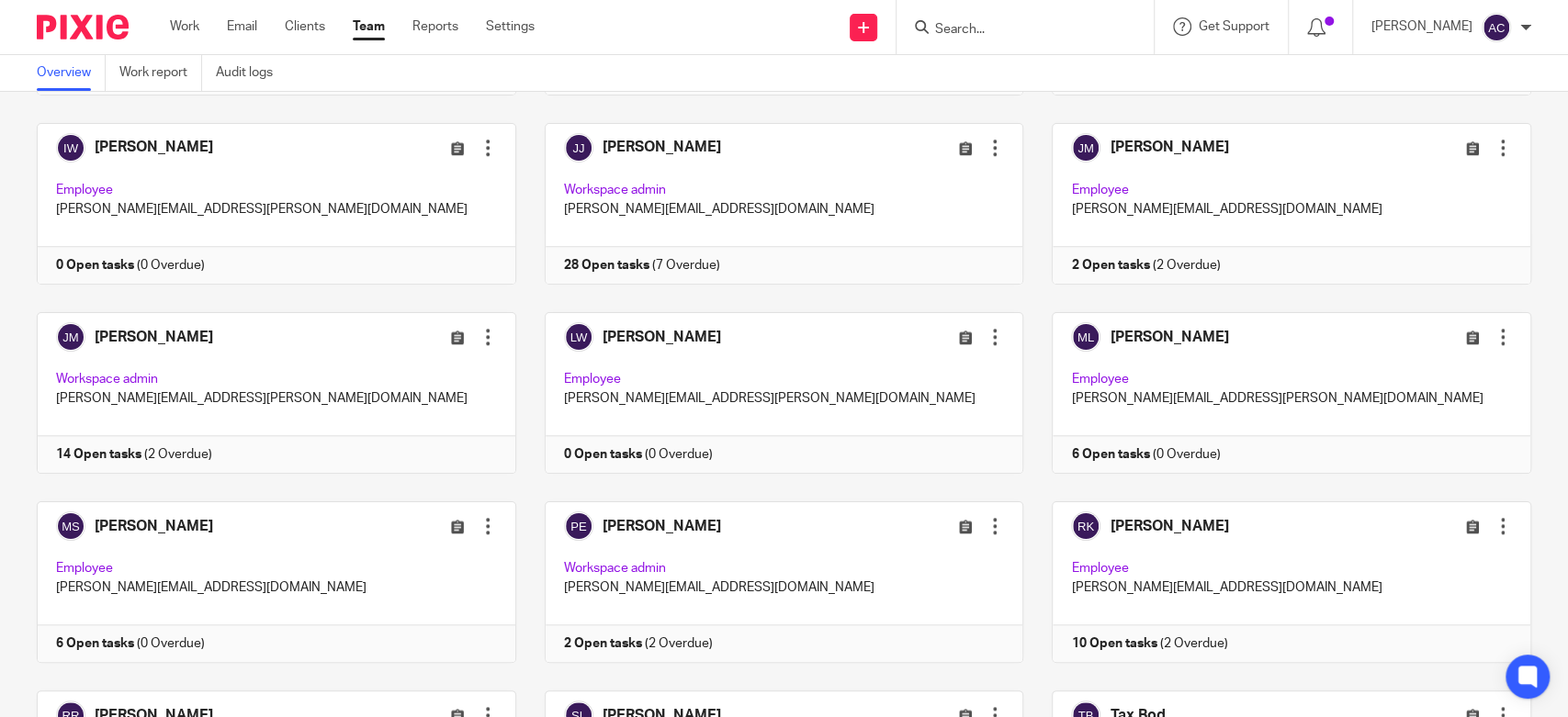
scroll to position [1217, 0]
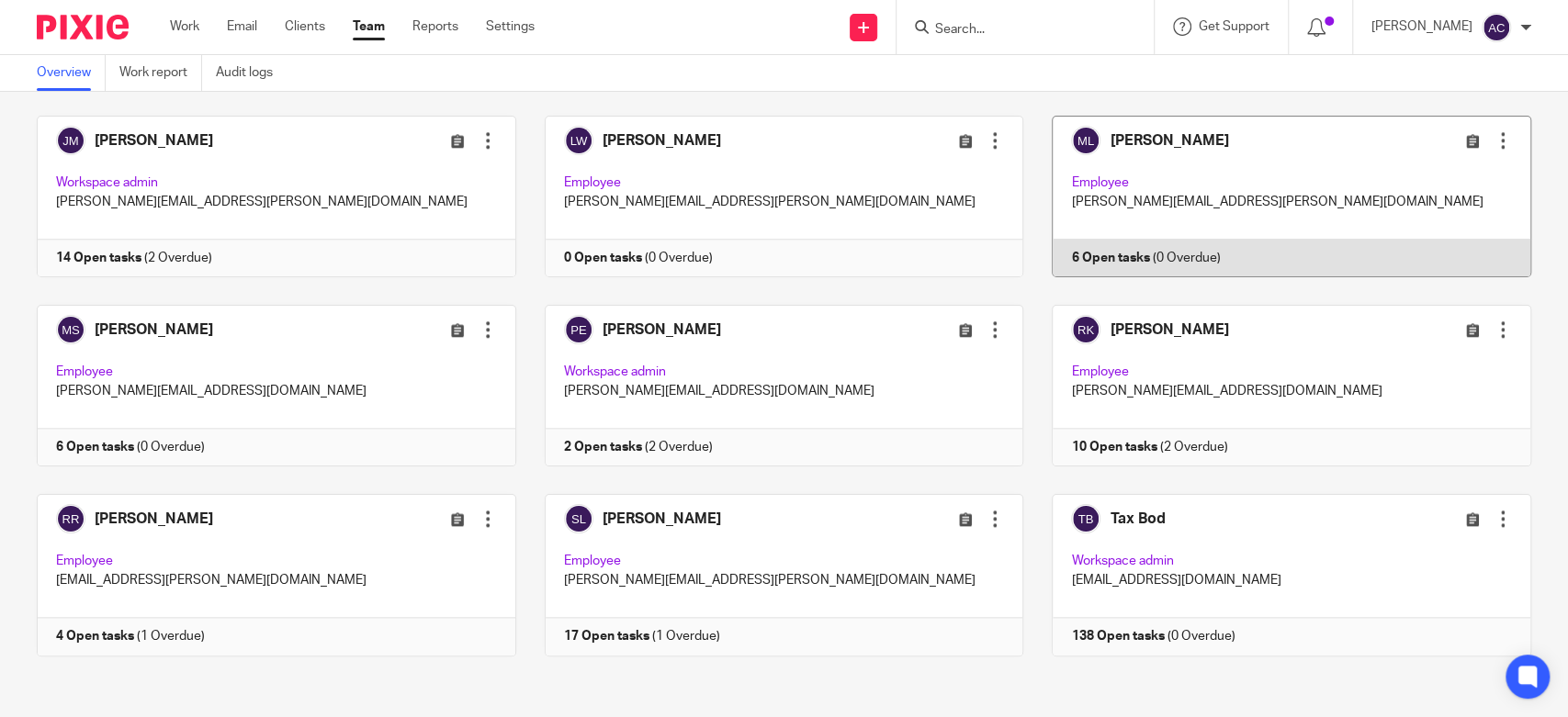
click at [1107, 248] on link at bounding box center [1277, 197] width 508 height 162
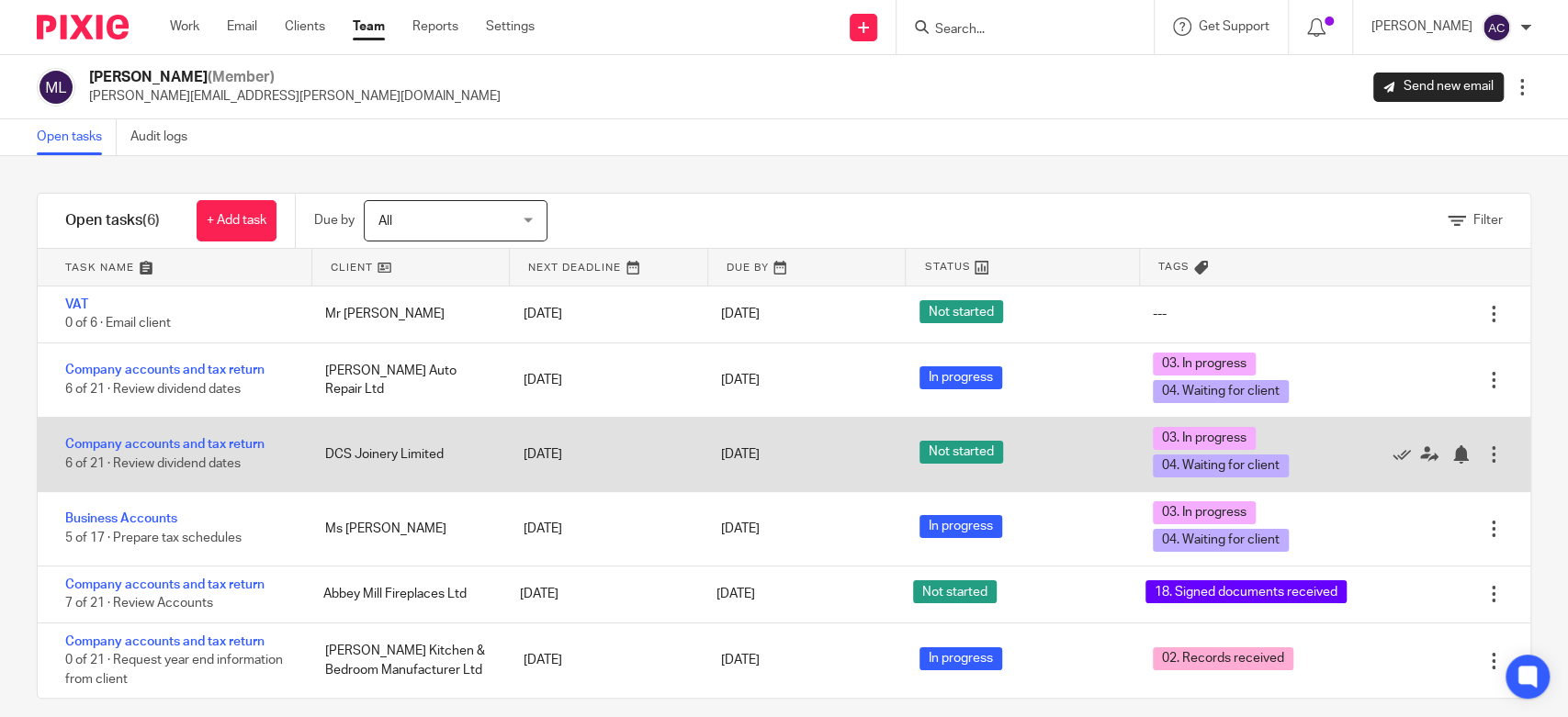
scroll to position [18, 0]
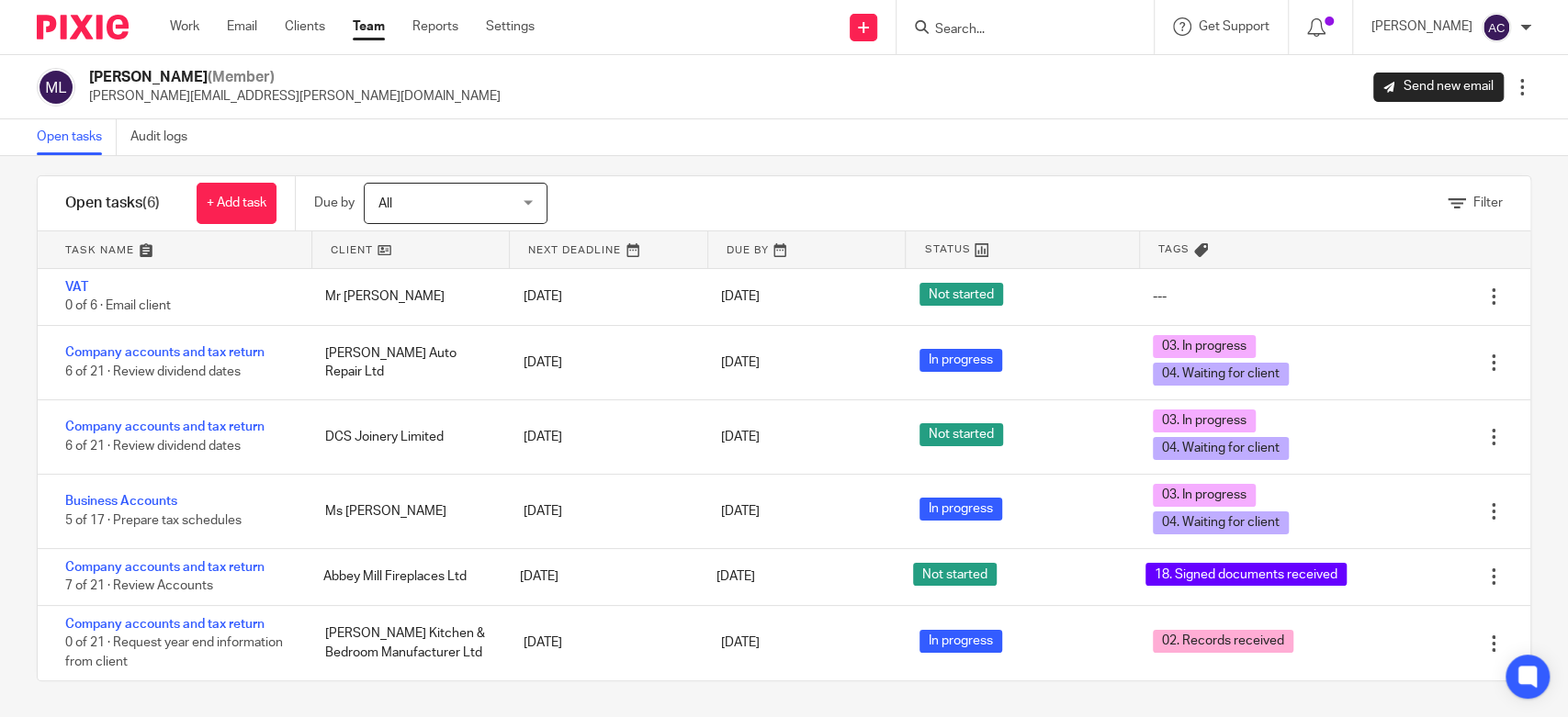
click at [374, 29] on link "Team" at bounding box center [368, 27] width 33 height 19
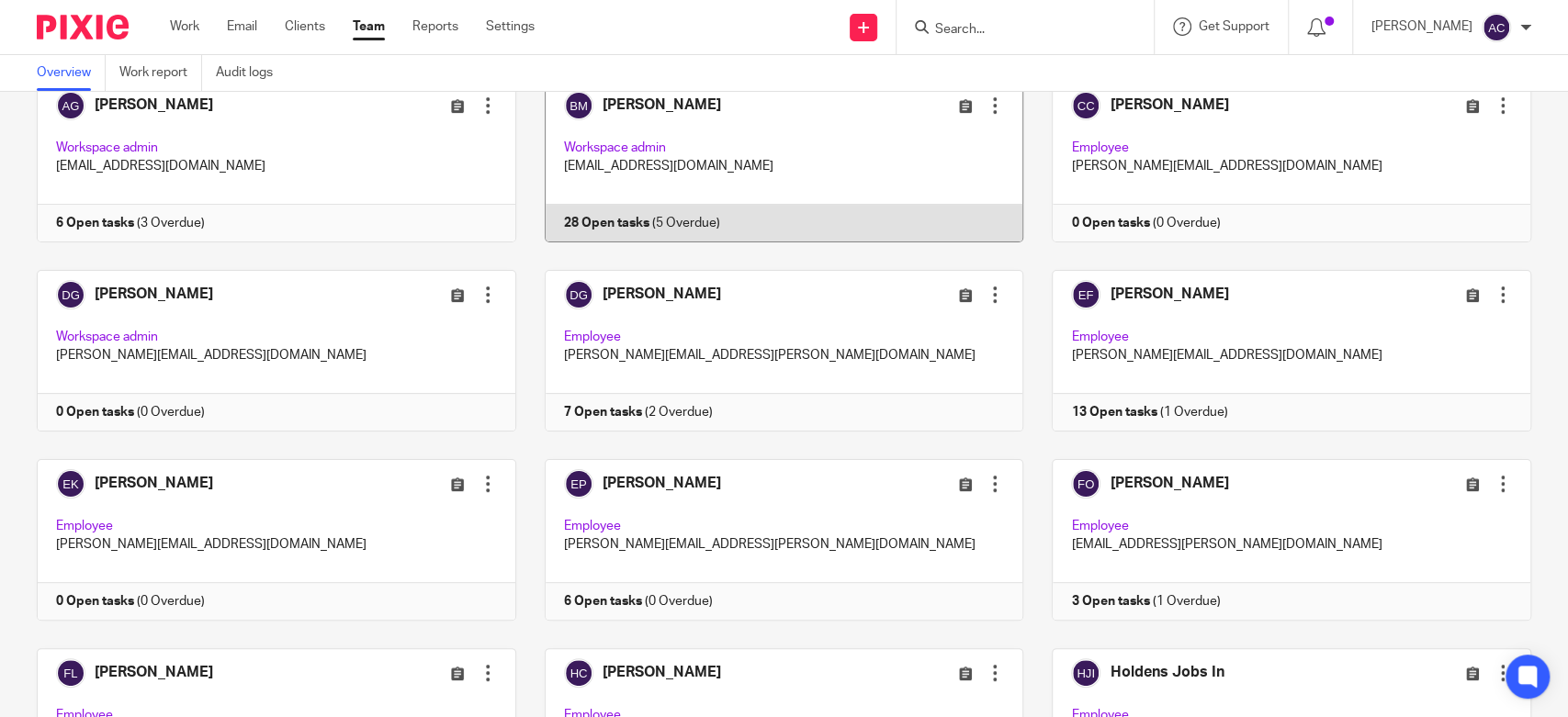
scroll to position [102, 0]
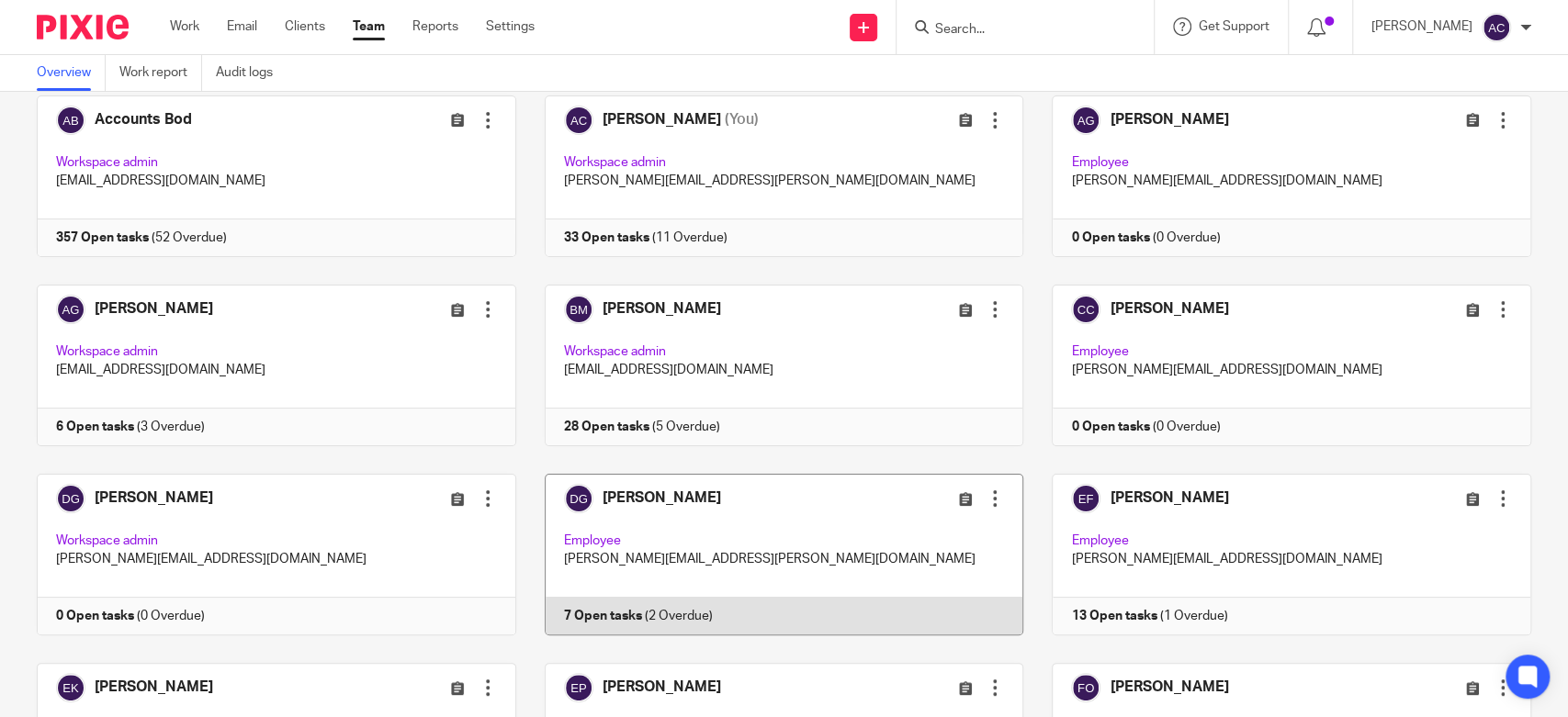
click at [619, 611] on link at bounding box center [770, 555] width 508 height 162
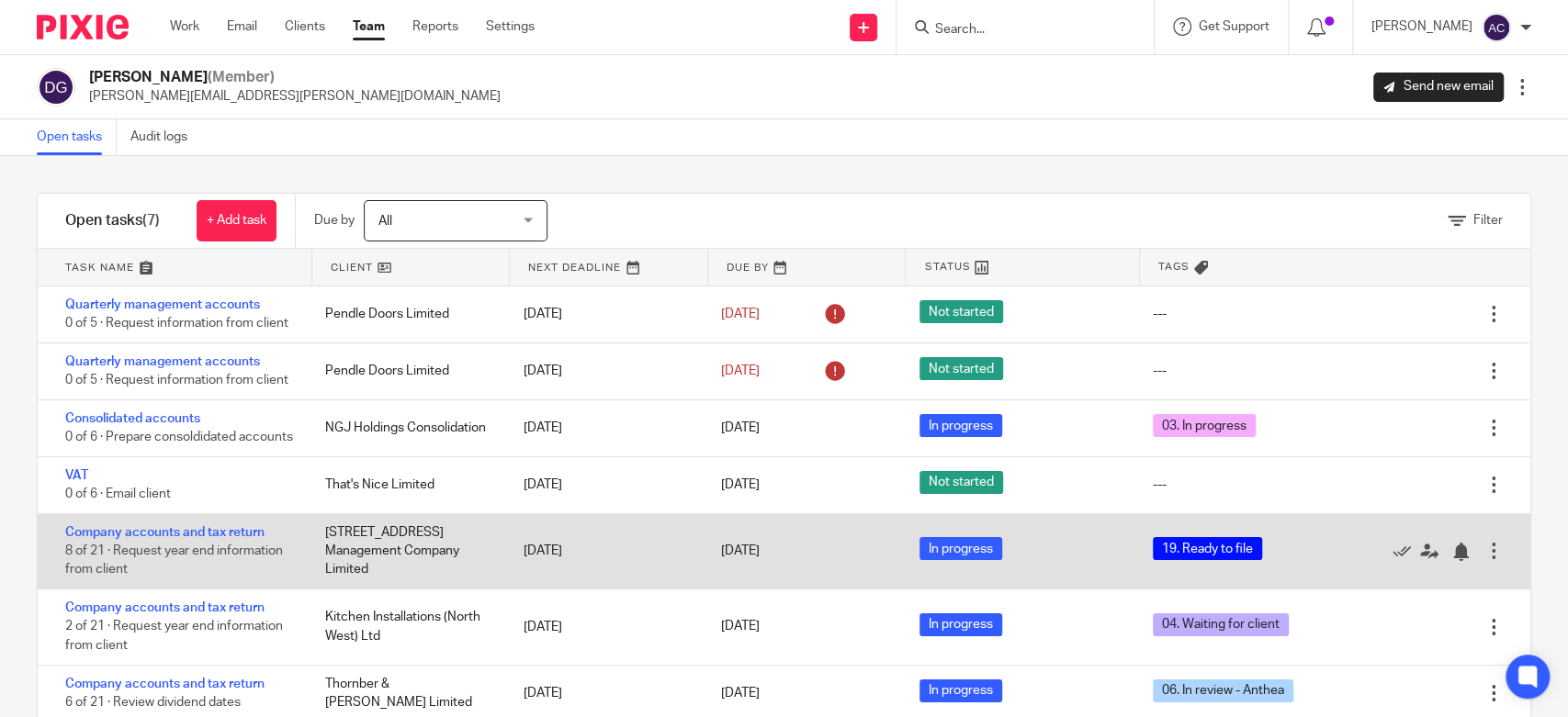
scroll to position [60, 0]
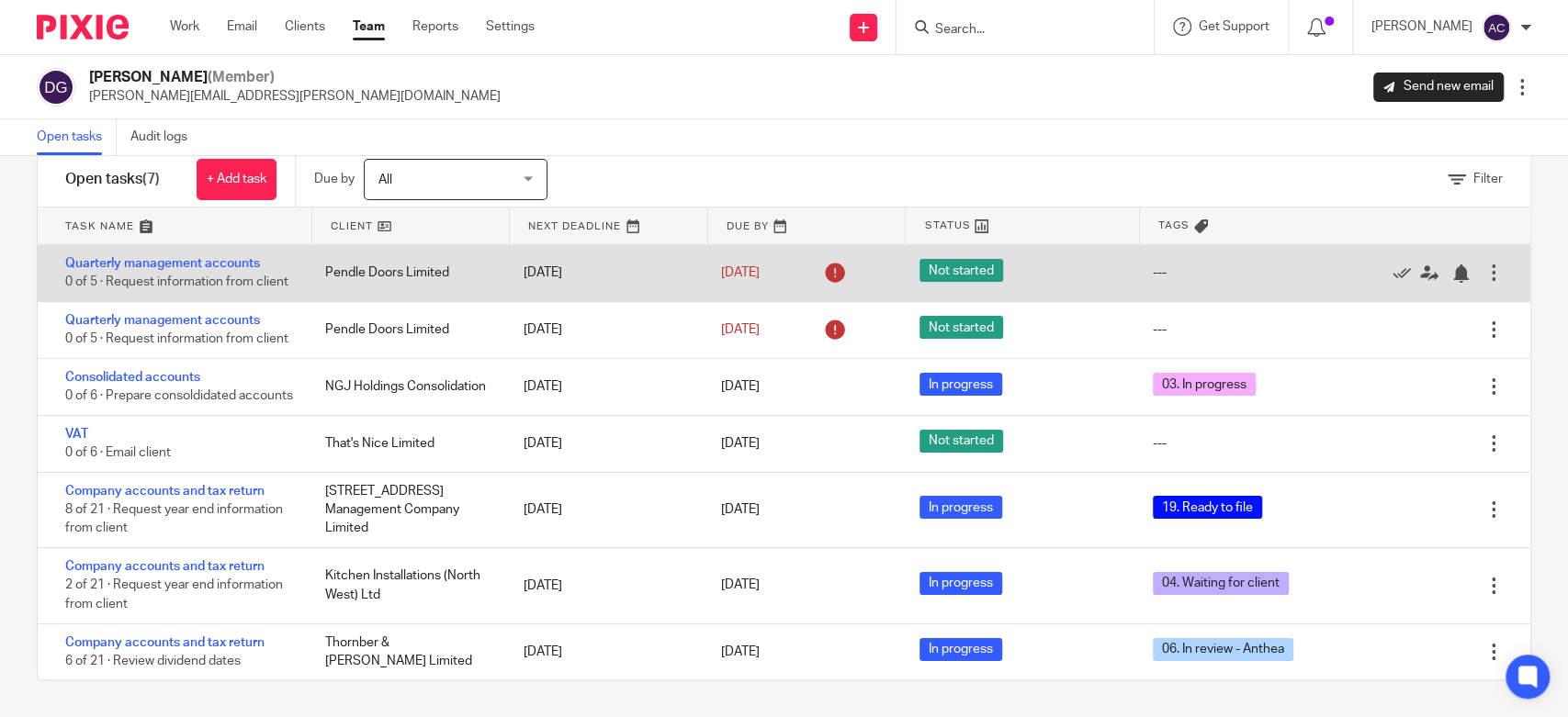
click at [1484, 264] on div at bounding box center [1493, 273] width 19 height 19
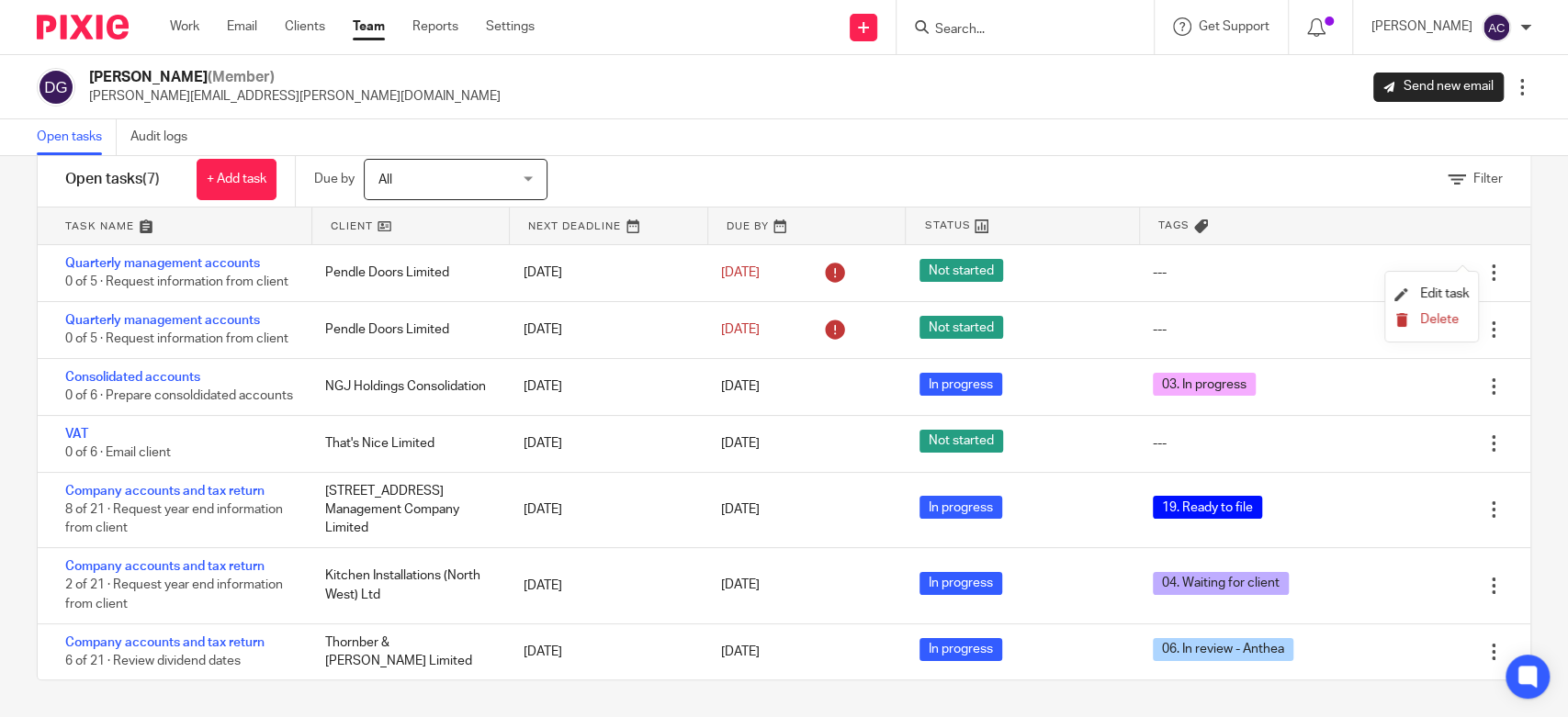
click at [1426, 315] on span "Delete" at bounding box center [1439, 319] width 39 height 13
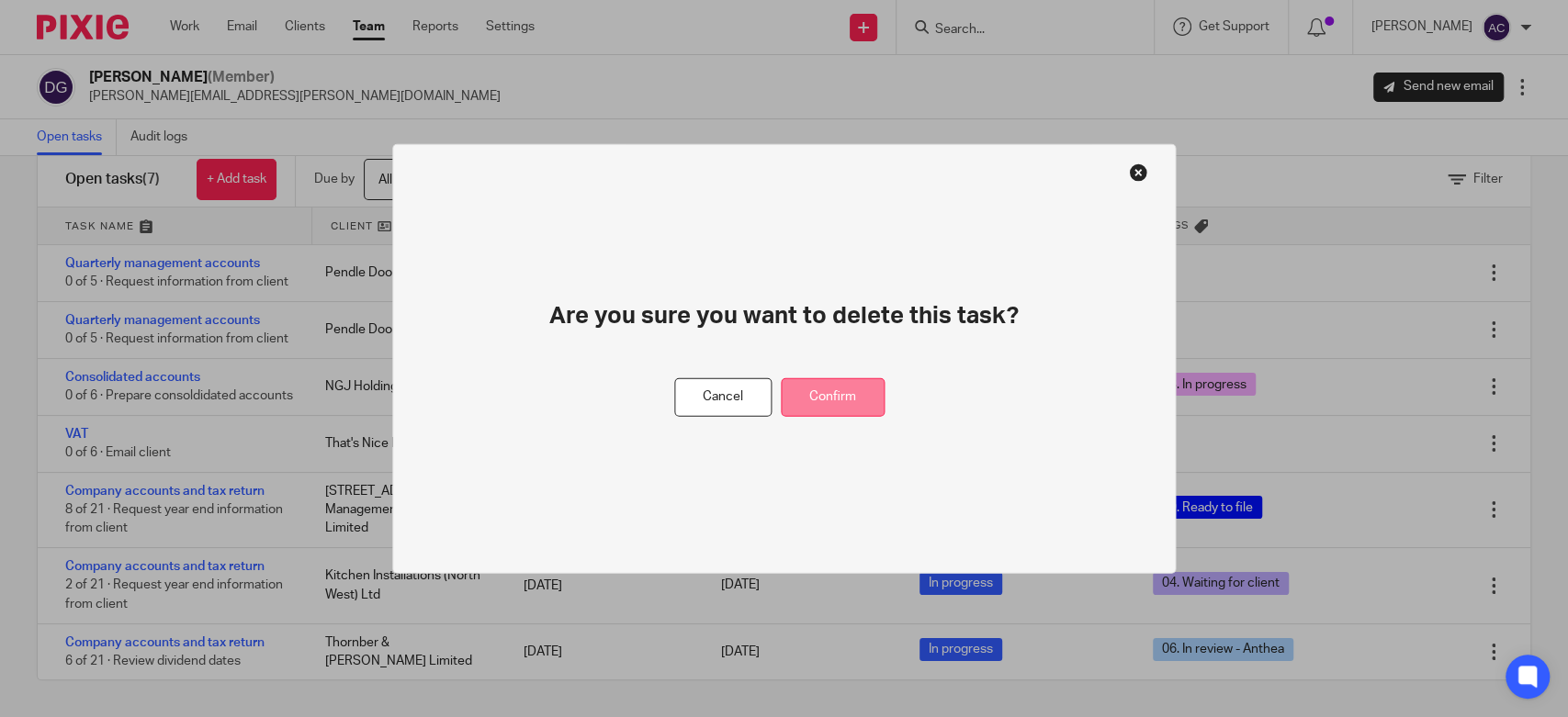
click at [861, 388] on button "Confirm" at bounding box center [832, 397] width 104 height 40
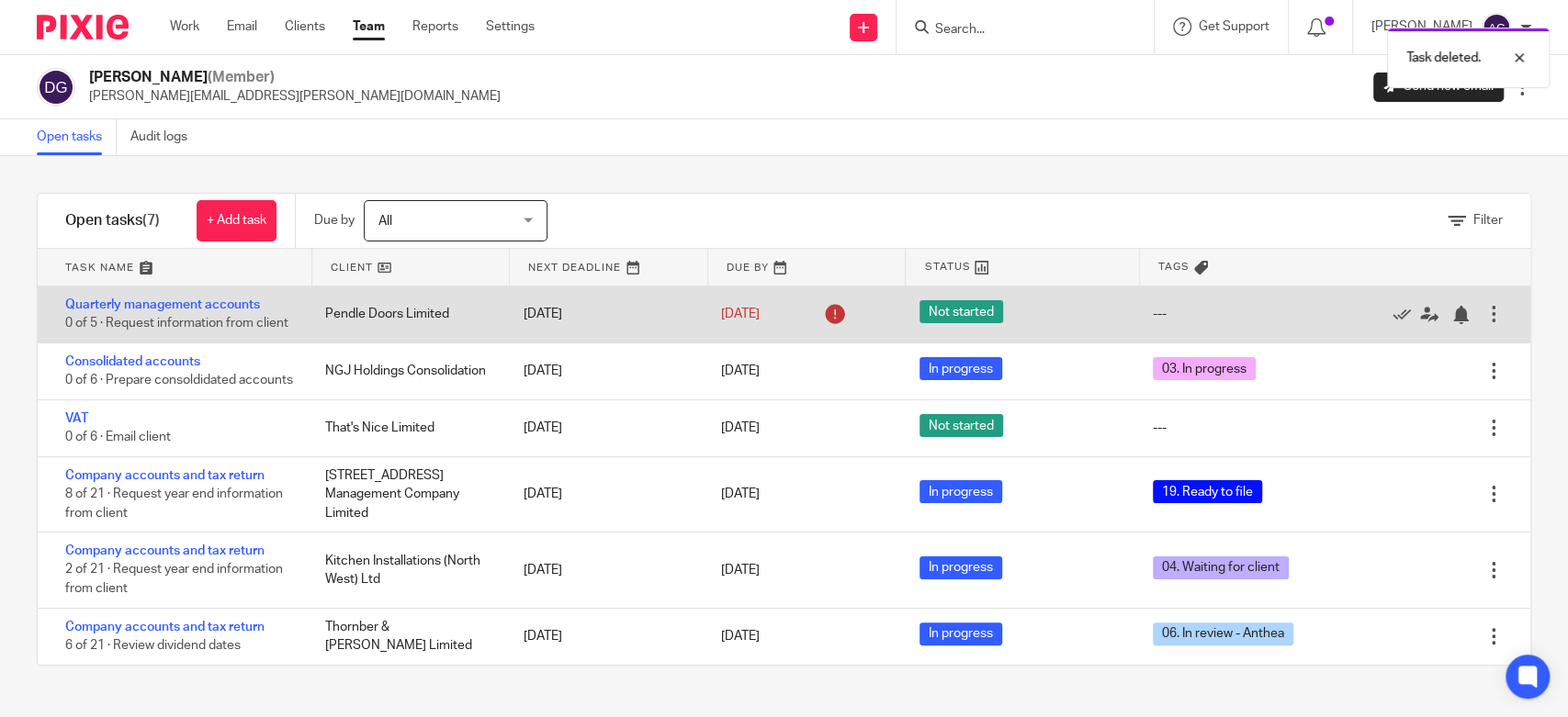
scroll to position [4, 0]
click at [1484, 311] on div at bounding box center [1493, 314] width 19 height 19
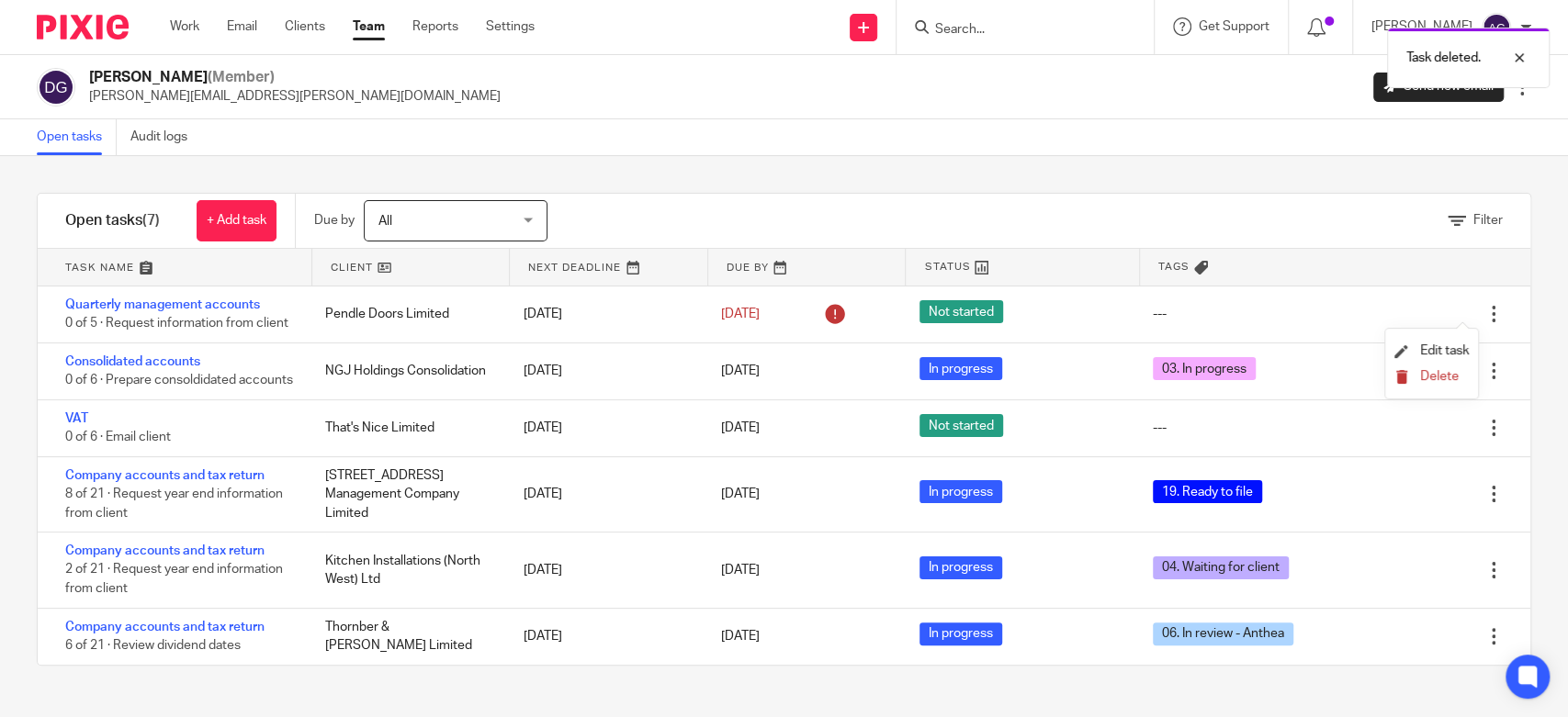
click at [1426, 374] on span "Delete" at bounding box center [1439, 376] width 39 height 13
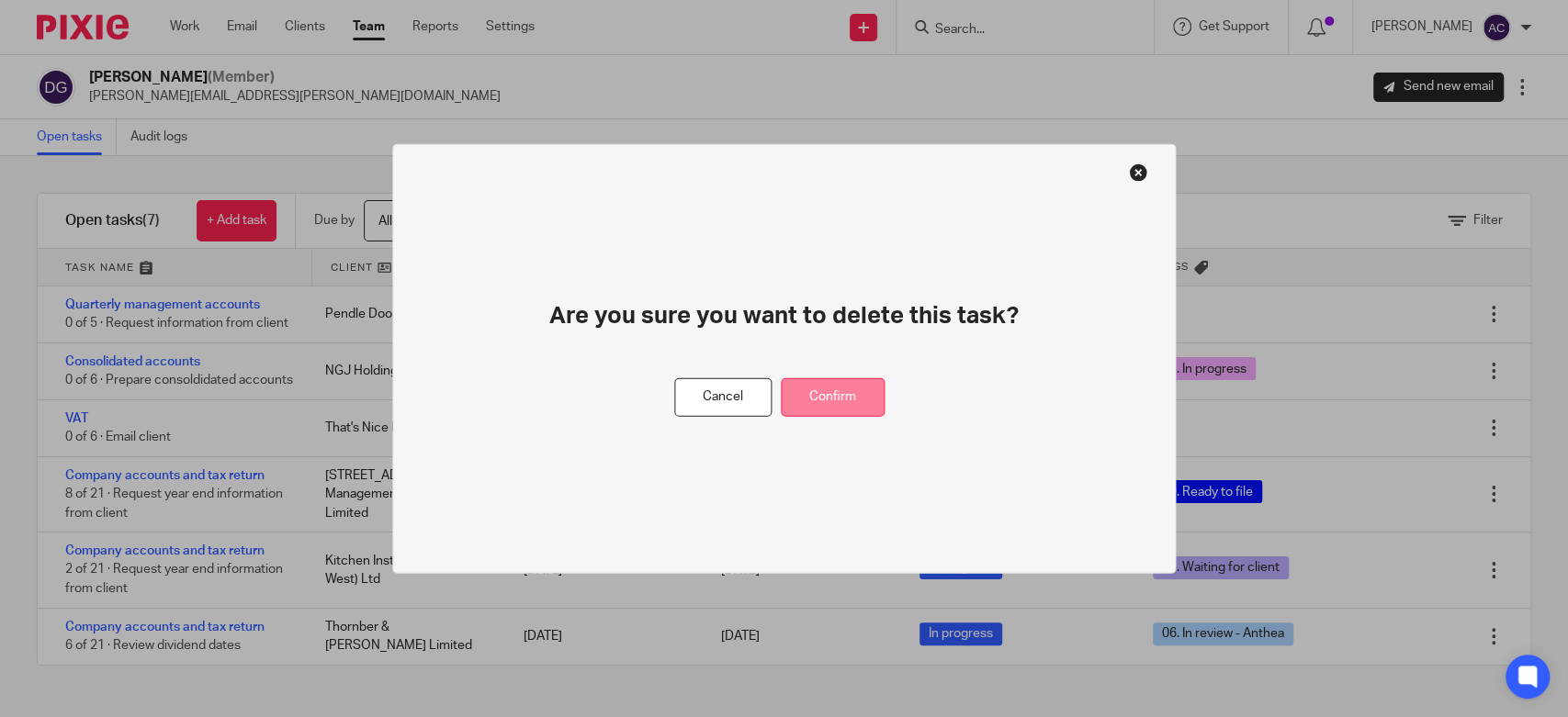
click at [860, 395] on button "Confirm" at bounding box center [832, 397] width 104 height 40
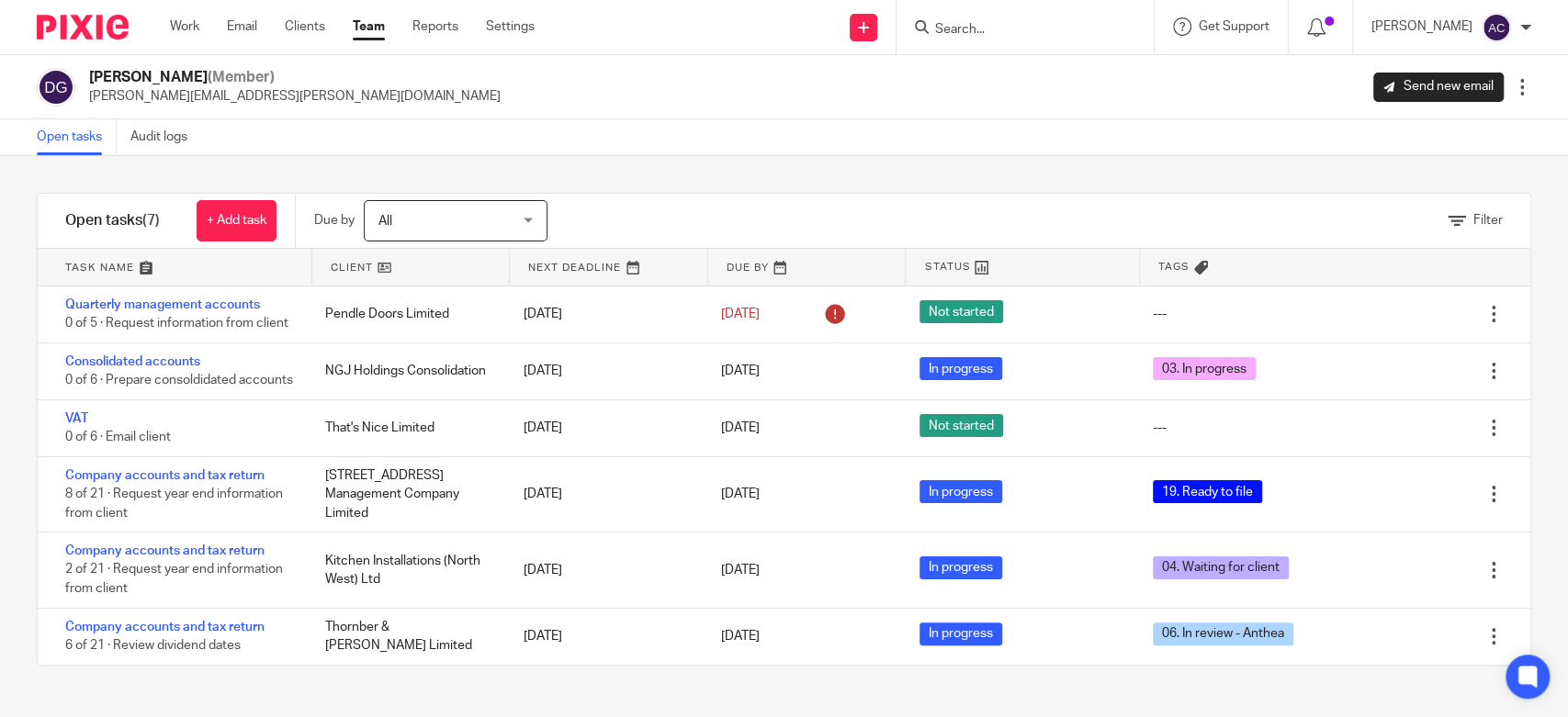
scroll to position [0, 0]
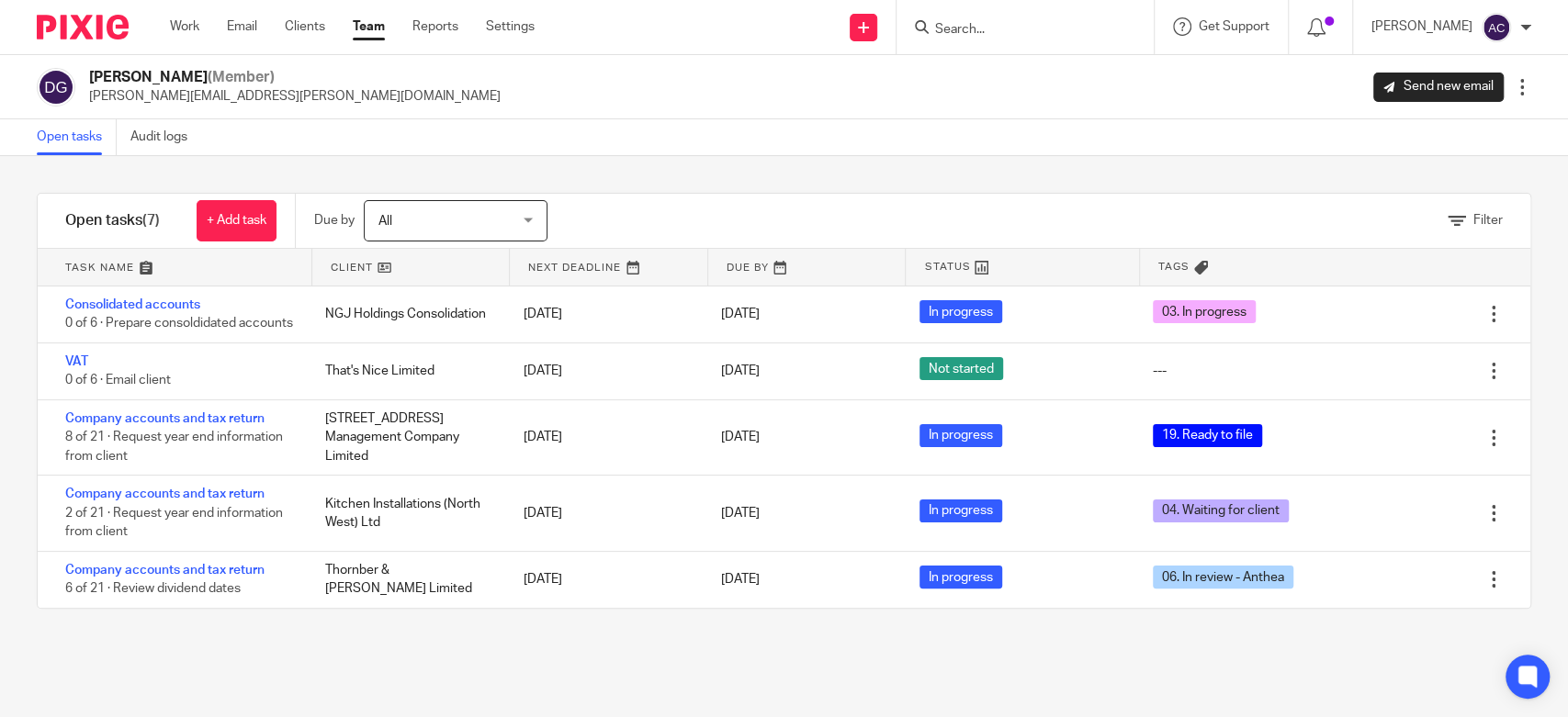
click at [374, 28] on link "Team" at bounding box center [368, 27] width 33 height 19
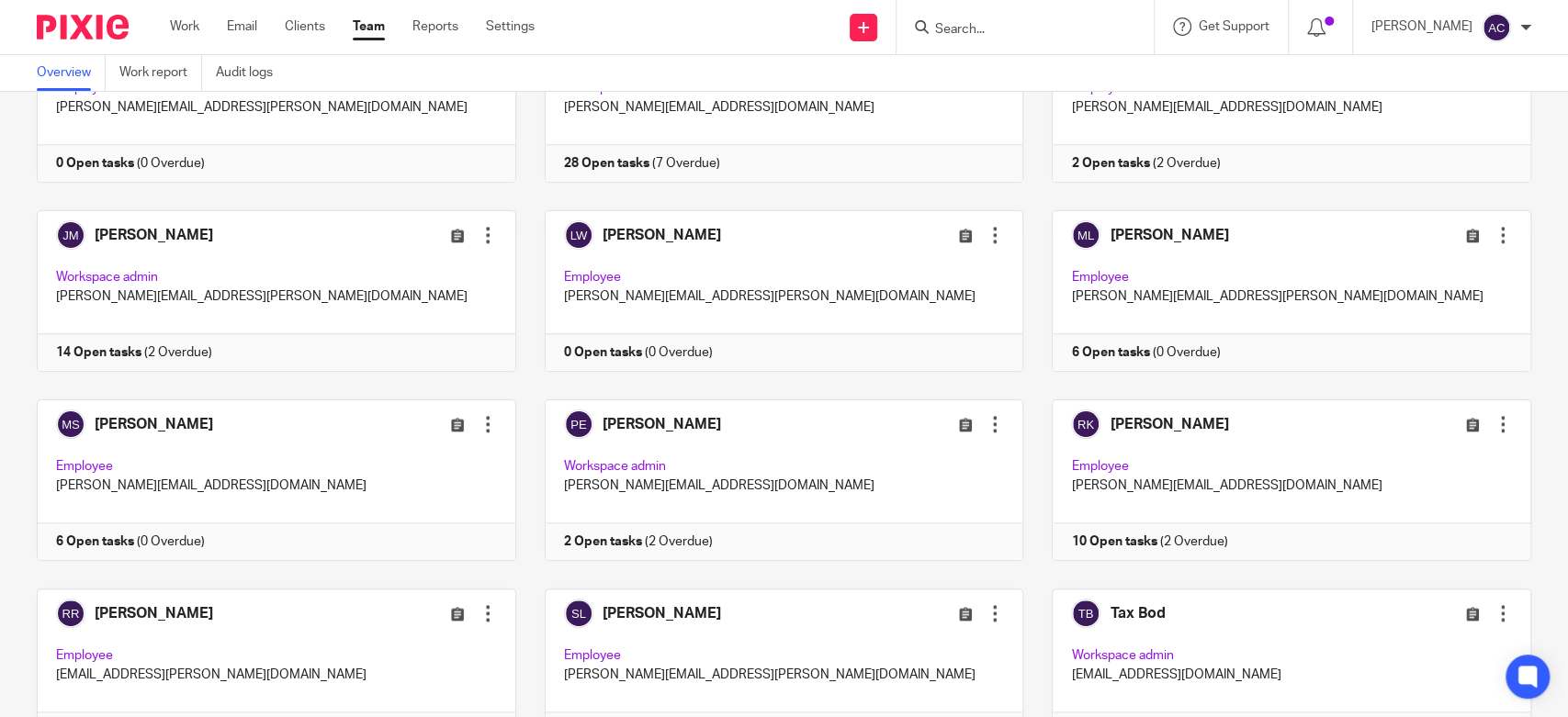
scroll to position [1217, 0]
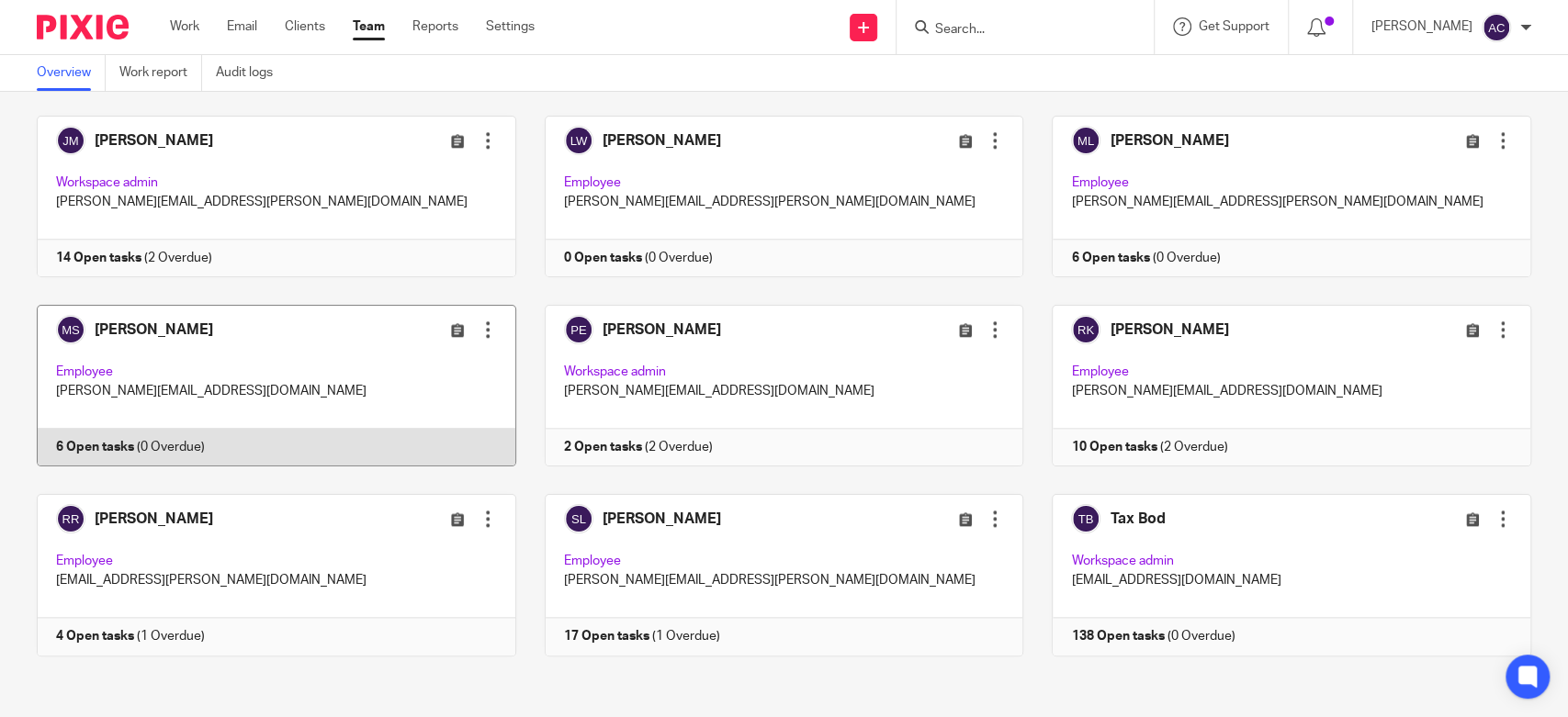
click at [122, 446] on link at bounding box center [262, 386] width 508 height 162
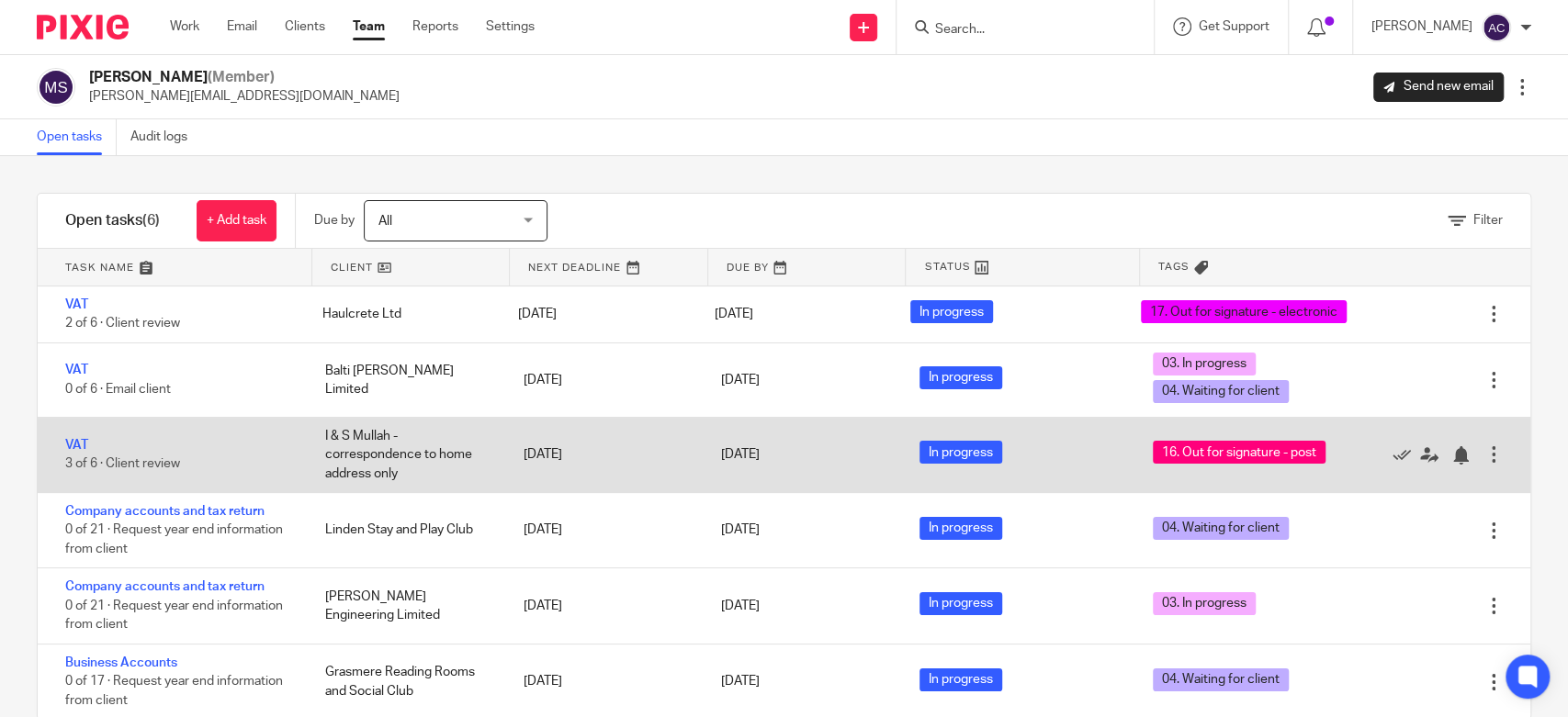
scroll to position [40, 0]
